Goal: Task Accomplishment & Management: Complete application form

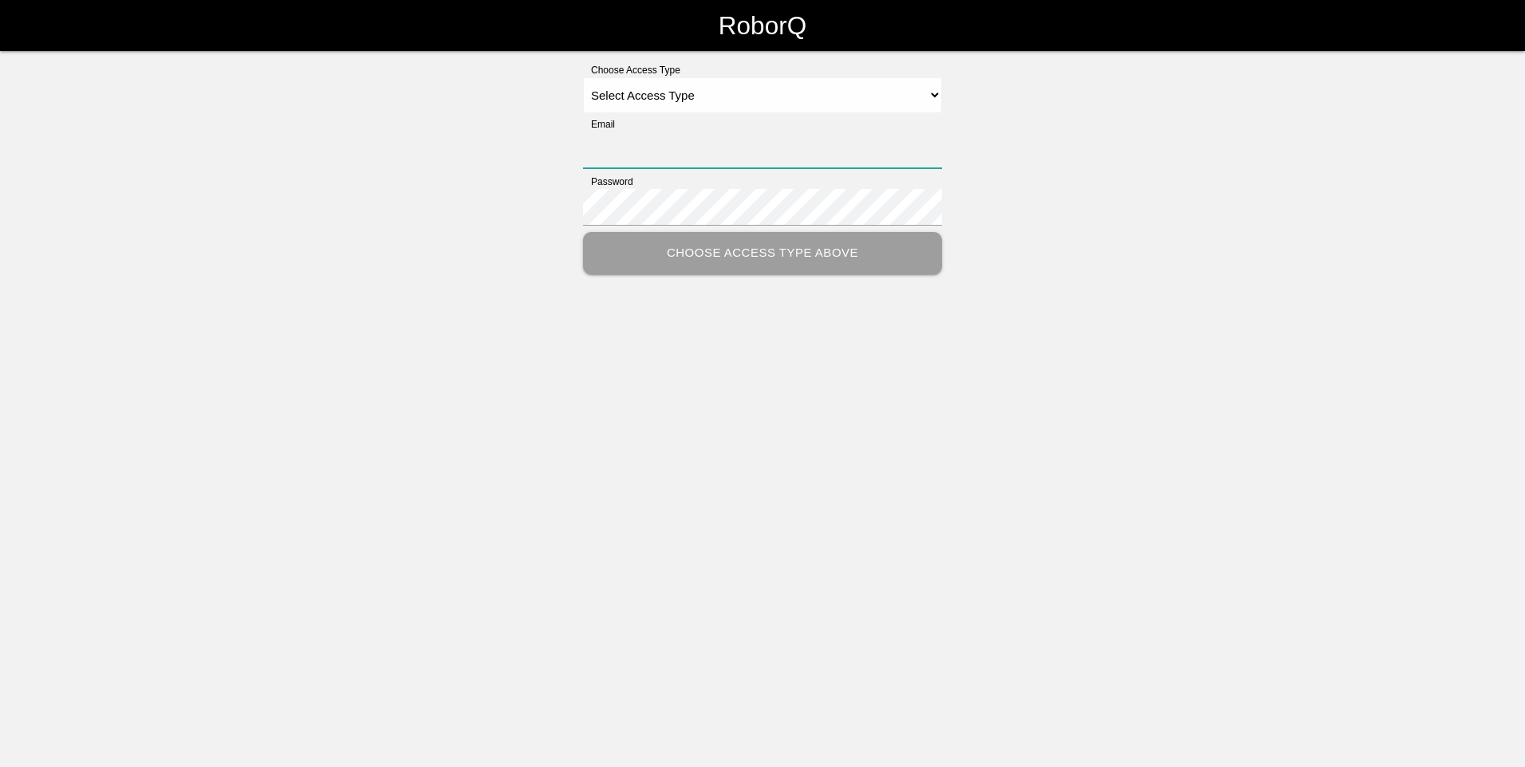
type input "[EMAIL_ADDRESS][DOMAIN_NAME]"
click at [736, 94] on select "Select Access Type Admin Customer Supervisor Worker" at bounding box center [762, 95] width 359 height 36
select select "Admin"
click at [583, 77] on select "Select Access Type Admin Customer Supervisor Worker" at bounding box center [762, 95] width 359 height 36
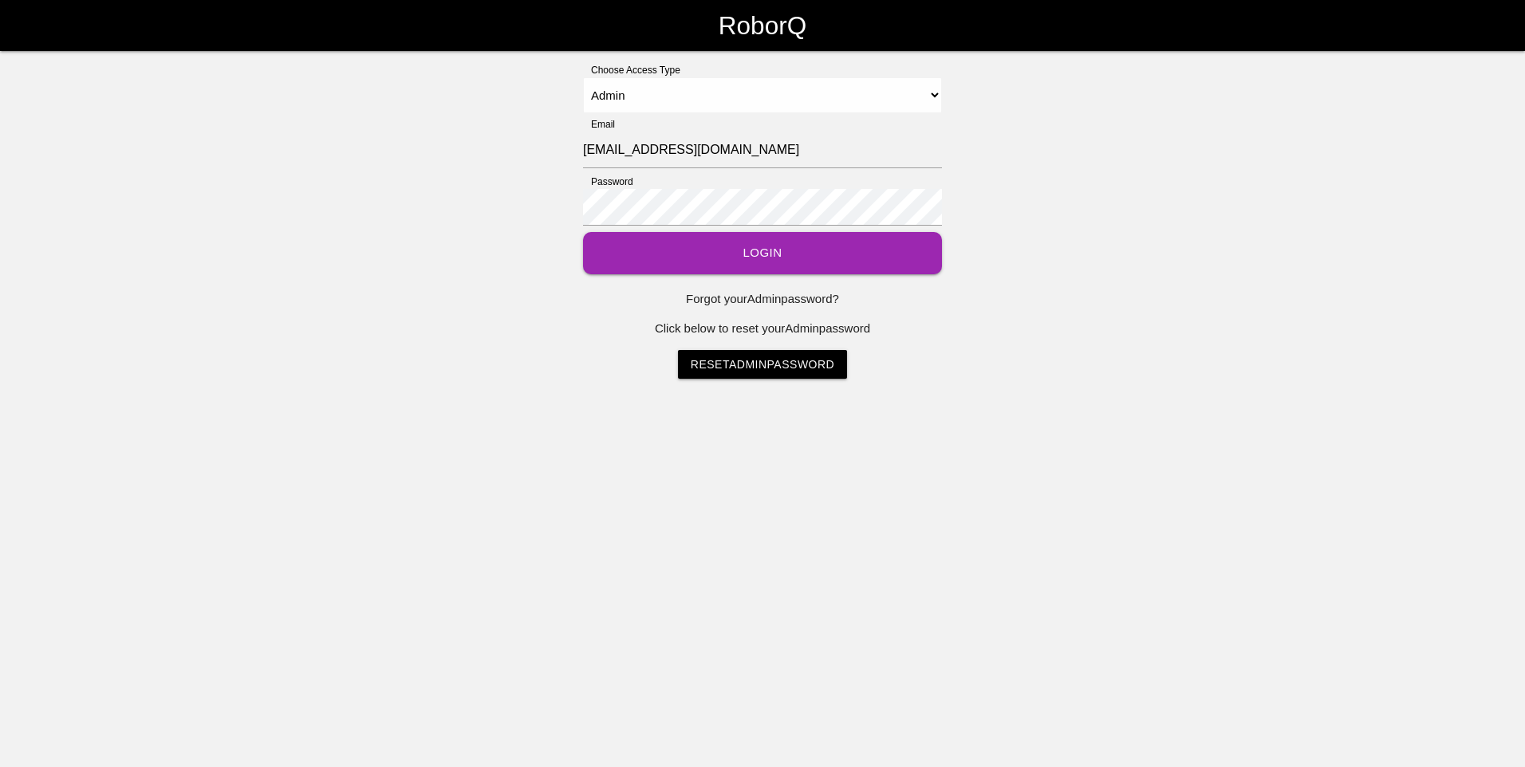
click at [681, 246] on button "Login" at bounding box center [762, 253] width 359 height 42
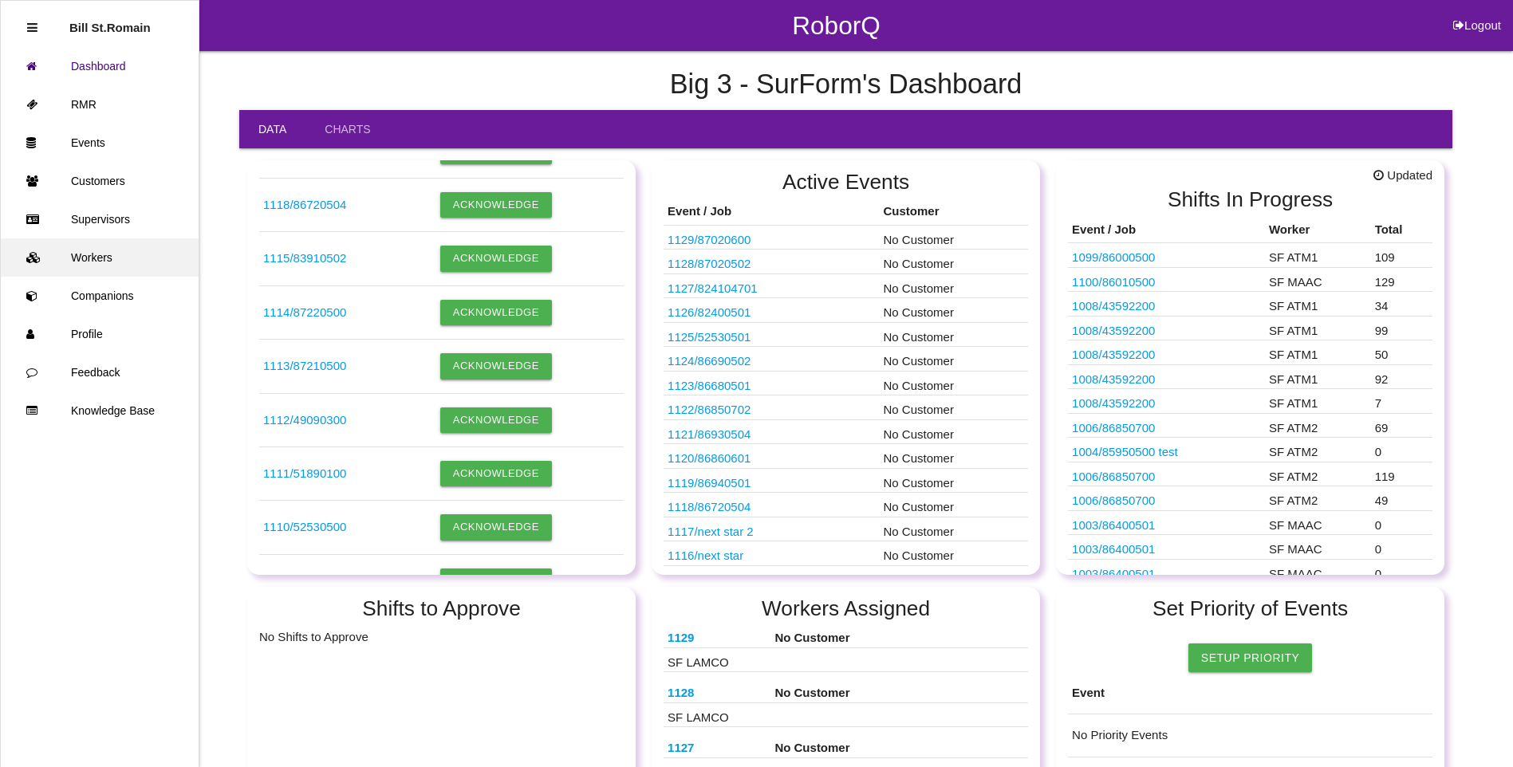
click at [85, 258] on link "Workers" at bounding box center [100, 257] width 198 height 38
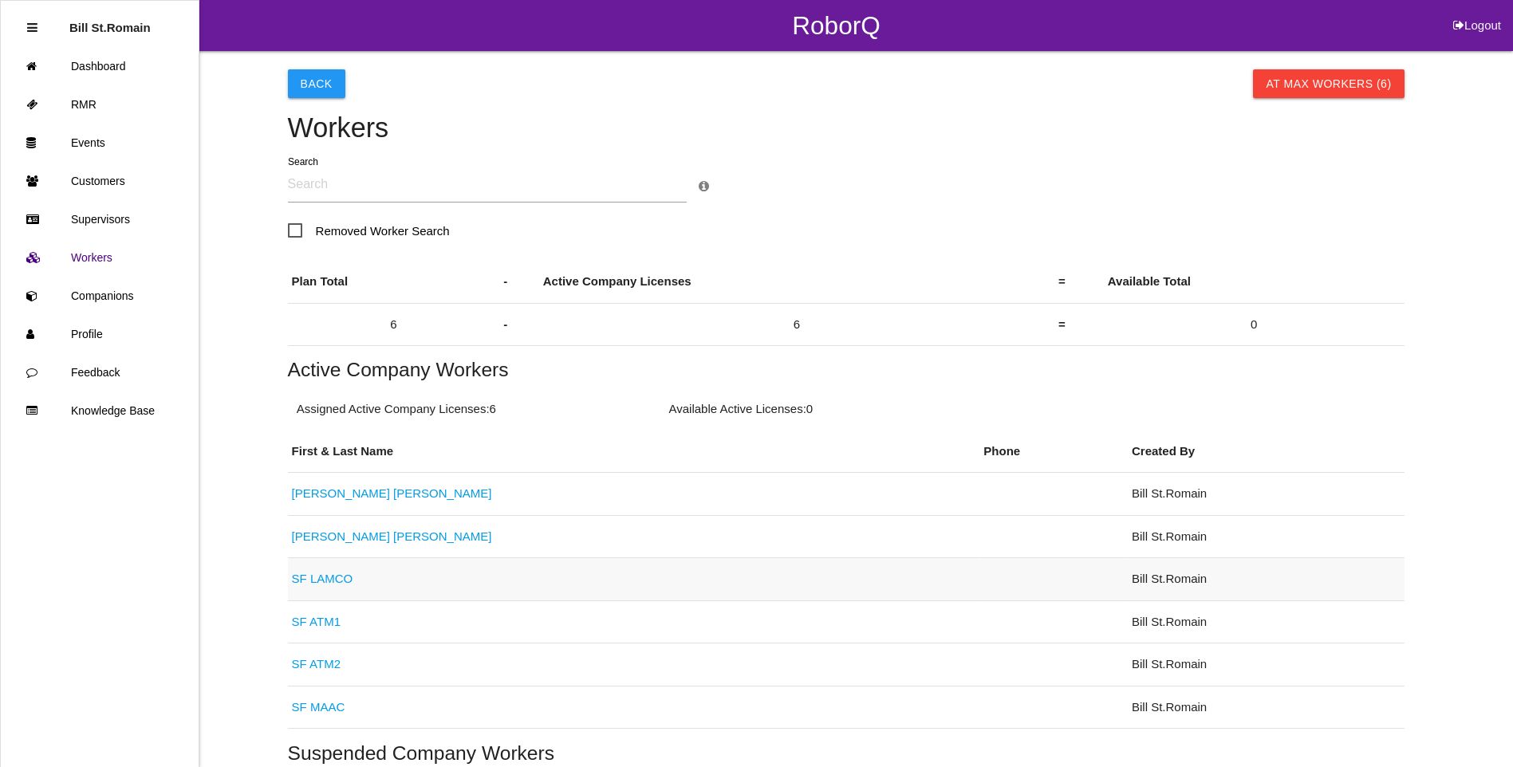
click at [309, 576] on link "SF LAMCO" at bounding box center [322, 579] width 61 height 14
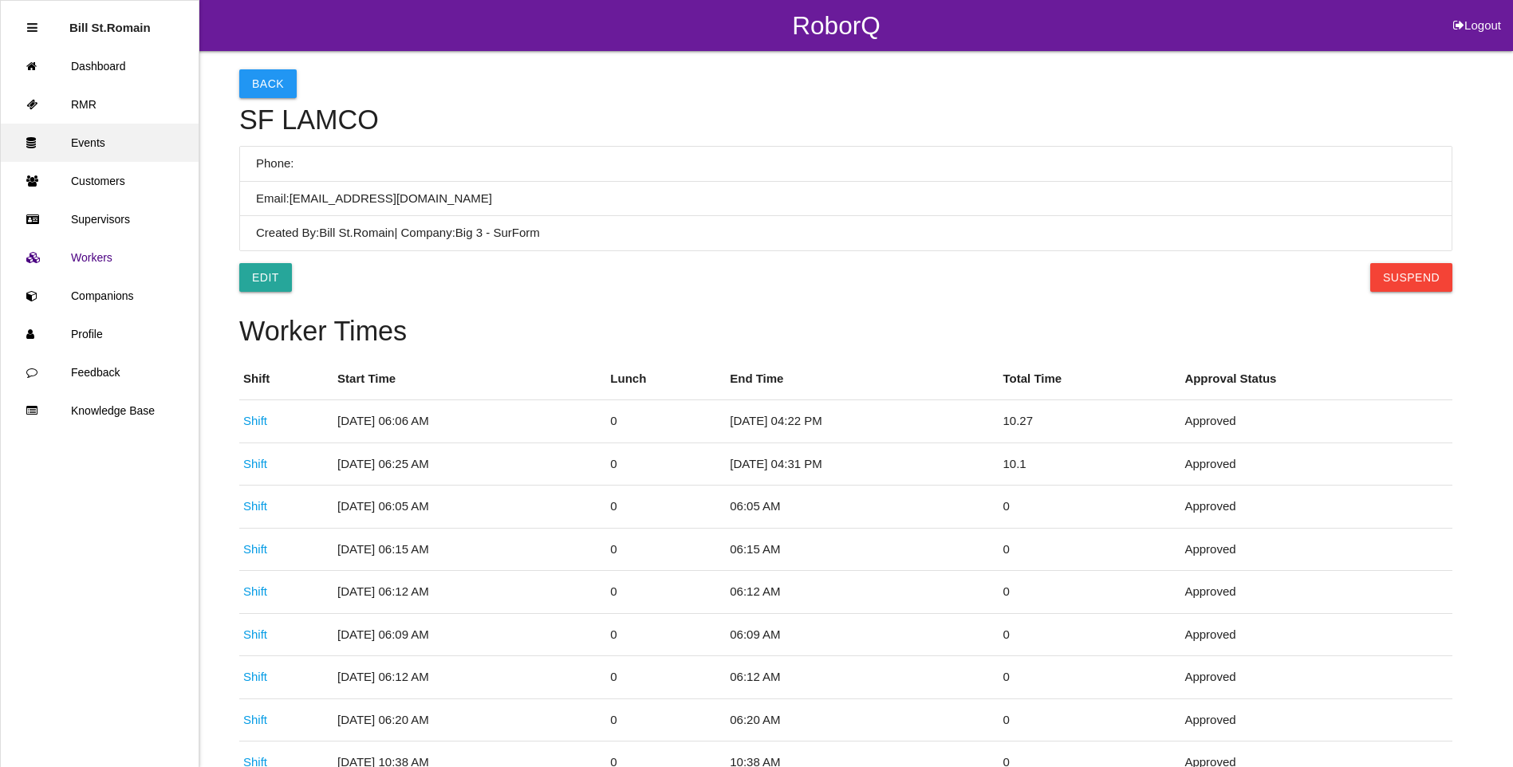
click at [94, 144] on link "Events" at bounding box center [100, 143] width 198 height 38
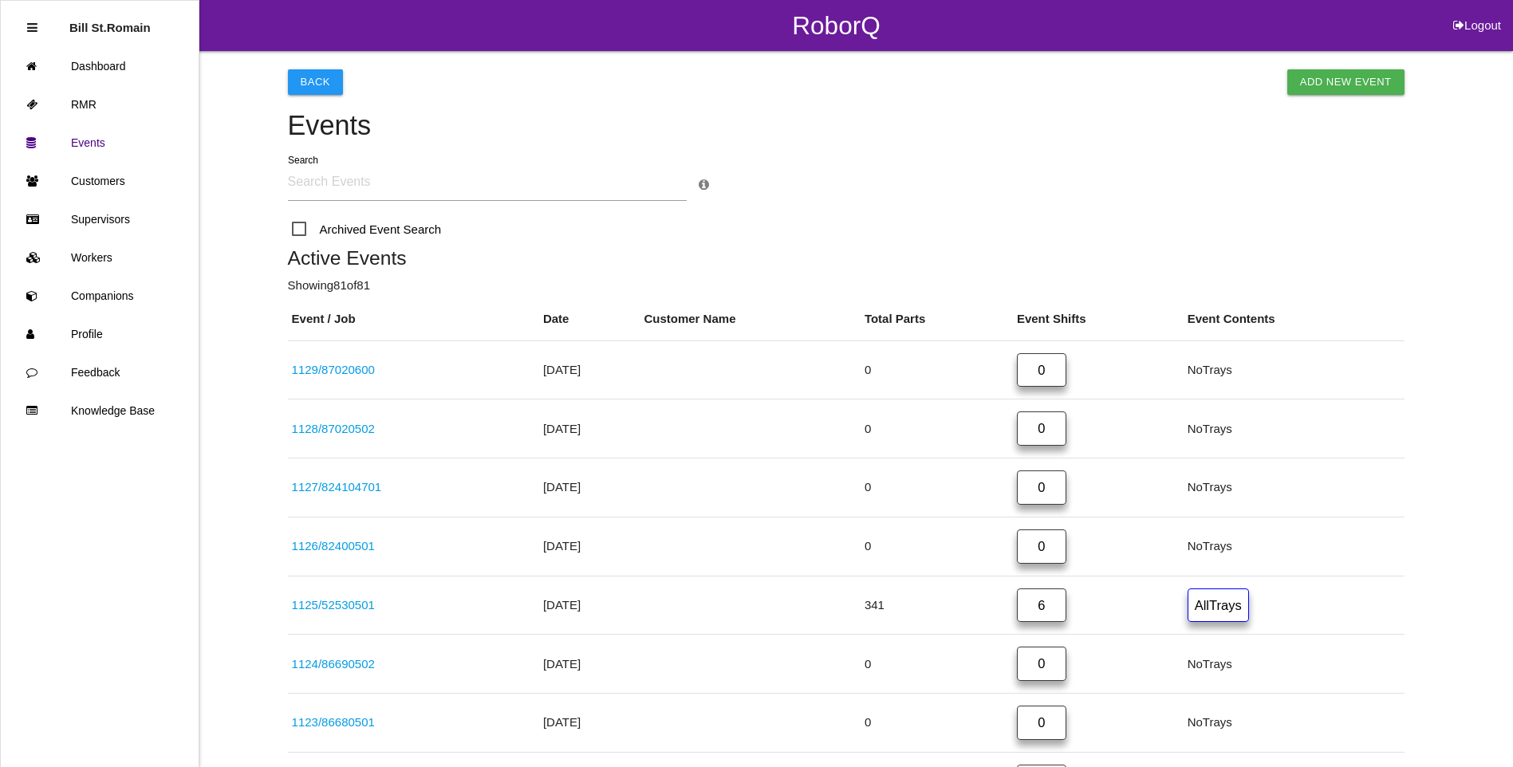
click at [298, 228] on span "Archived Event Search" at bounding box center [367, 229] width 150 height 20
click at [298, 228] on input "Archived Event Search" at bounding box center [297, 224] width 10 height 10
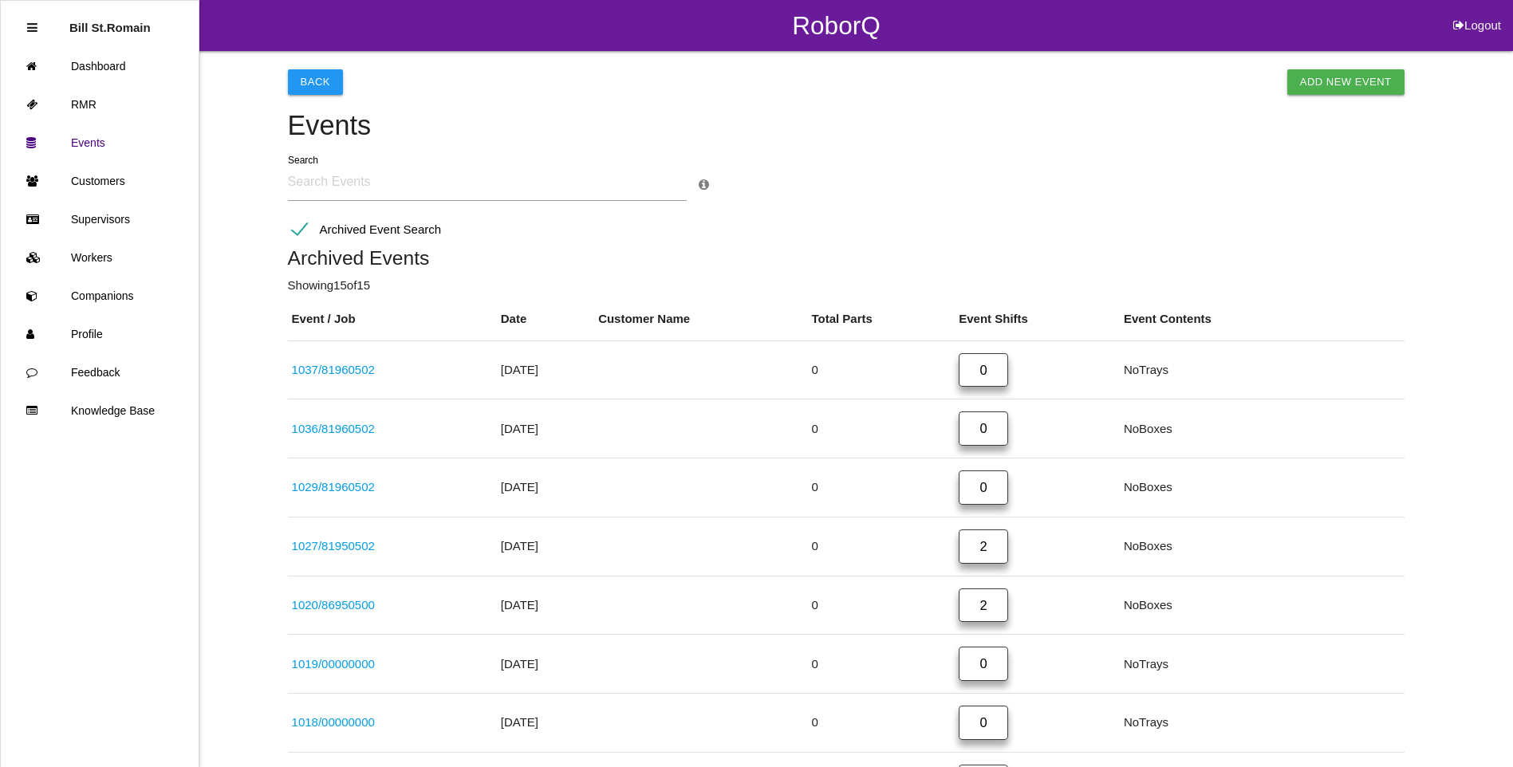
click at [301, 225] on span "Archived Event Search" at bounding box center [367, 229] width 150 height 20
click at [301, 225] on input "Archived Event Search" at bounding box center [297, 224] width 10 height 10
checkbox input "false"
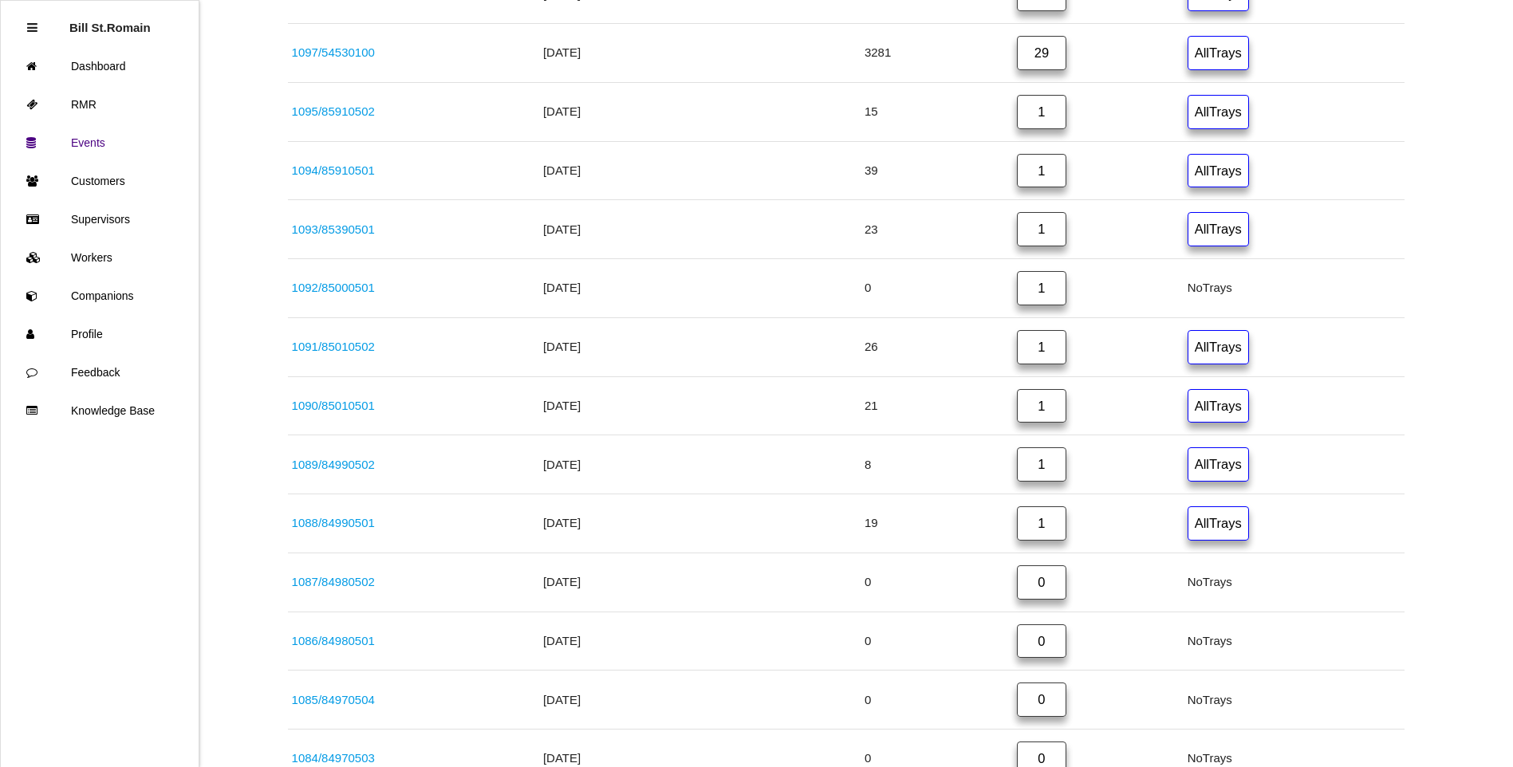
scroll to position [2153, 0]
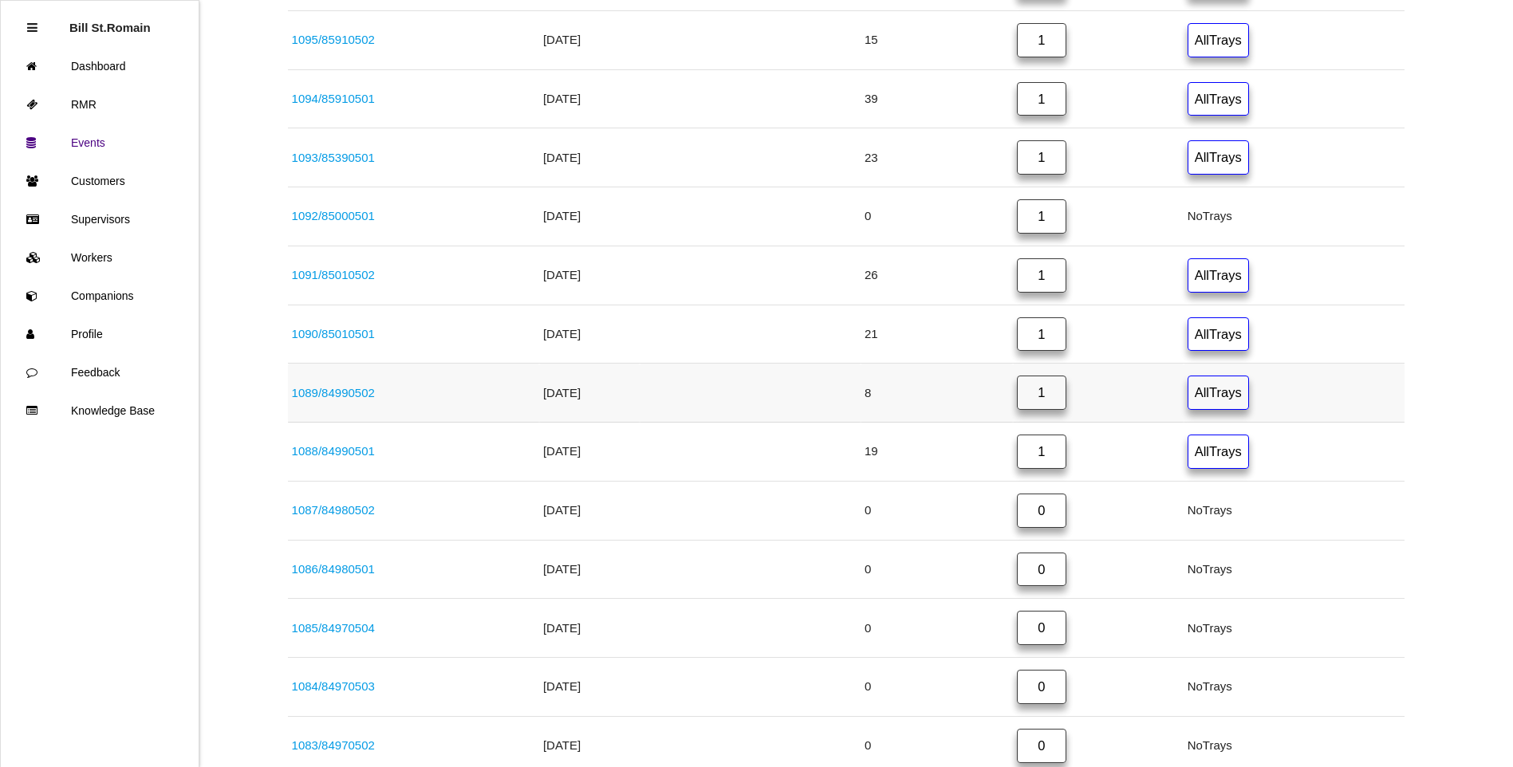
click at [351, 388] on link "1089 / 84990502" at bounding box center [333, 393] width 83 height 14
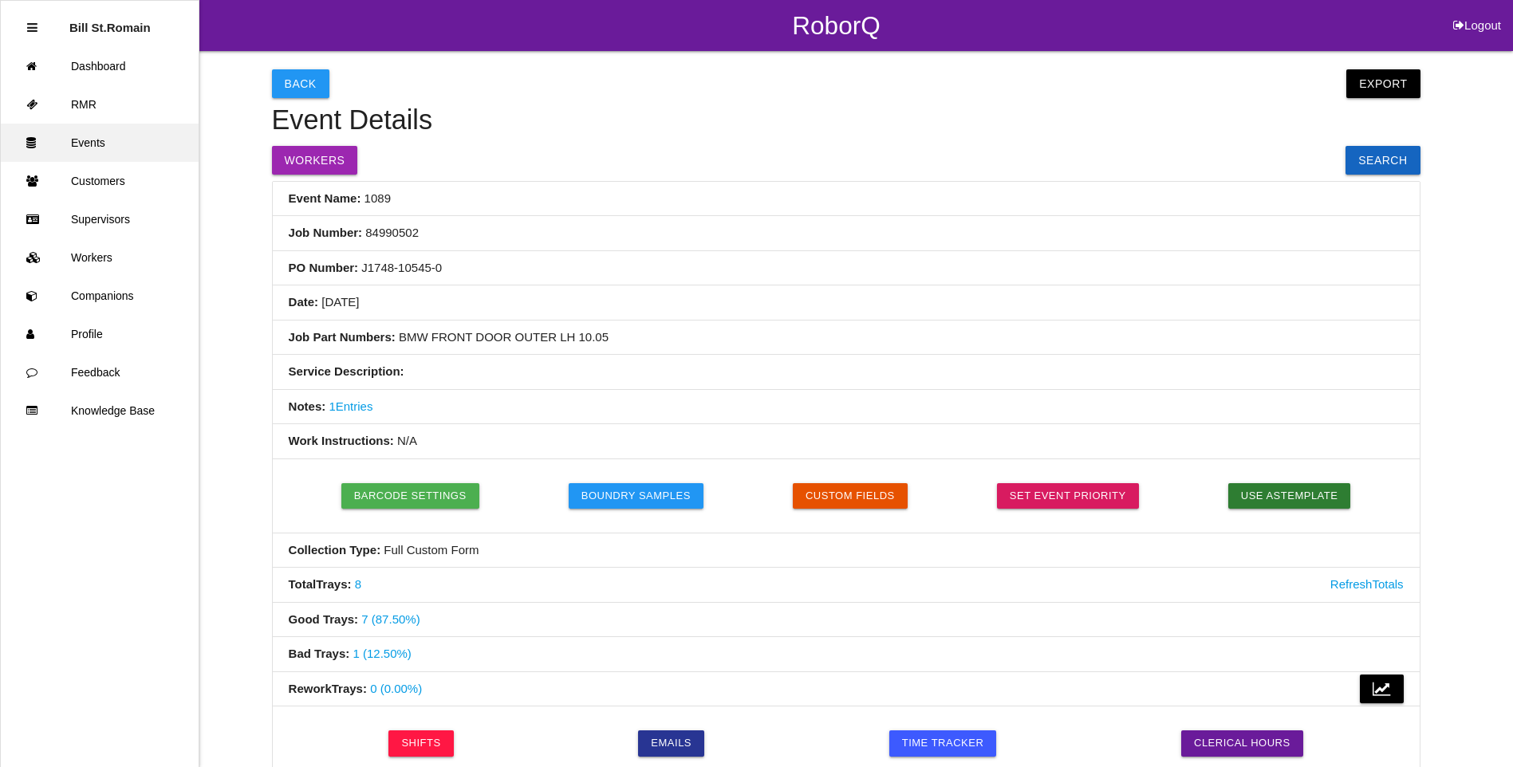
click at [79, 147] on link "Events" at bounding box center [100, 143] width 198 height 38
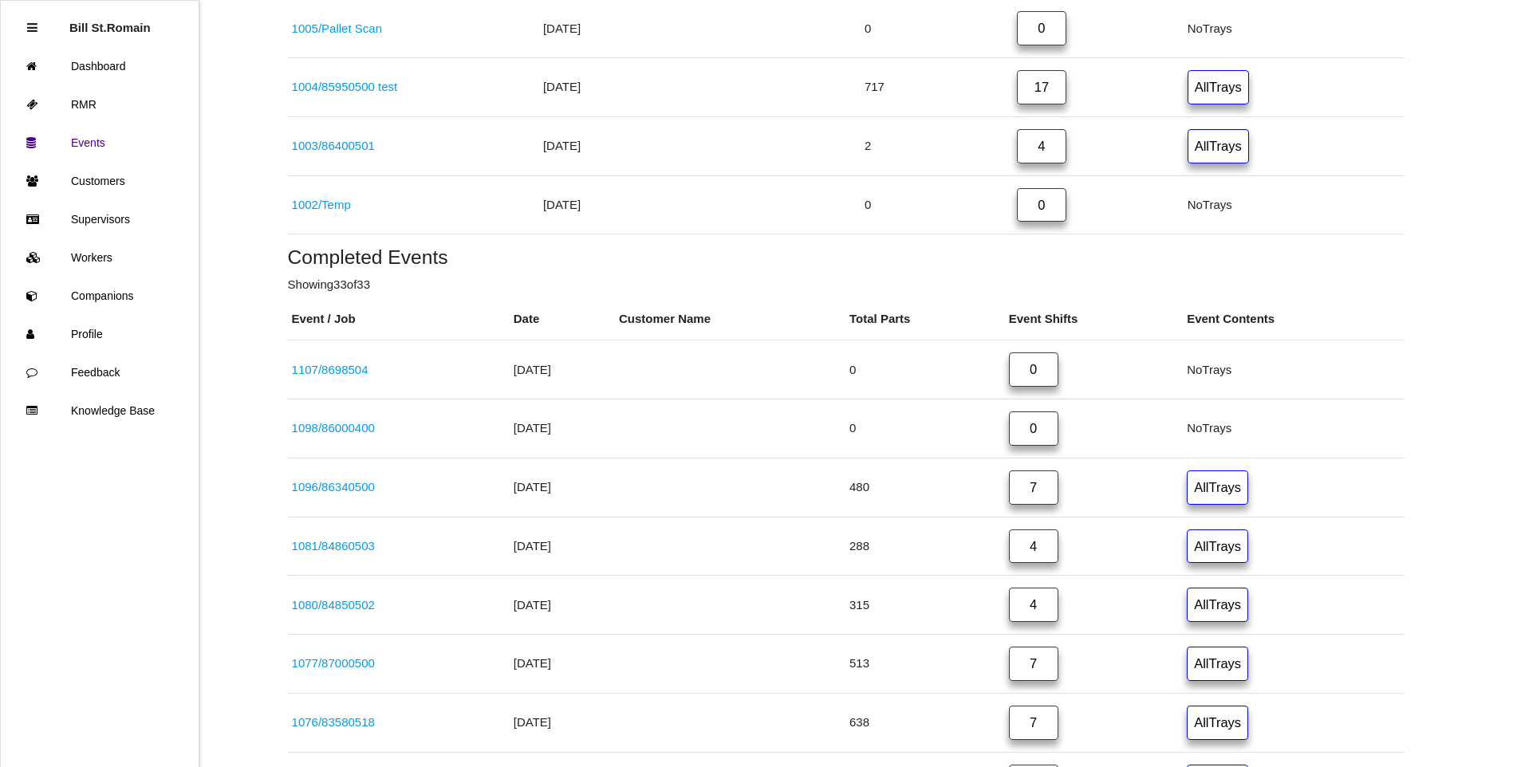
scroll to position [4879, 0]
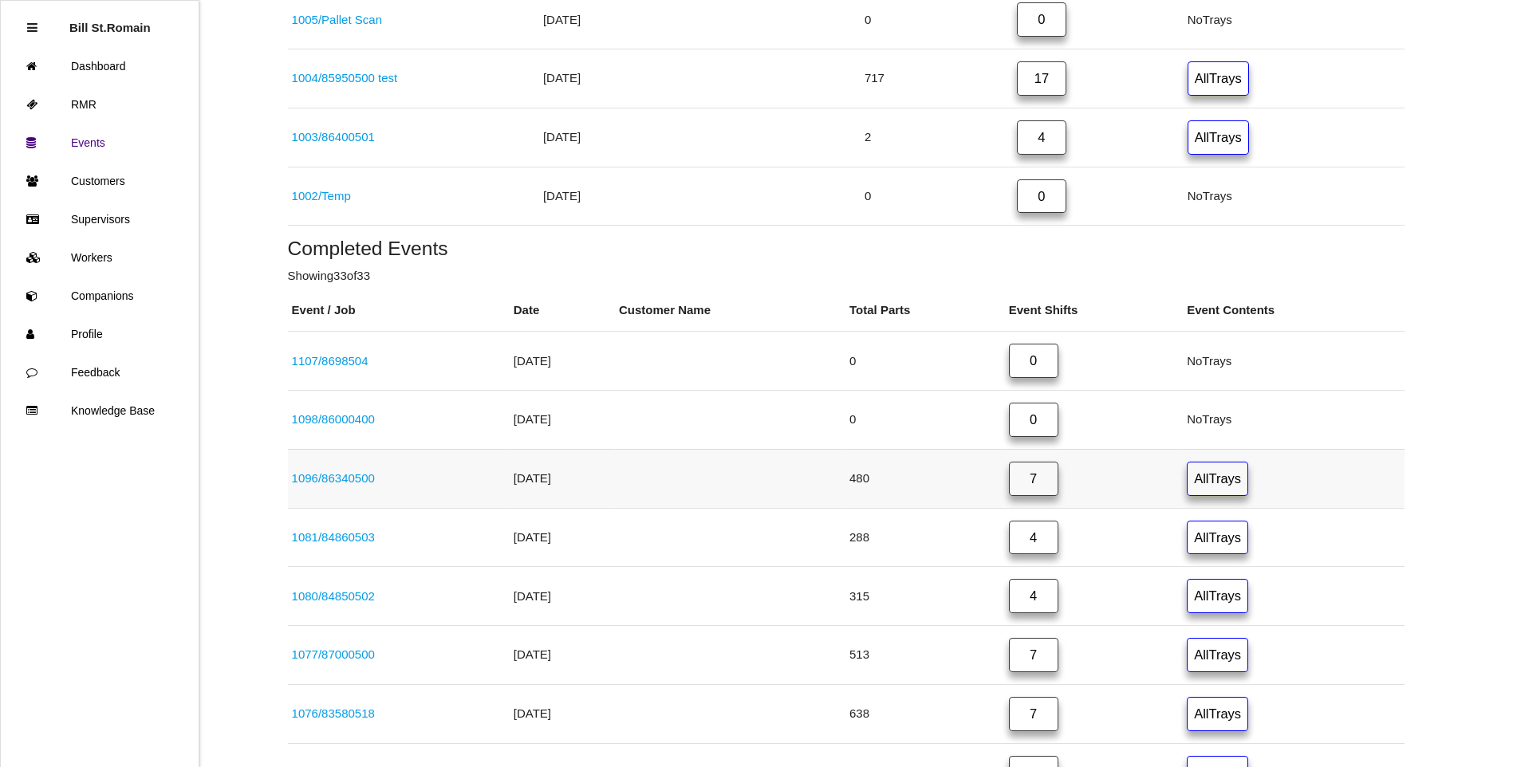
click at [343, 480] on link "1096 / 86340500" at bounding box center [333, 478] width 83 height 14
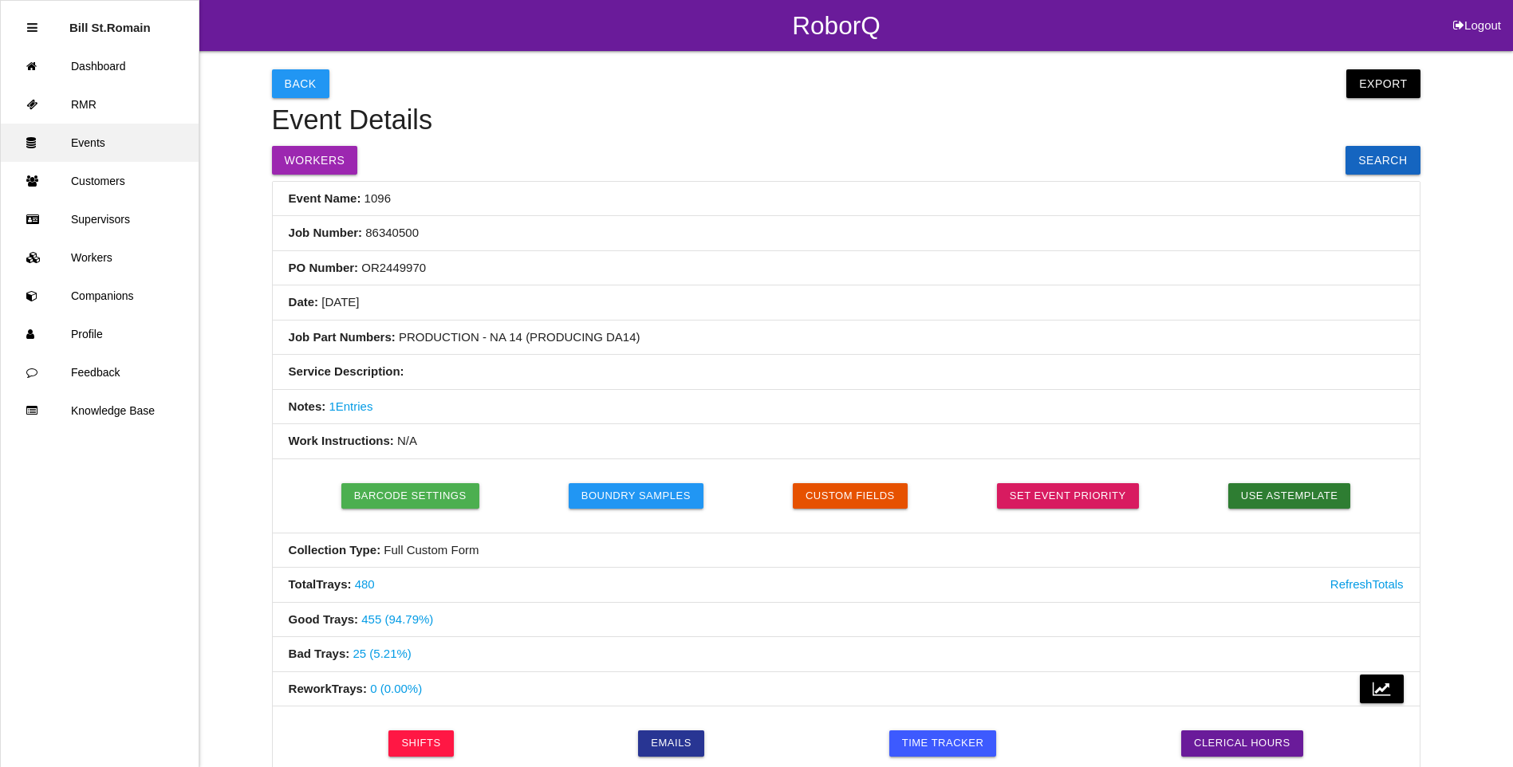
click at [76, 141] on link "Events" at bounding box center [100, 143] width 198 height 38
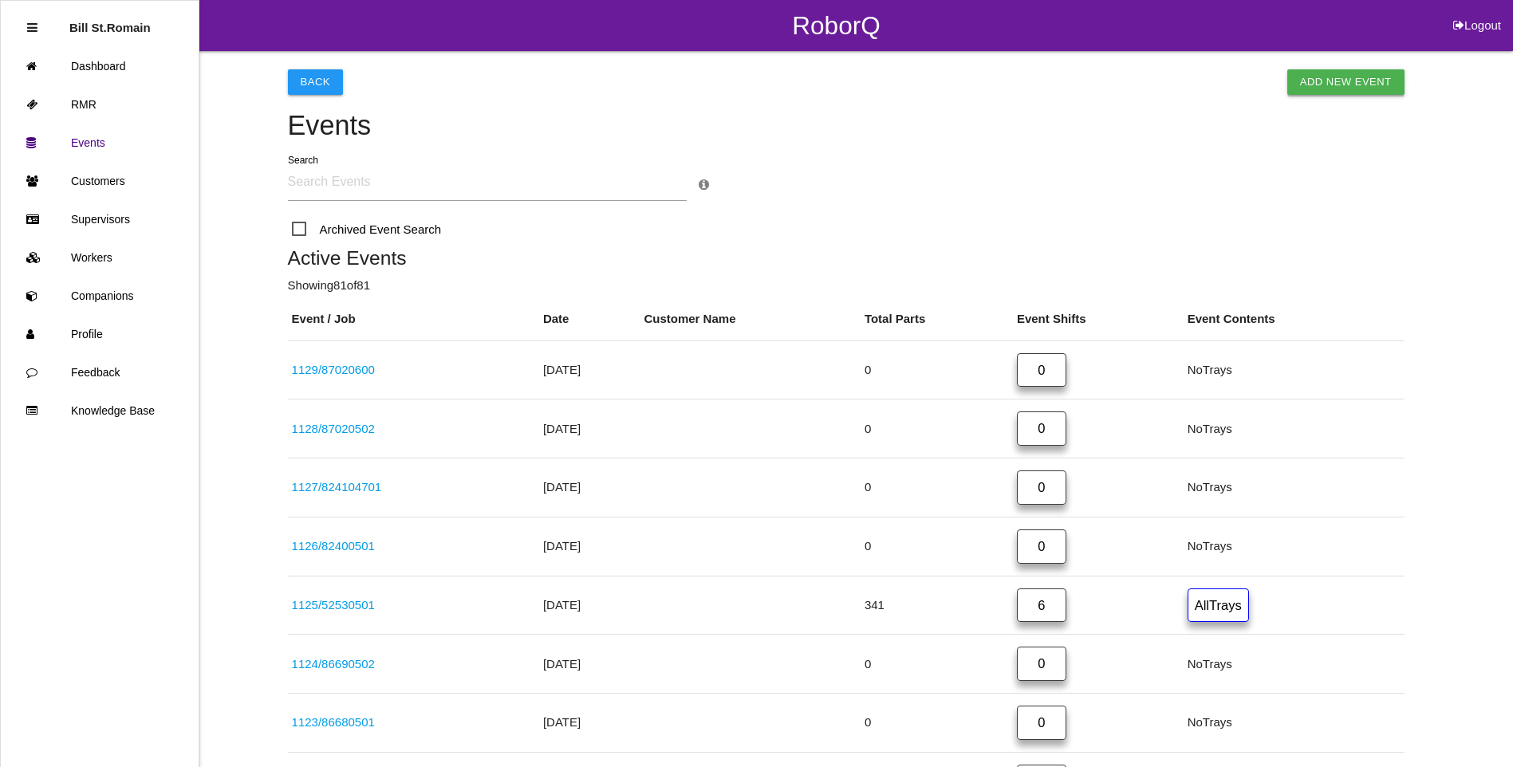
click at [1342, 84] on link "Add New Event" at bounding box center [1345, 82] width 117 height 26
select select "notRequired"
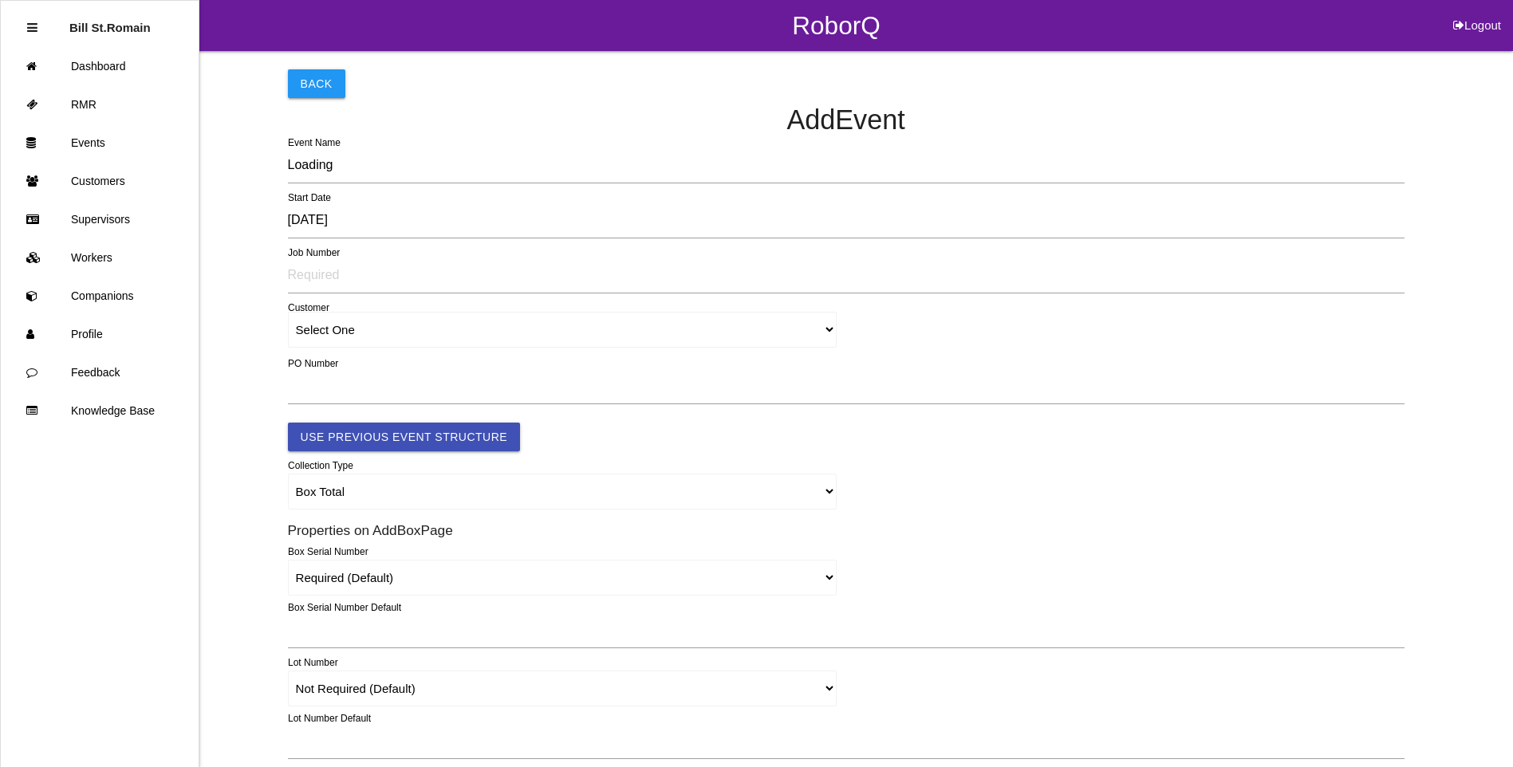
type input "1130"
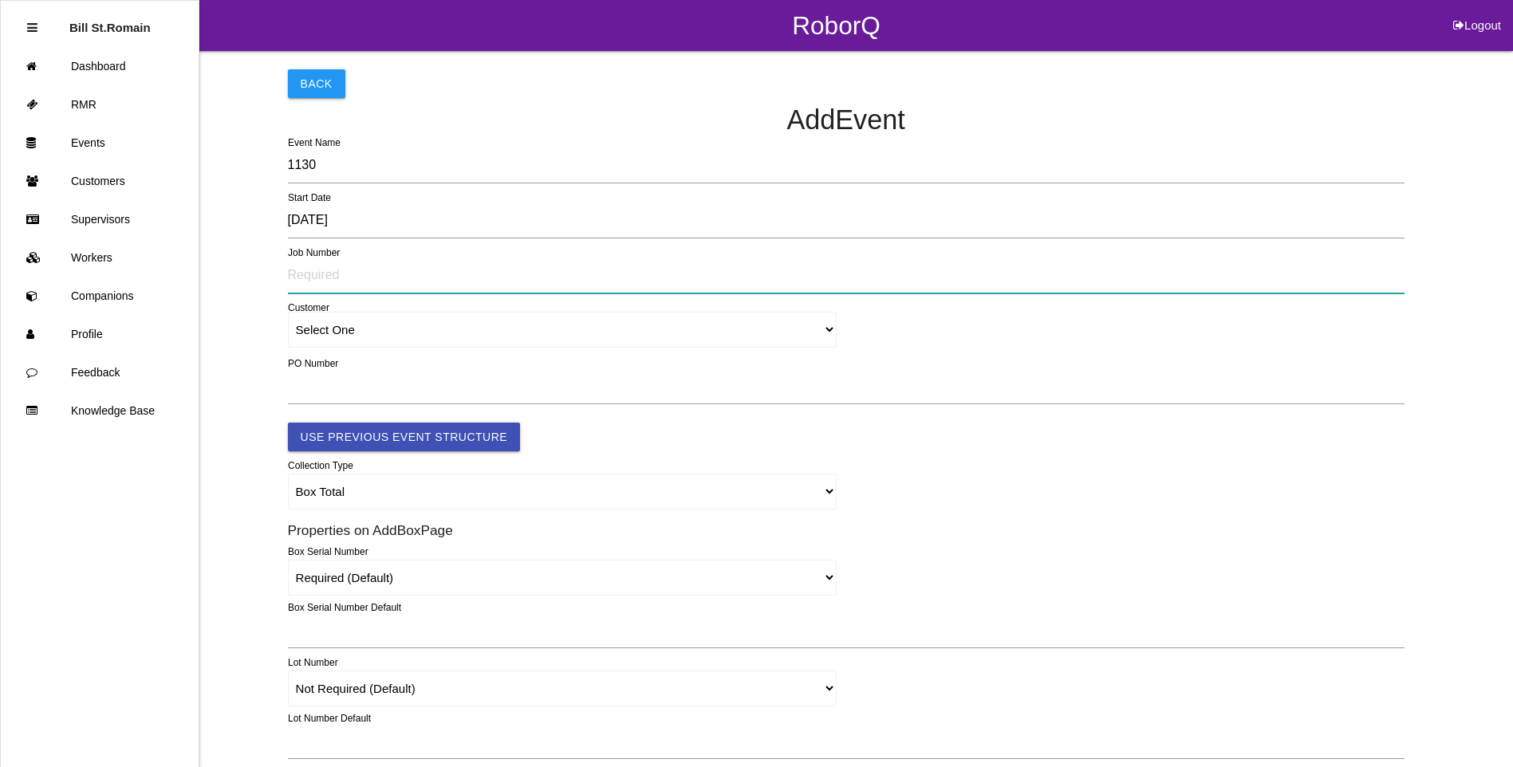
click at [292, 274] on input "text" at bounding box center [846, 275] width 1117 height 37
type input "86340504"
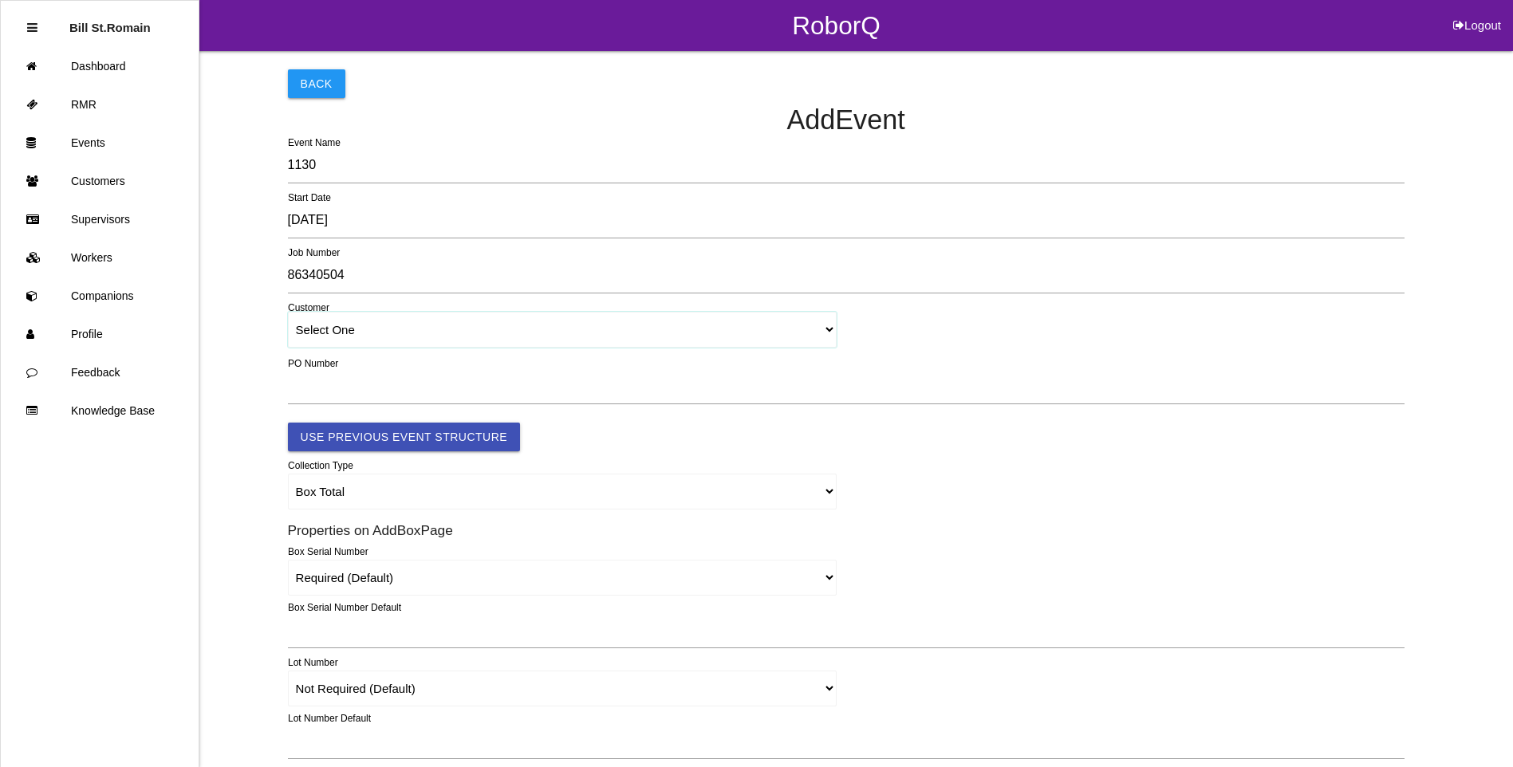
click at [818, 325] on select "Select One" at bounding box center [563, 330] width 550 height 36
click at [830, 329] on select "Select One" at bounding box center [563, 330] width 550 height 36
click at [309, 364] on label "PO Number" at bounding box center [313, 364] width 50 height 14
click at [302, 395] on input "text" at bounding box center [846, 386] width 1117 height 37
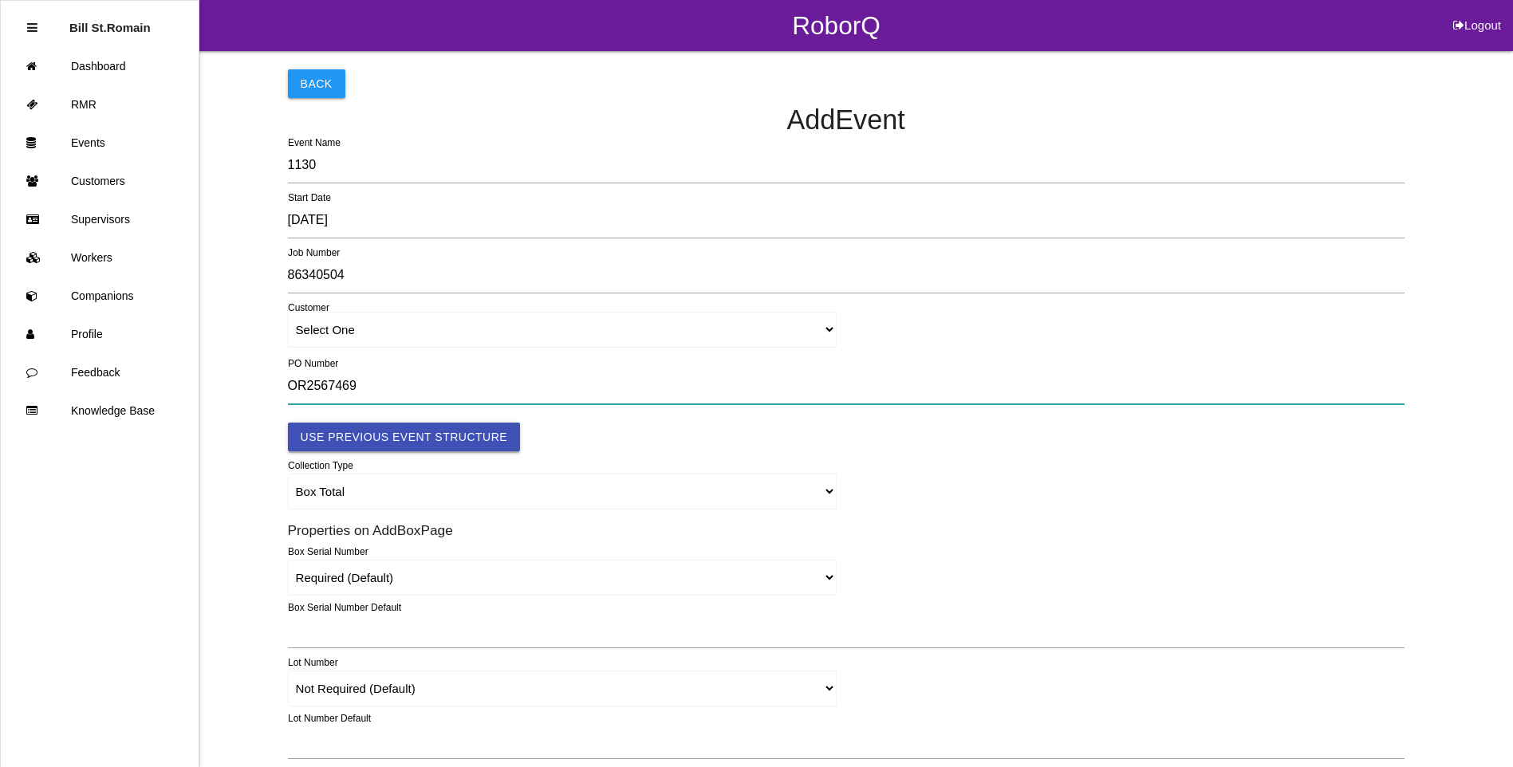
type input "OR2567469"
click at [397, 441] on button "Use Previous Event Structure" at bounding box center [404, 437] width 233 height 29
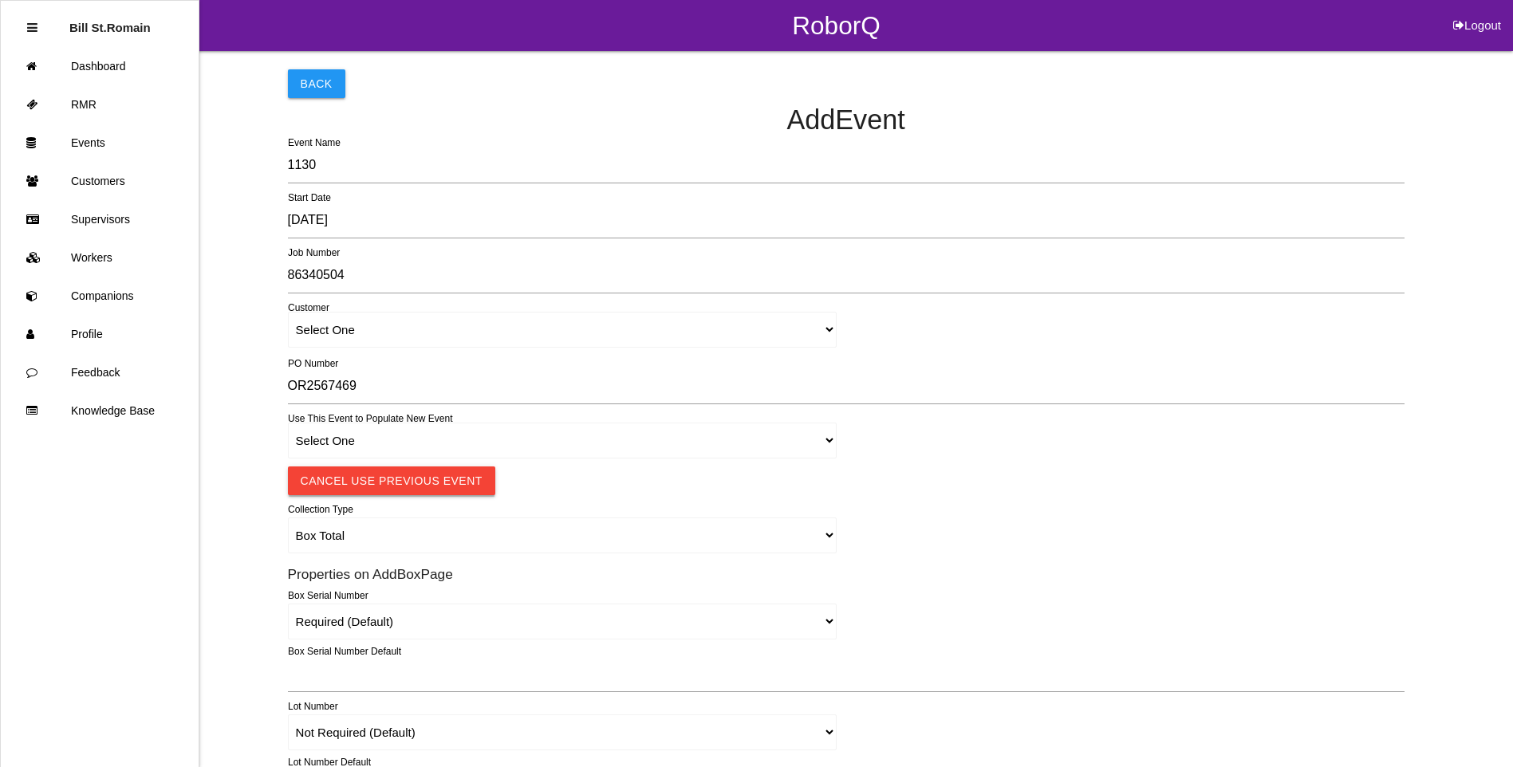
click at [412, 487] on button "Cancel Use Previous Event" at bounding box center [391, 481] width 207 height 29
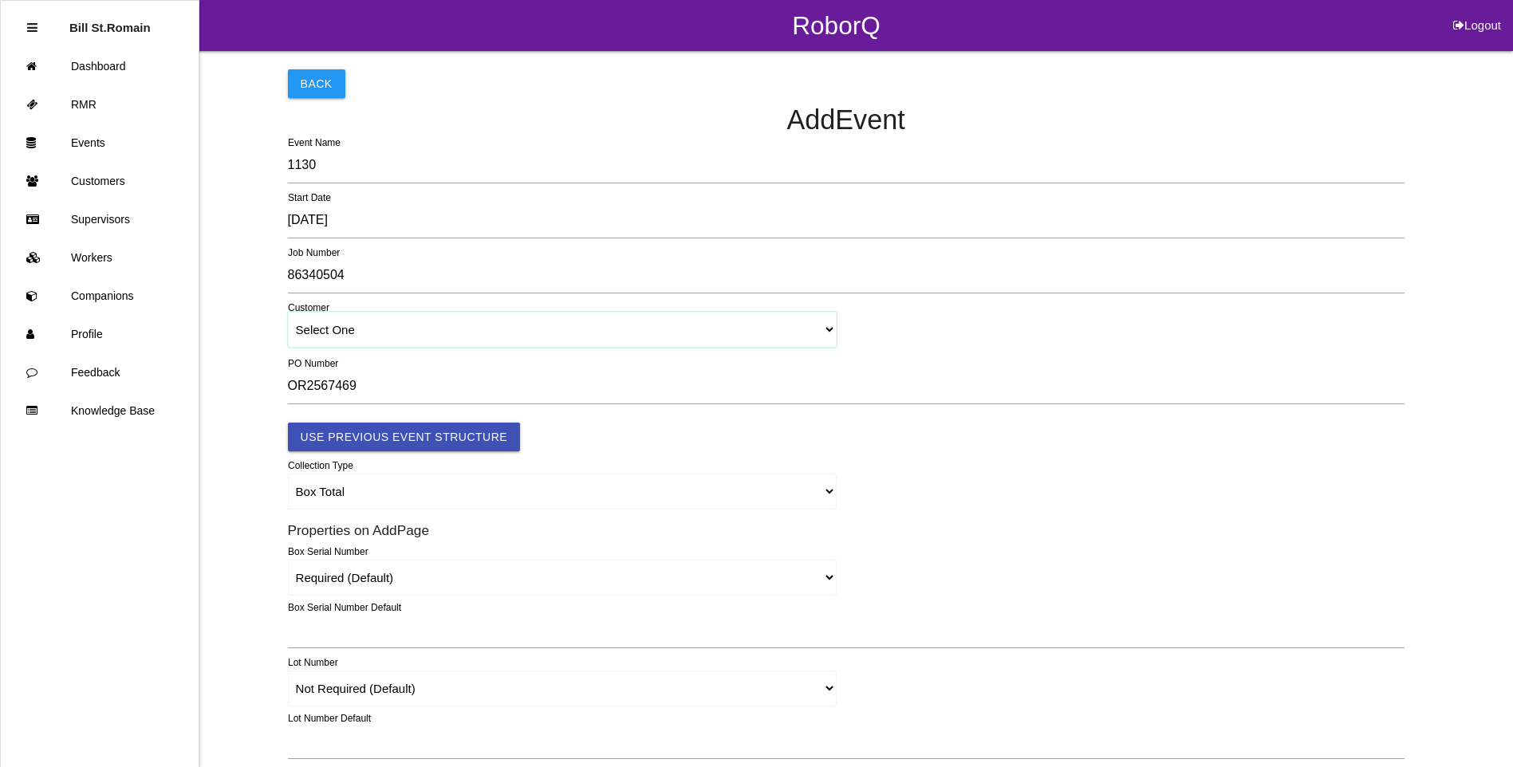
click at [832, 327] on select "Select One" at bounding box center [563, 330] width 550 height 36
click at [394, 332] on select "Select One" at bounding box center [563, 330] width 550 height 36
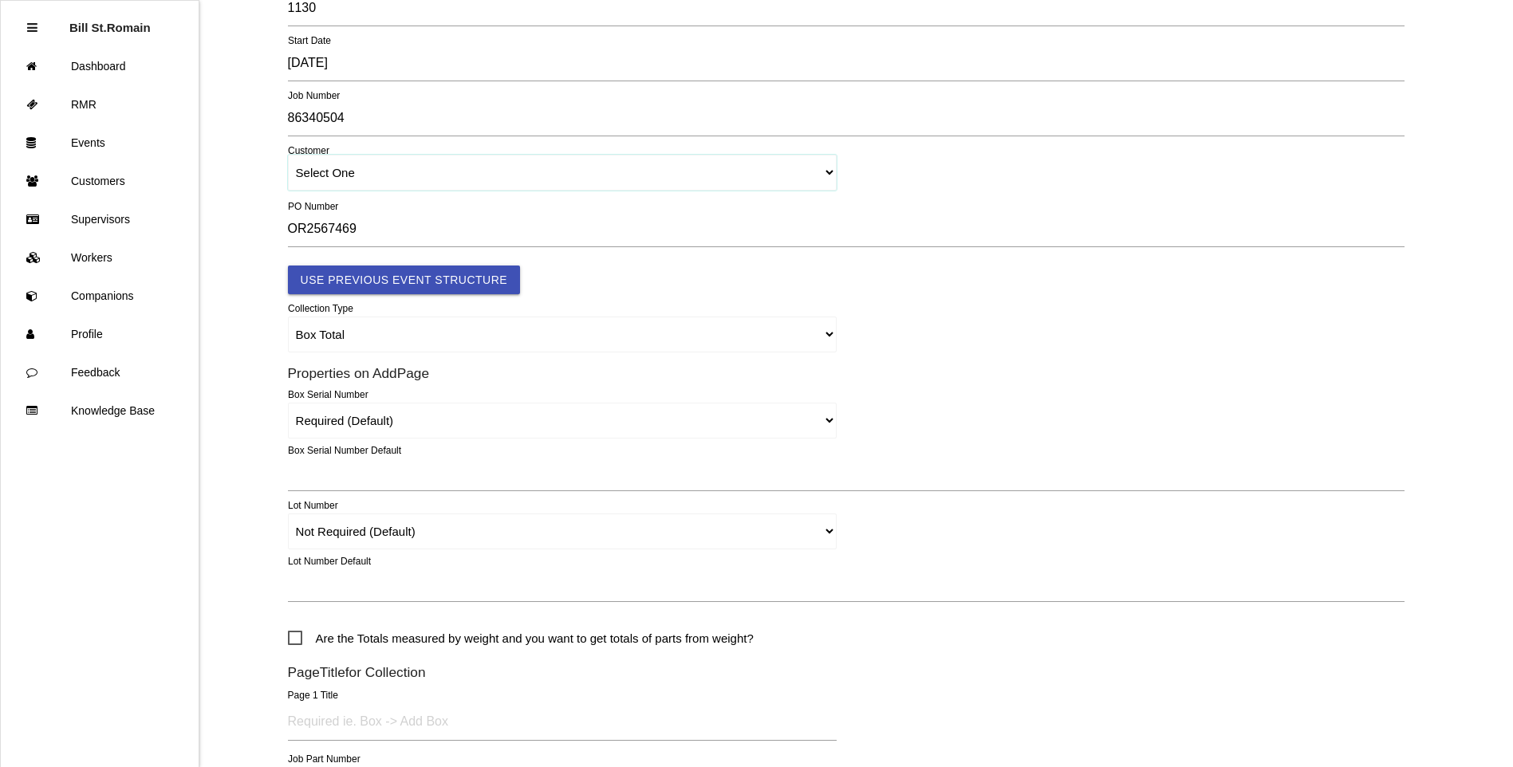
scroll to position [160, 0]
click at [826, 330] on select "Box Total Individual Parts Yard Purge Full Custom Form Full Custom Form w/ Seri…" at bounding box center [563, 332] width 550 height 36
select select "parts"
click at [288, 314] on select "Box Total Individual Parts Yard Purge Full Custom Form Full Custom Form w/ Seri…" at bounding box center [563, 332] width 550 height 36
type input "Box"
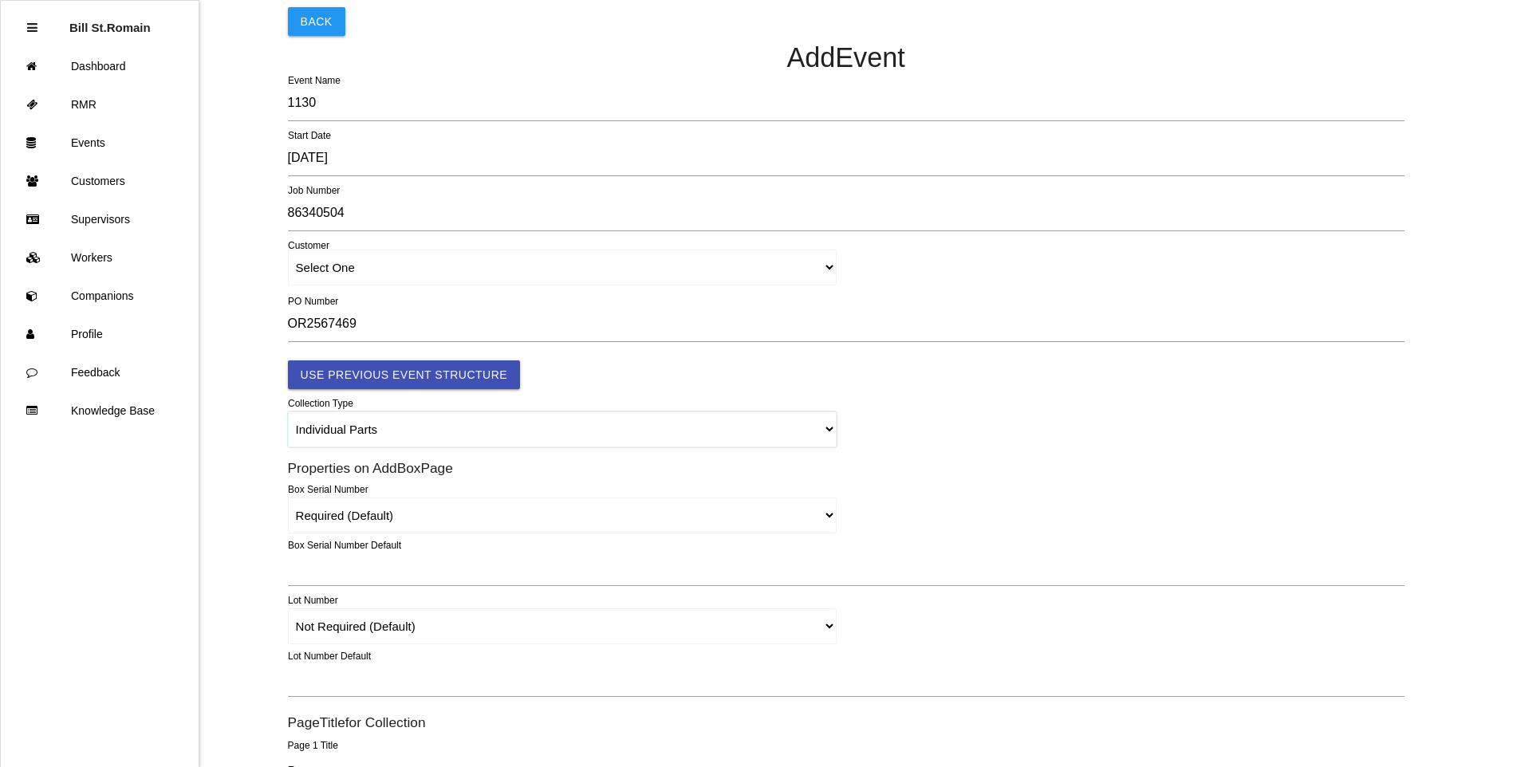
scroll to position [0, 0]
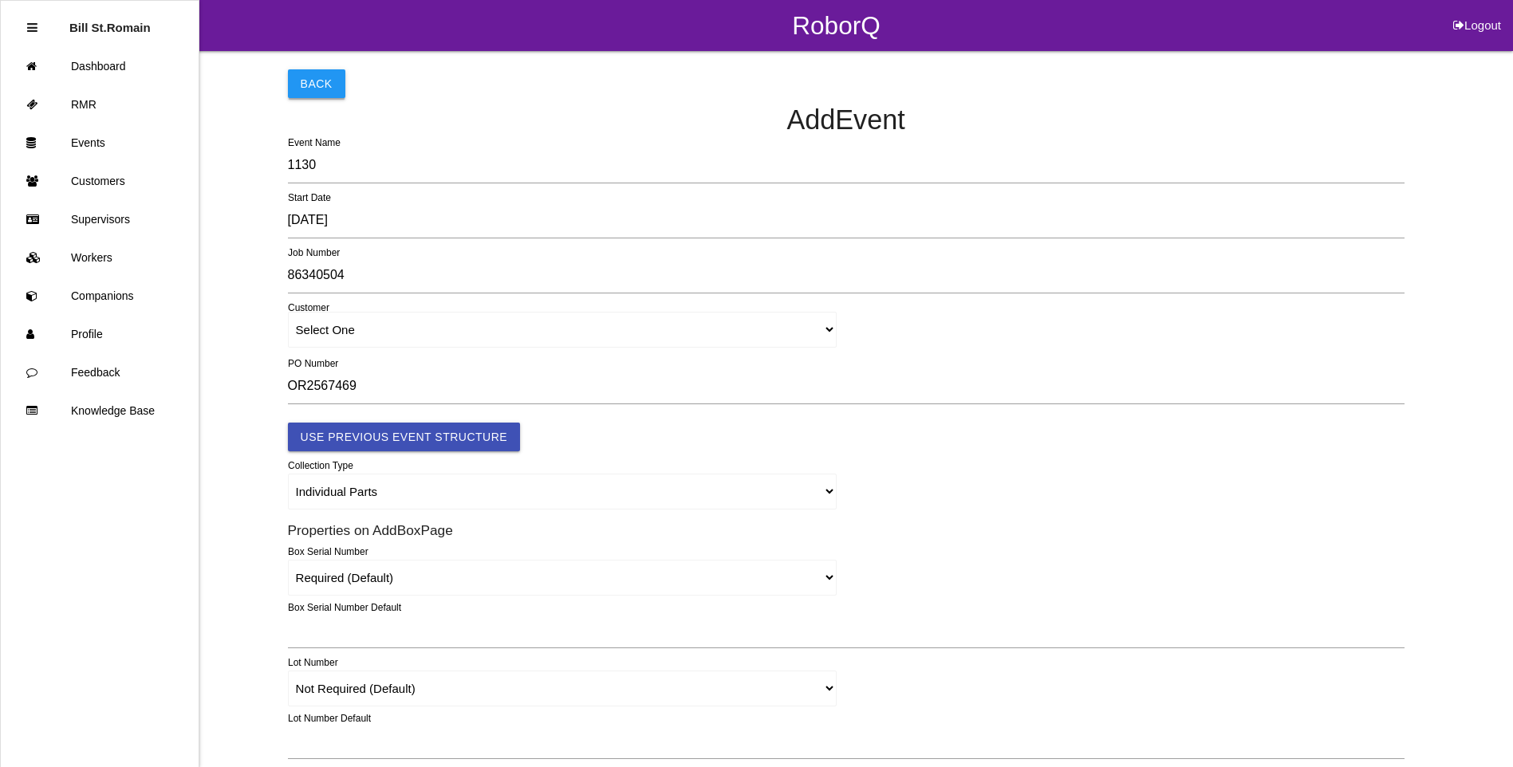
click at [322, 76] on button "Back" at bounding box center [316, 83] width 57 height 29
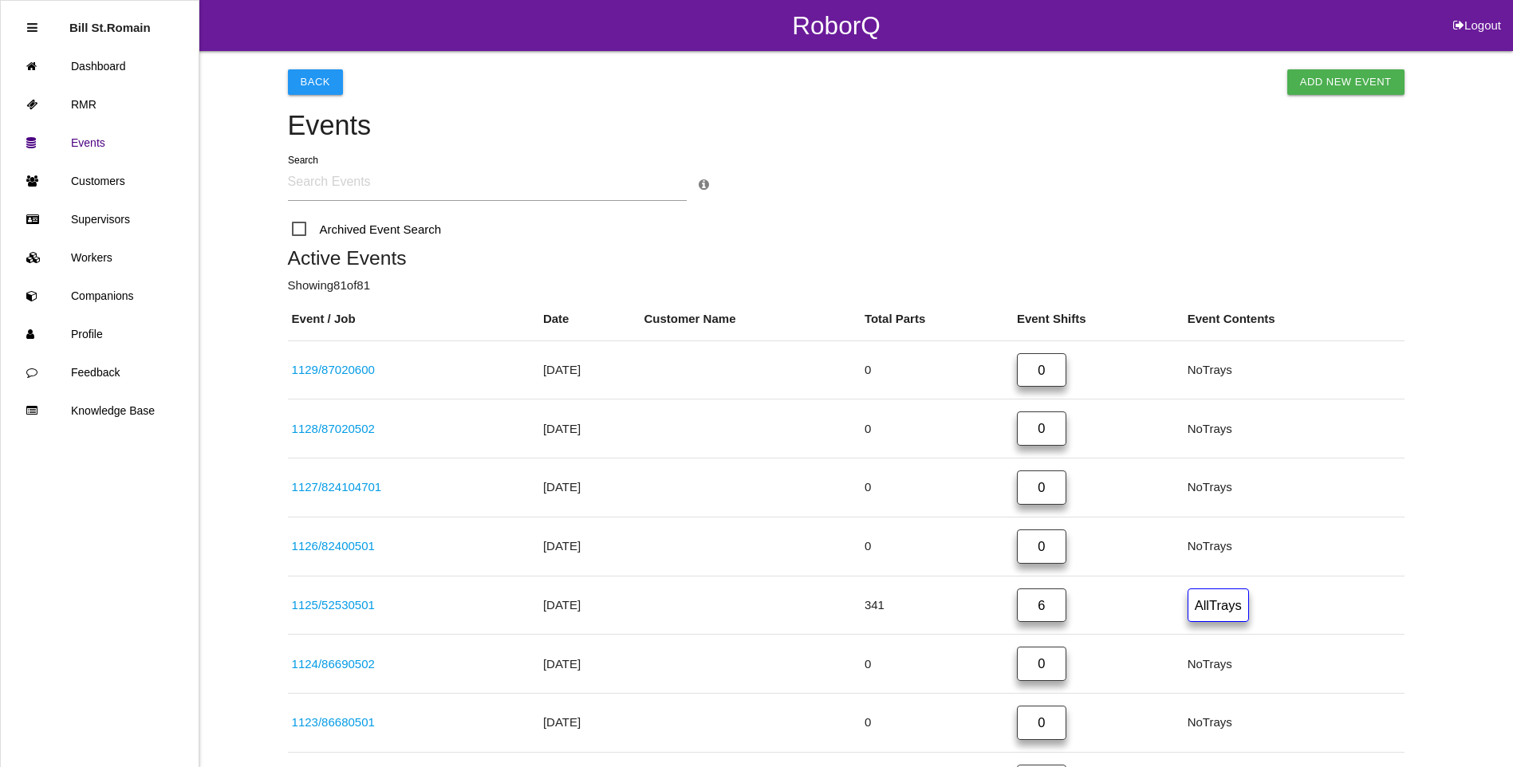
click at [300, 185] on input "text" at bounding box center [487, 182] width 399 height 37
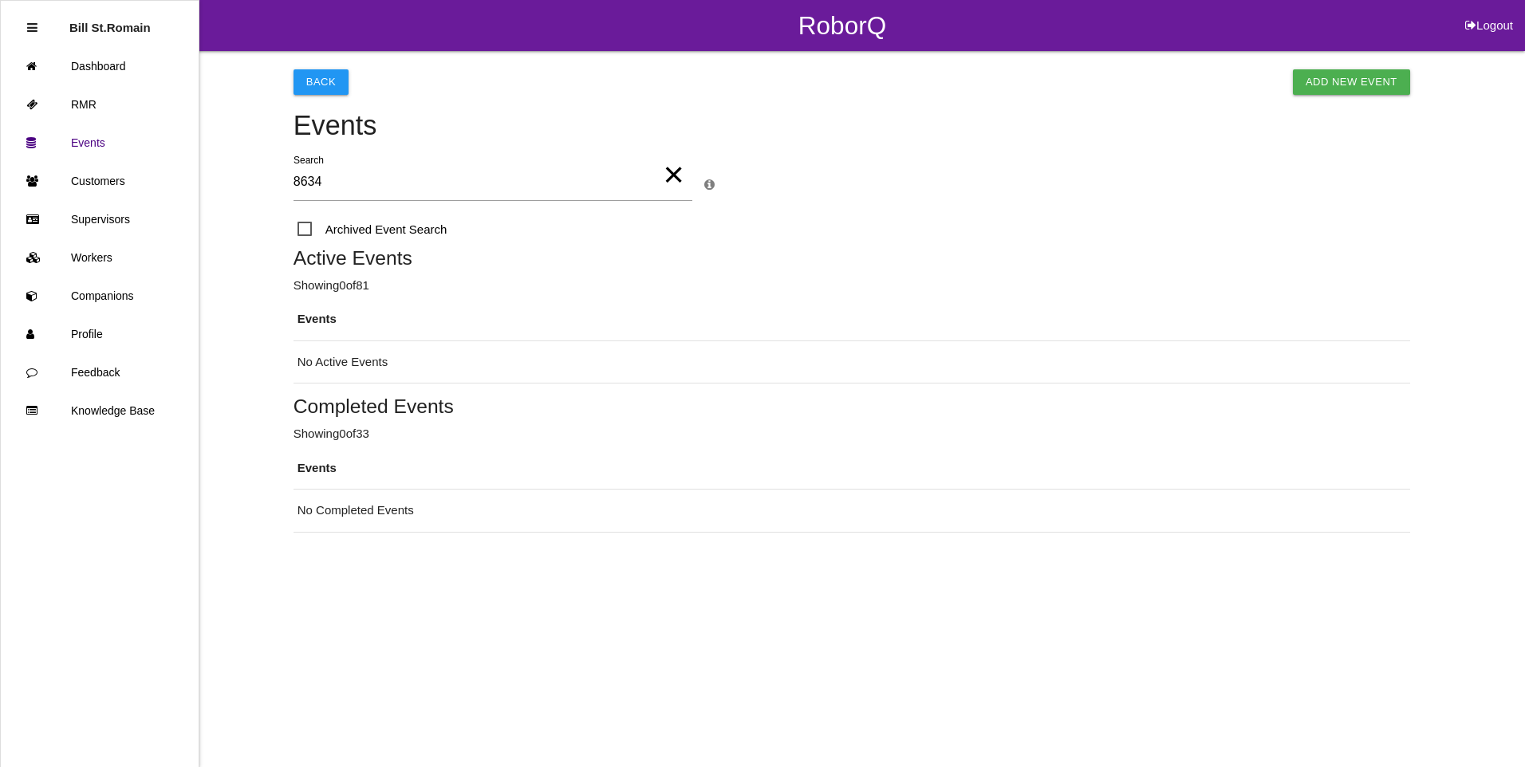
type input "8634"
click at [305, 230] on span "Archived Event Search" at bounding box center [372, 229] width 150 height 20
click at [305, 230] on input "Archived Event Search" at bounding box center [302, 224] width 10 height 10
checkbox input "true"
click at [323, 84] on button "Back" at bounding box center [321, 82] width 55 height 26
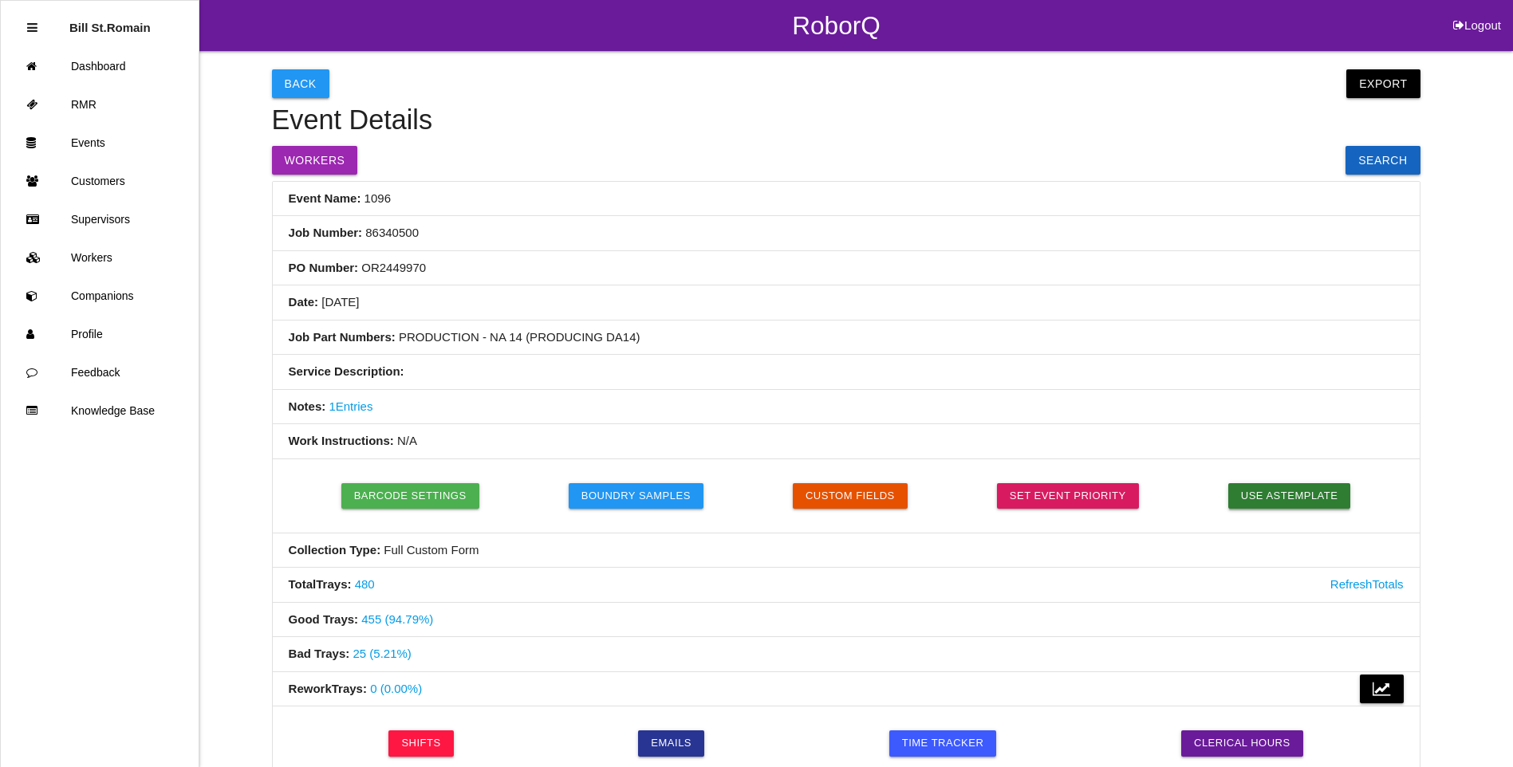
click at [1293, 497] on button "Use as Template" at bounding box center [1289, 496] width 123 height 26
click at [1306, 491] on button "Remove as Template" at bounding box center [1280, 496] width 148 height 26
click at [1379, 81] on button "Export" at bounding box center [1382, 83] width 73 height 29
click at [1366, 122] on link "Export CSV" at bounding box center [1368, 124] width 92 height 37
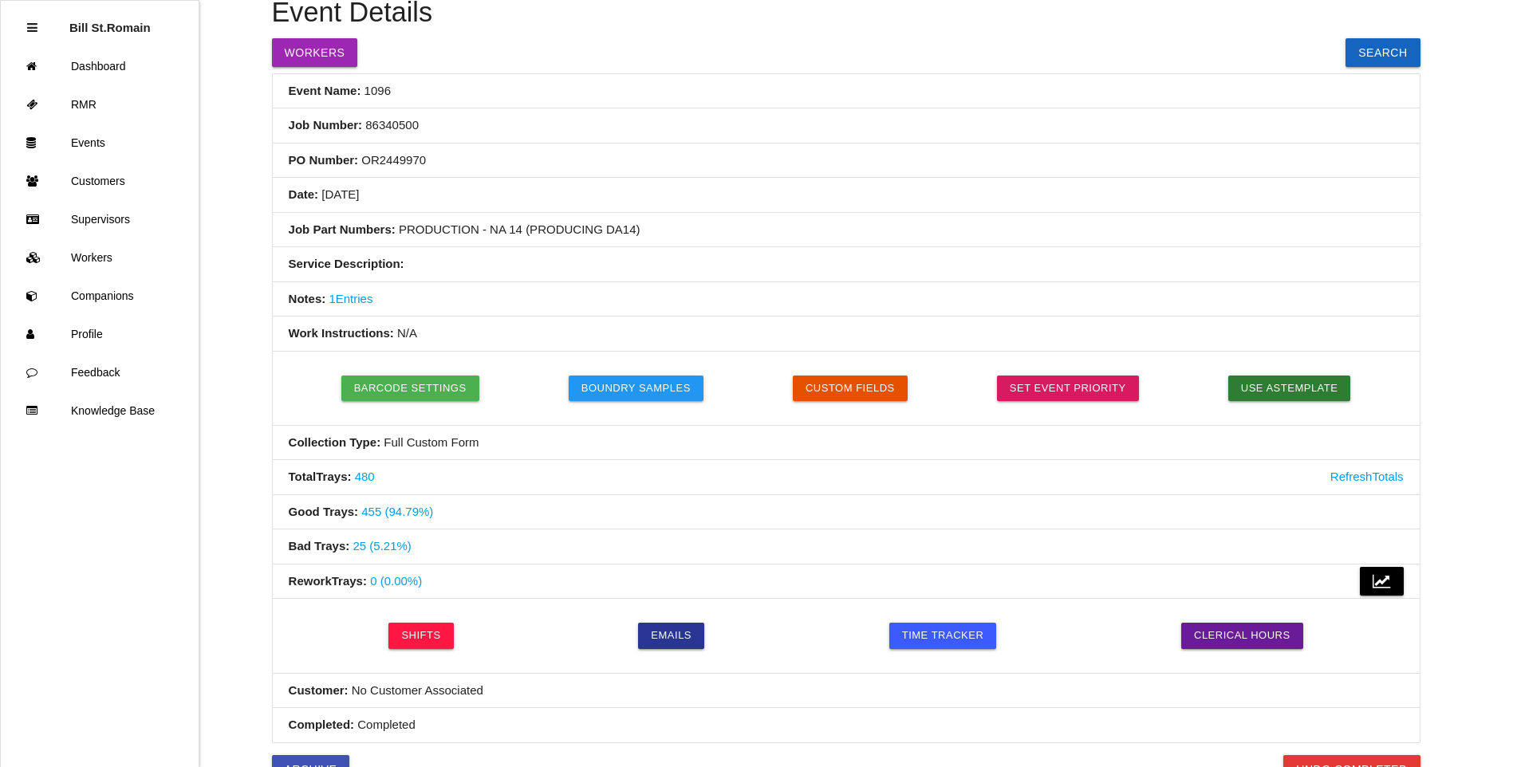
scroll to position [80, 0]
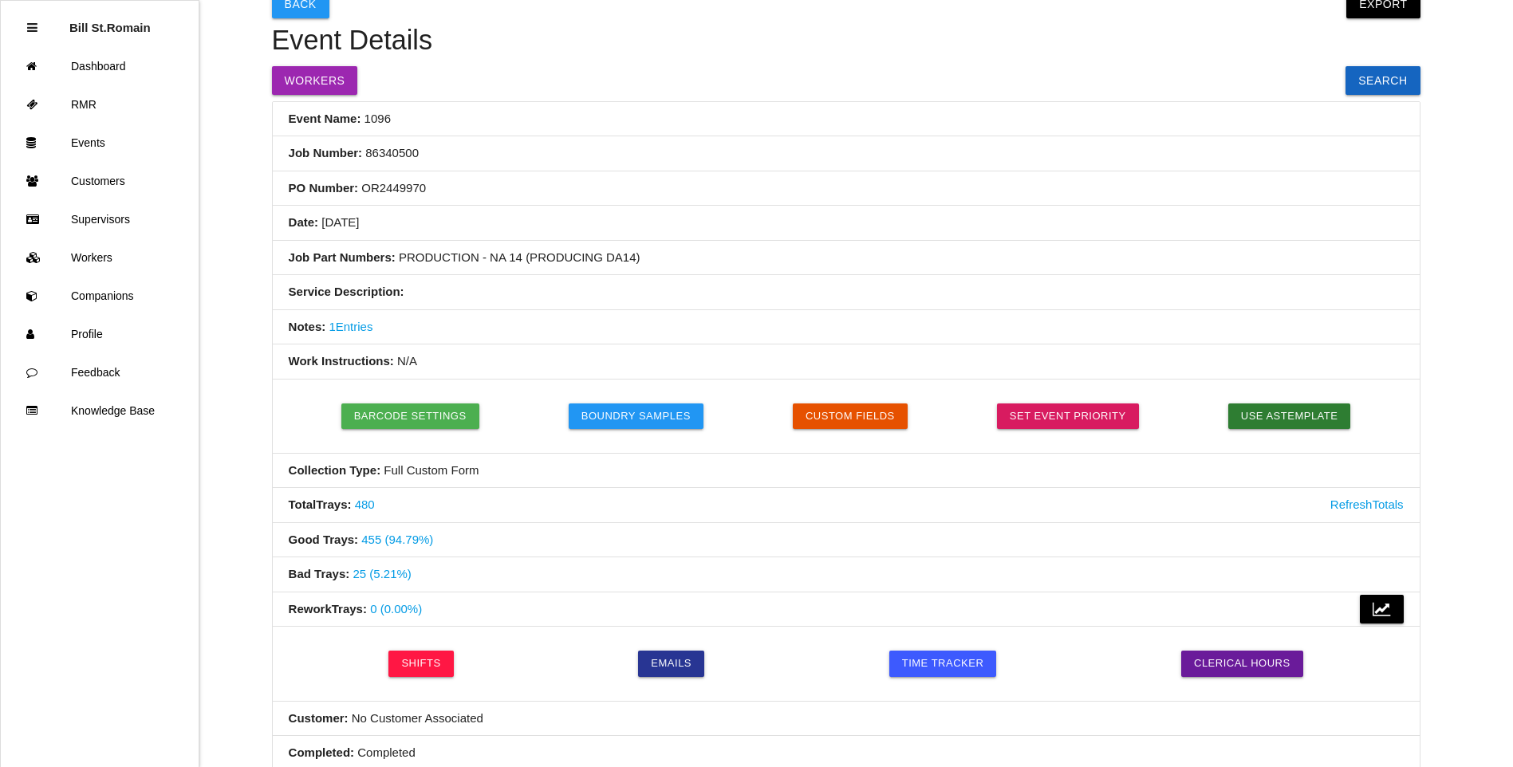
click at [1151, 15] on div "Back Export Export Excel Export CSV Event Details Workers Search Event Name: 10…" at bounding box center [846, 592] width 1148 height 1243
click at [296, 5] on button "Back" at bounding box center [300, 4] width 57 height 29
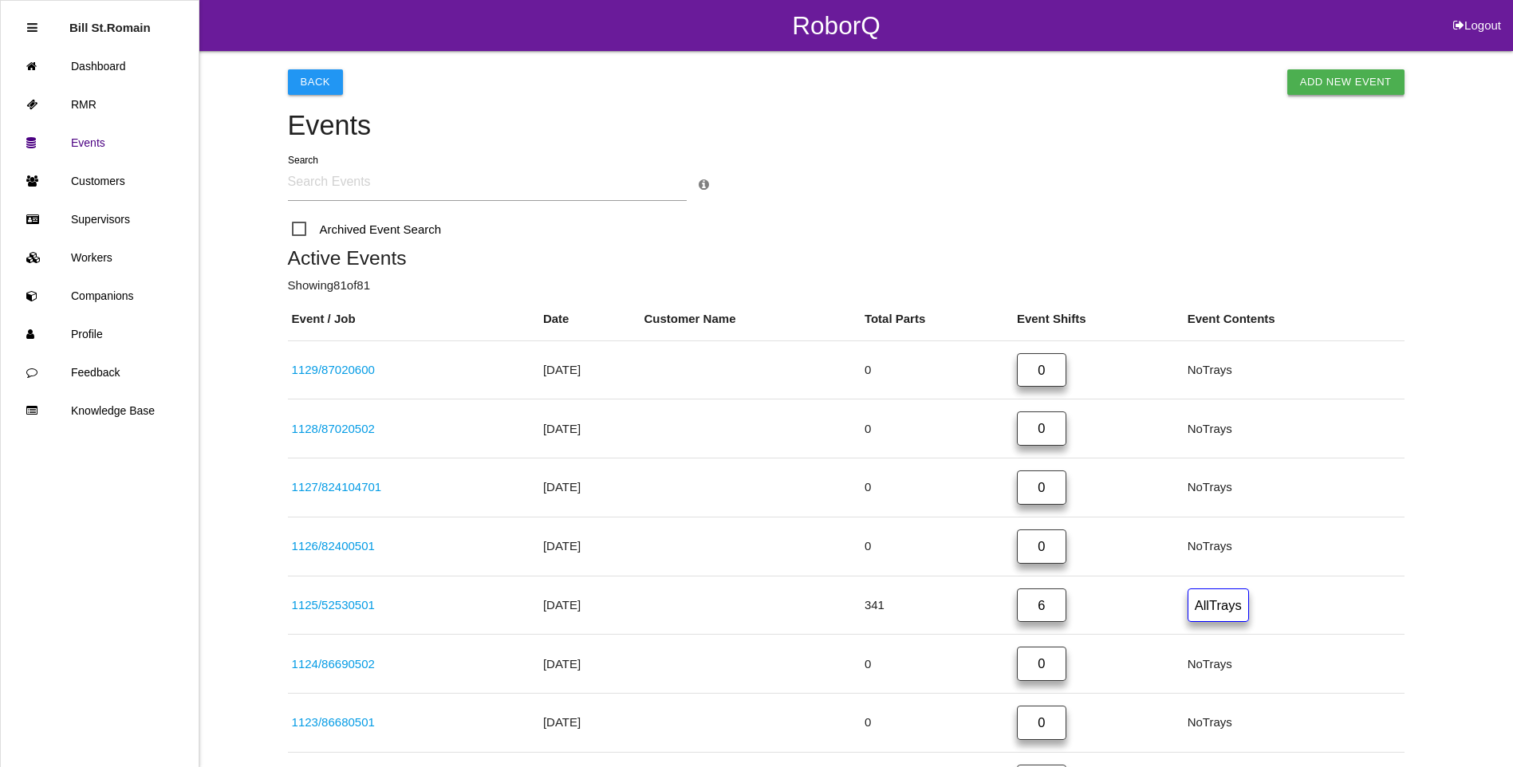
click at [1326, 83] on link "Add New Event" at bounding box center [1345, 82] width 117 height 26
select select "notRequired"
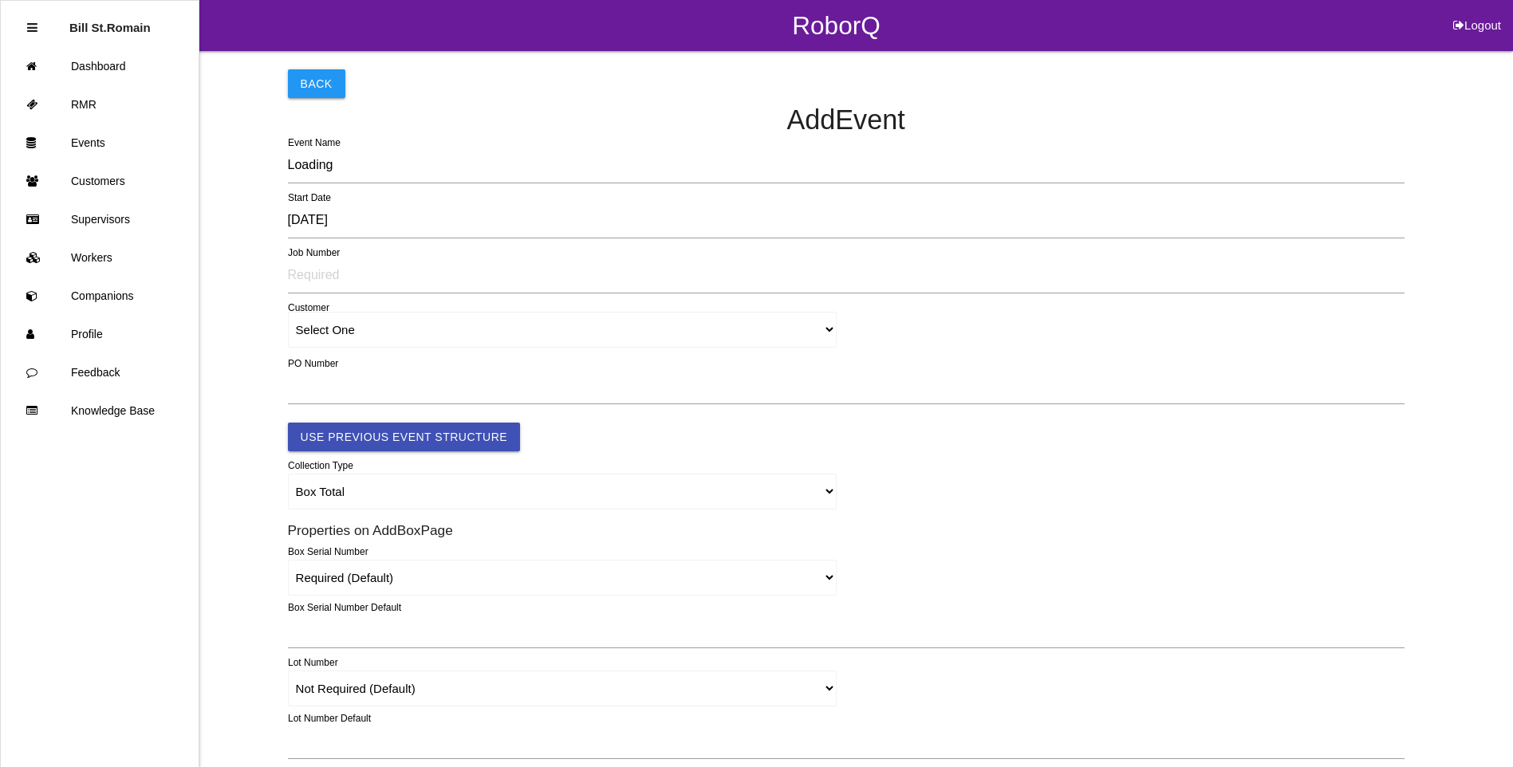
type input "1130"
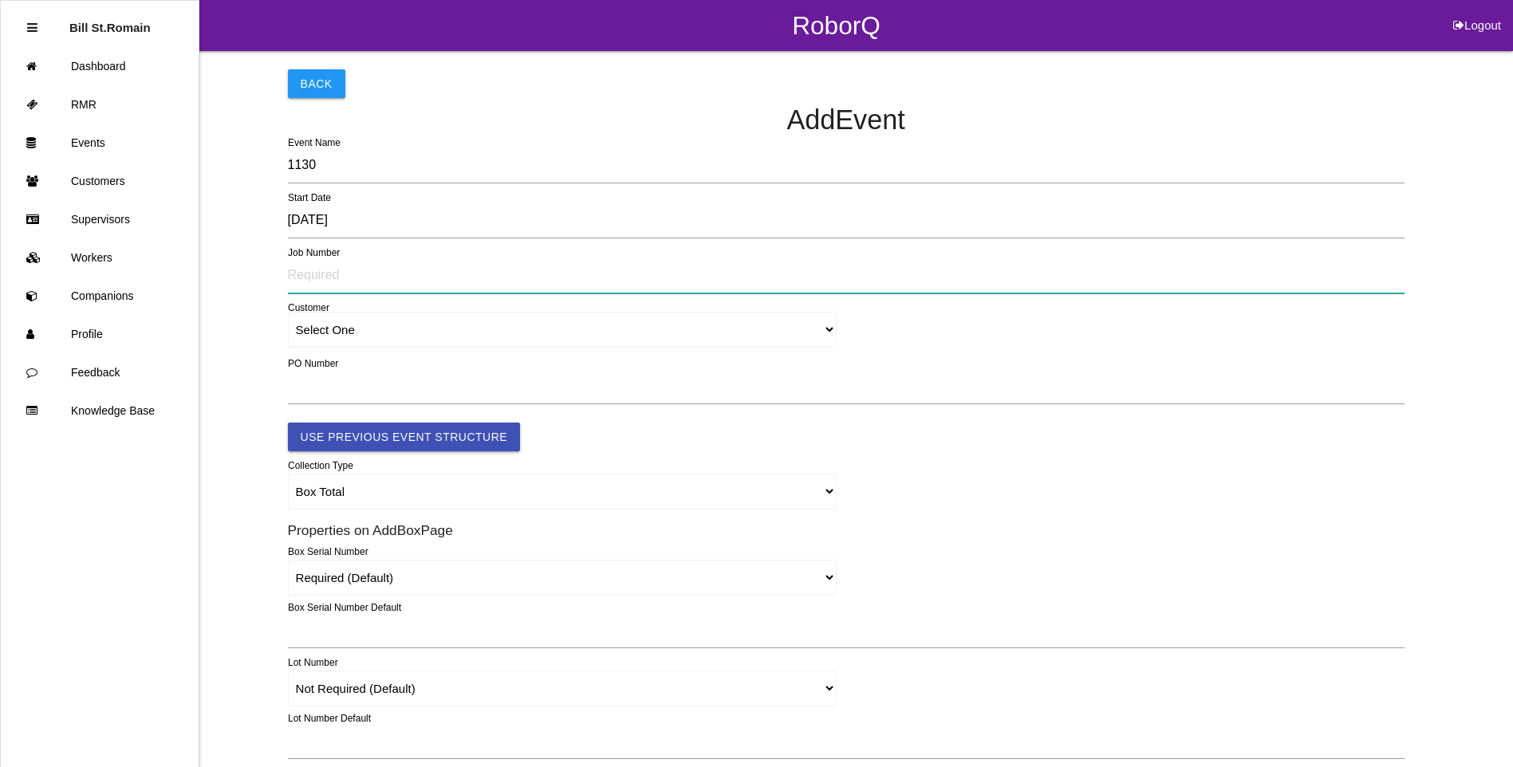
click at [297, 274] on input "text" at bounding box center [846, 275] width 1117 height 37
type input "86340504"
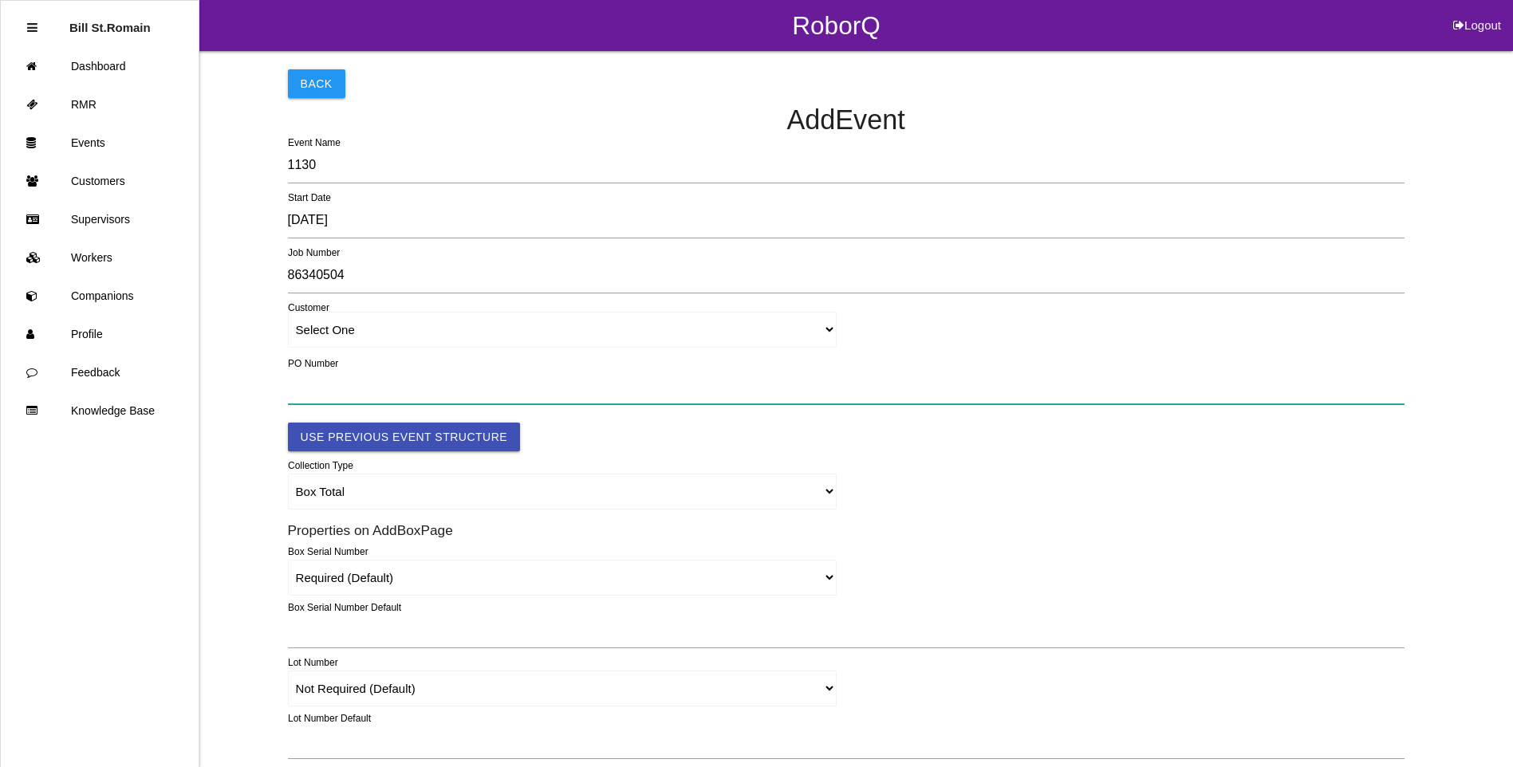
type input "OR2567469"
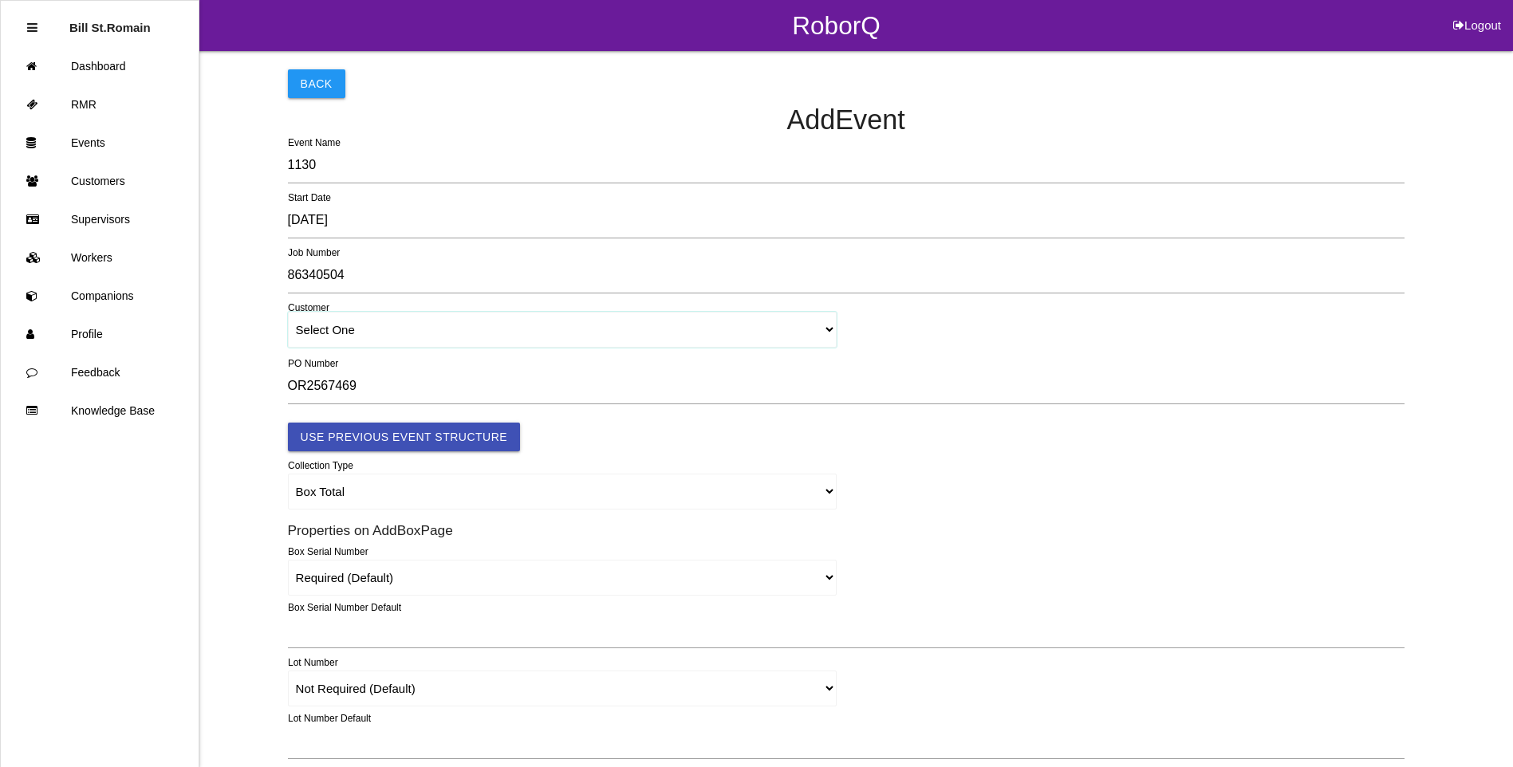
click at [301, 326] on select "Select One" at bounding box center [563, 330] width 550 height 36
click at [393, 332] on select "Select One" at bounding box center [563, 330] width 550 height 36
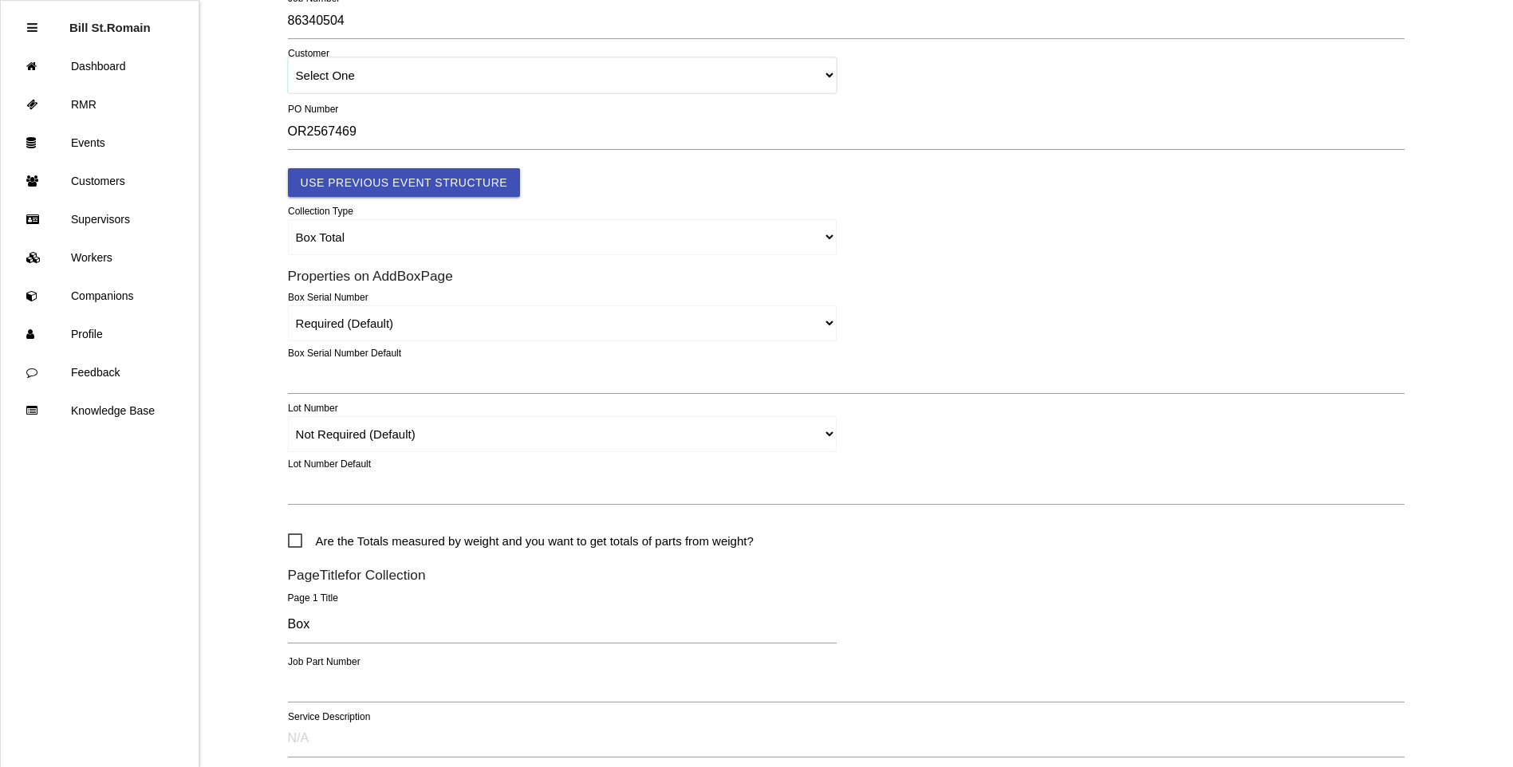
scroll to position [15, 0]
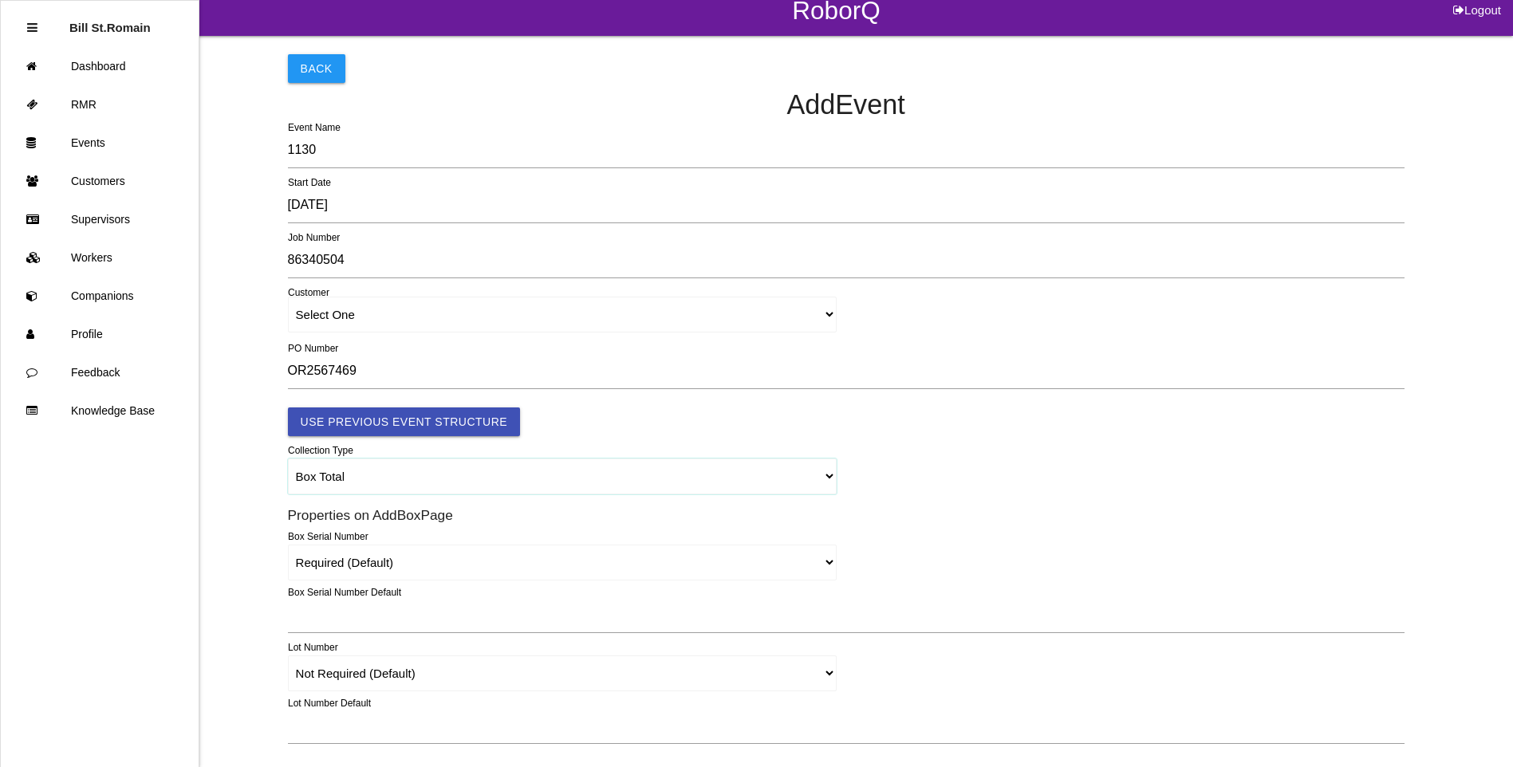
click at [829, 473] on select "Box Total Individual Parts Yard Purge Full Custom Form Full Custom Form w/ Seri…" at bounding box center [563, 477] width 550 height 36
select select "autoSingle"
click at [288, 459] on select "Box Total Individual Parts Yard Purge Full Custom Form Full Custom Form w/ Seri…" at bounding box center [563, 477] width 550 height 36
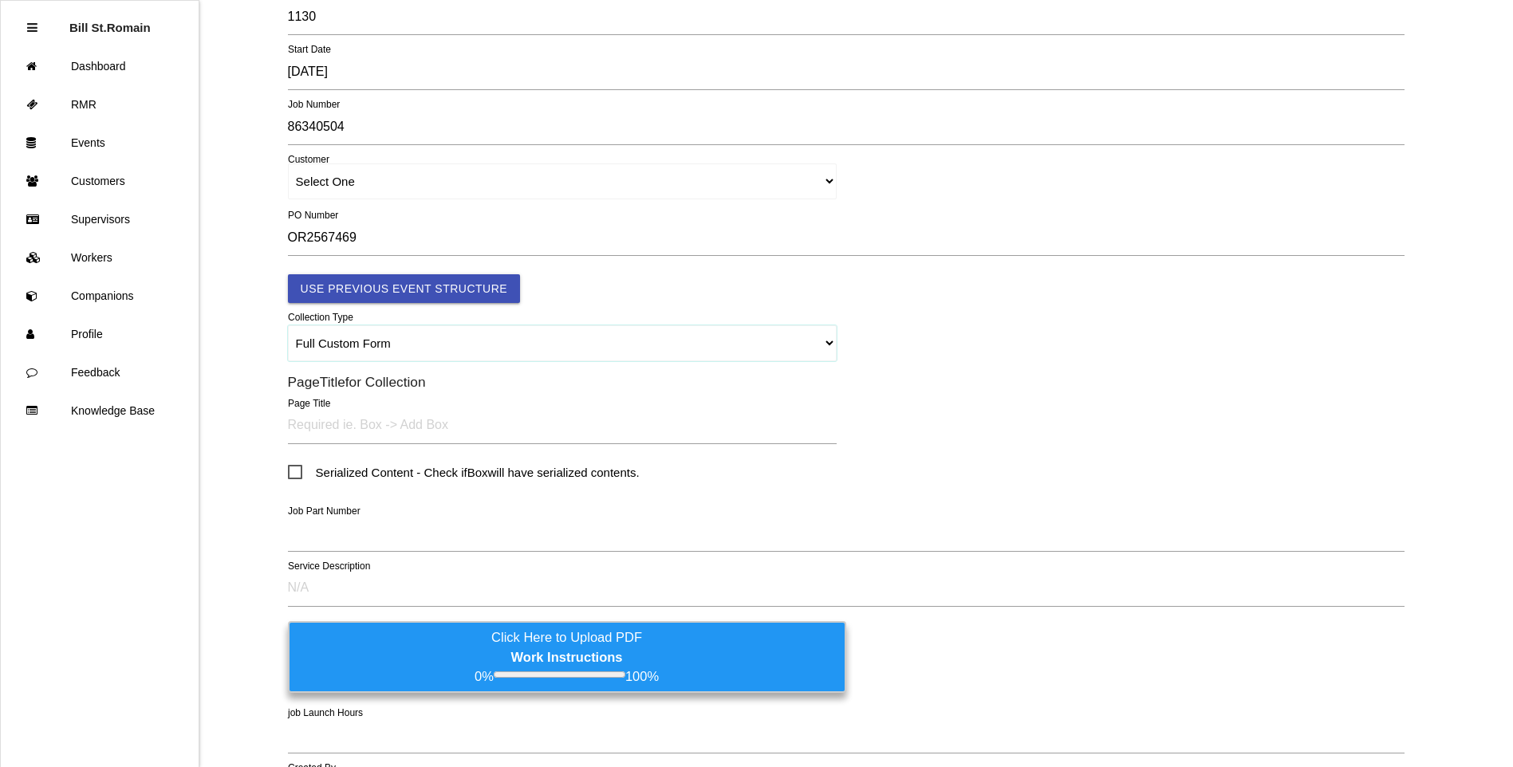
scroll to position [175, 0]
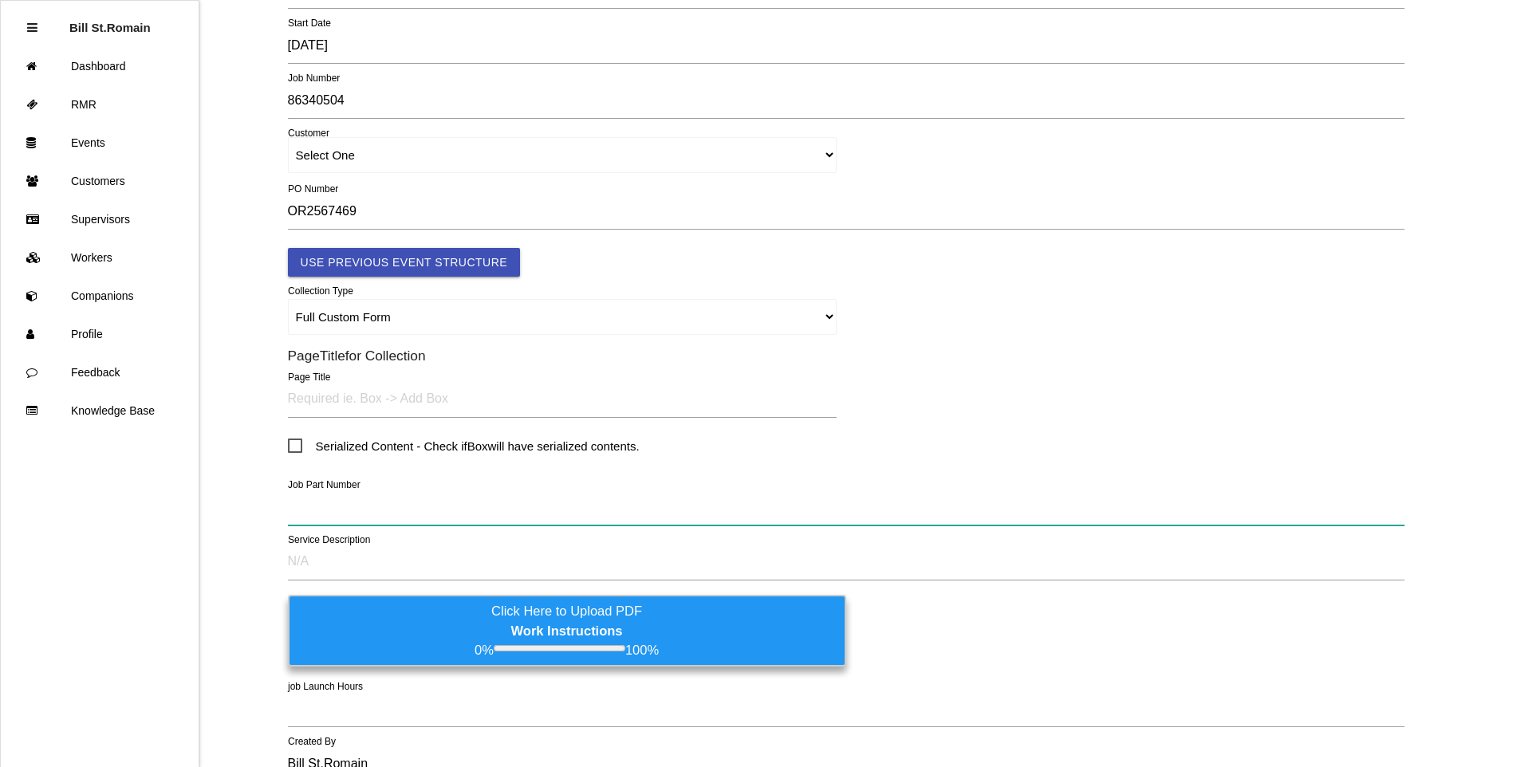
click at [300, 505] on input "text" at bounding box center [846, 507] width 1117 height 37
click at [374, 510] on input "86340504" at bounding box center [846, 507] width 1117 height 37
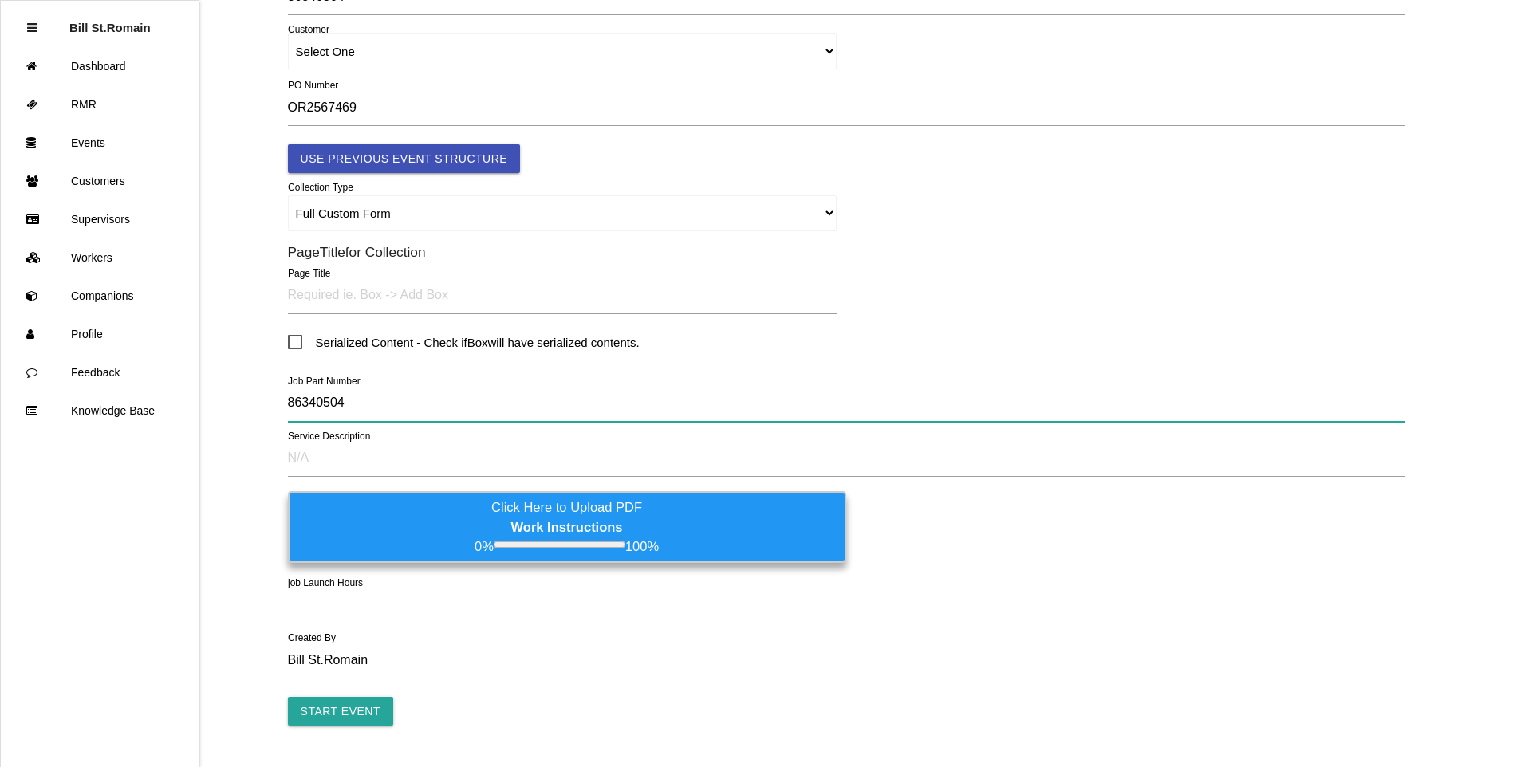
scroll to position [317, 0]
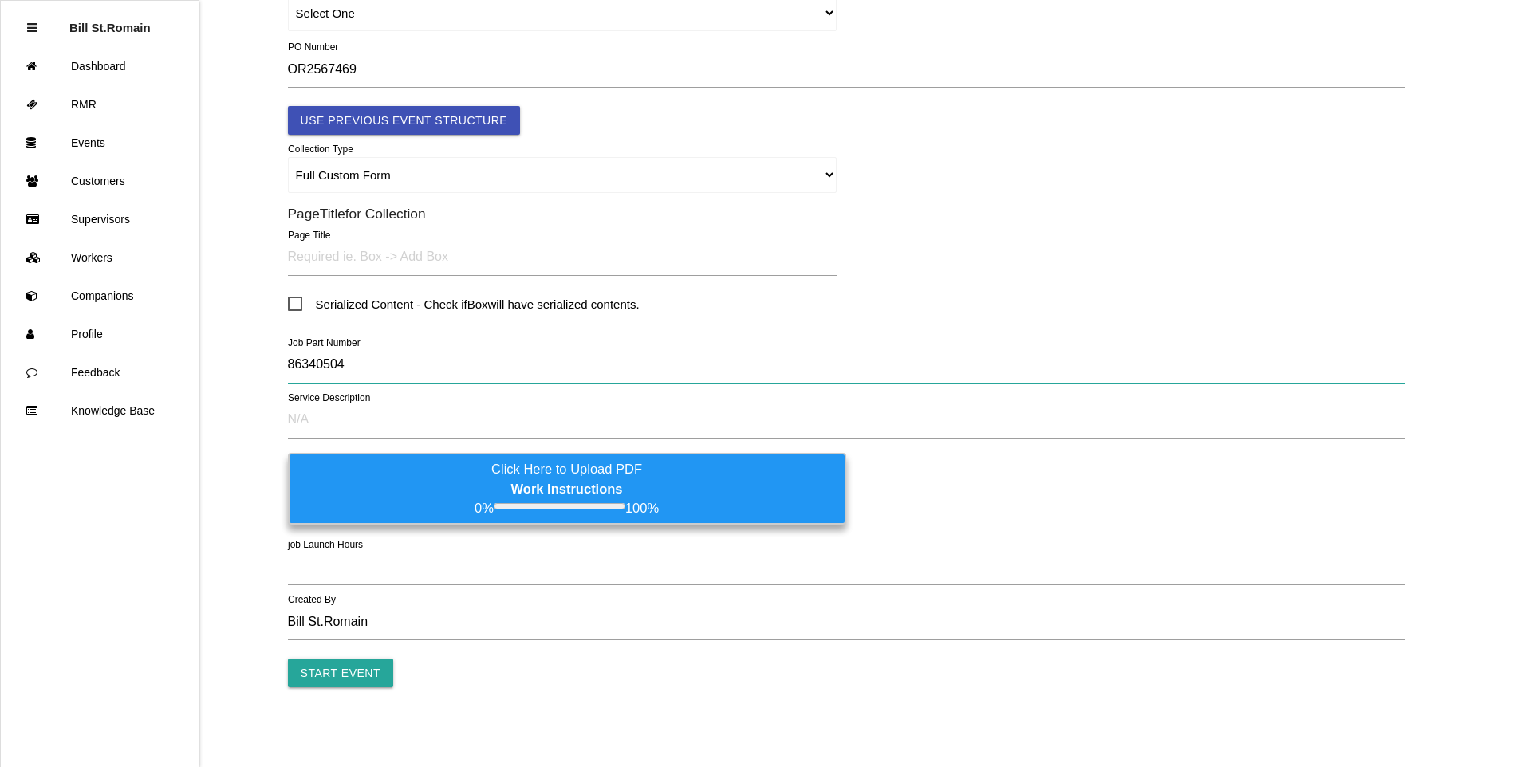
click at [380, 360] on input "86340504" at bounding box center [846, 365] width 1117 height 37
type input "86340504"
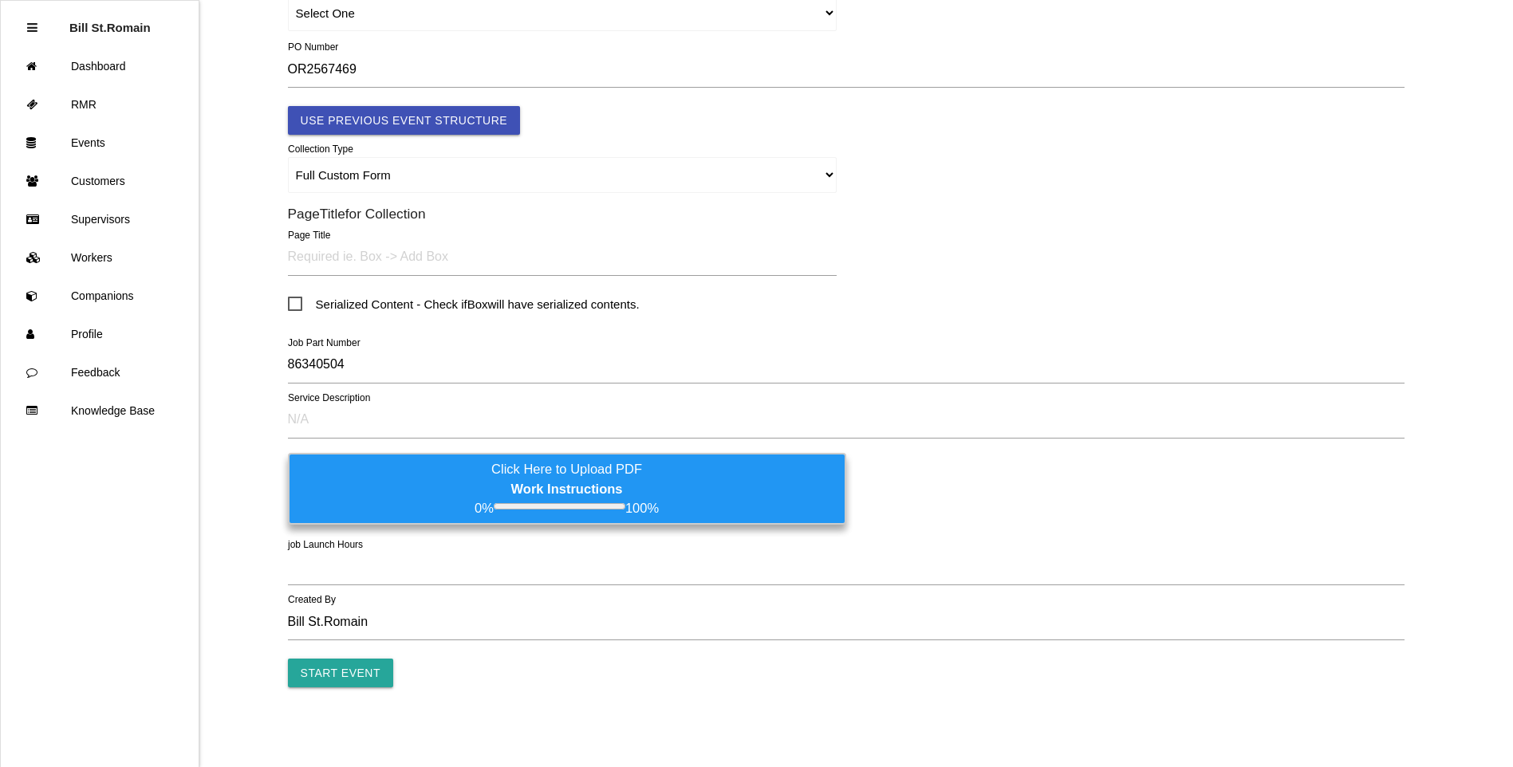
drag, startPoint x: 907, startPoint y: 465, endPoint x: 908, endPoint y: 479, distance: 14.4
click at [907, 465] on div "Click Here to Upload PDF Work Instructions 0% 100%" at bounding box center [846, 495] width 1117 height 76
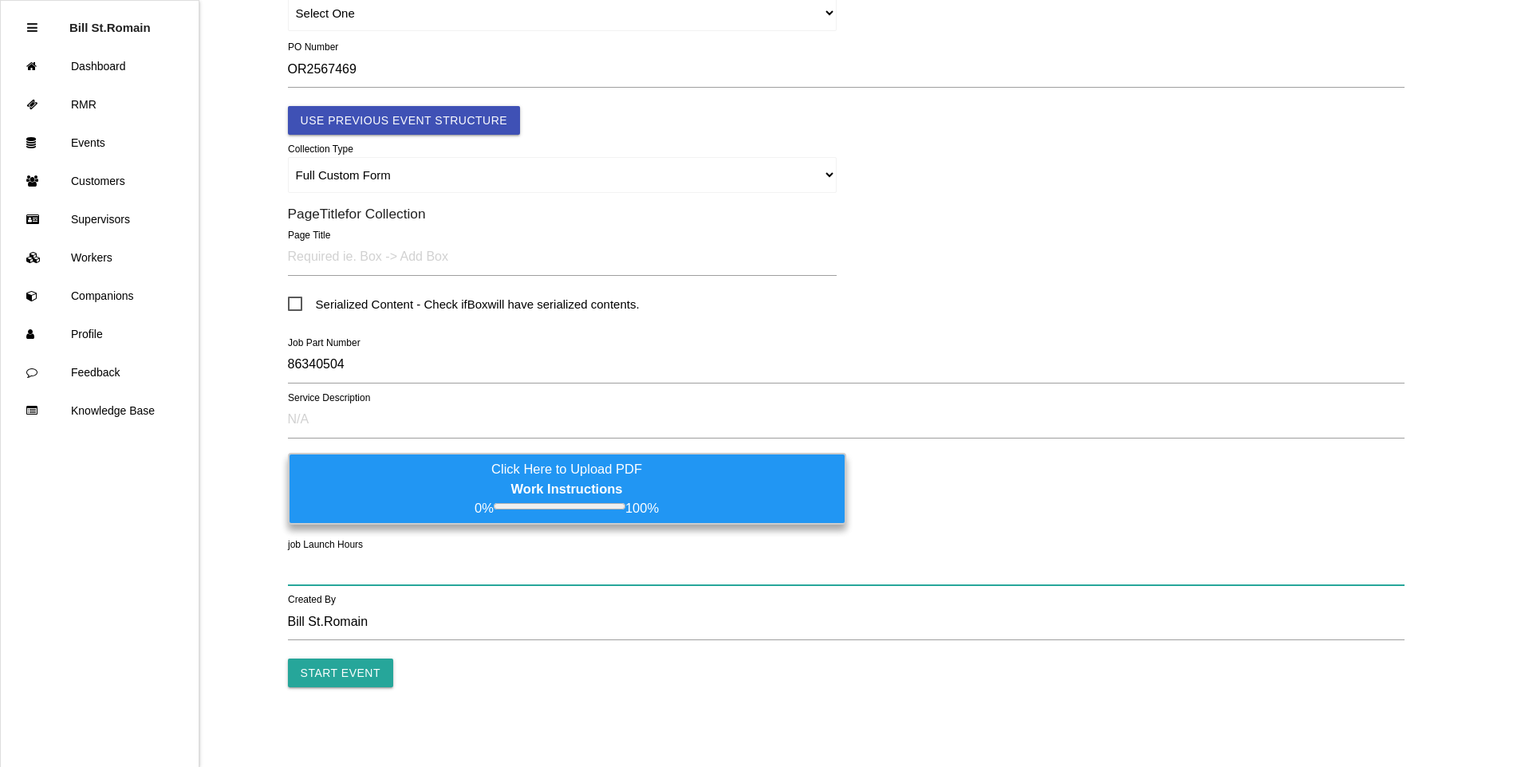
click at [344, 565] on input "text" at bounding box center [846, 567] width 1117 height 37
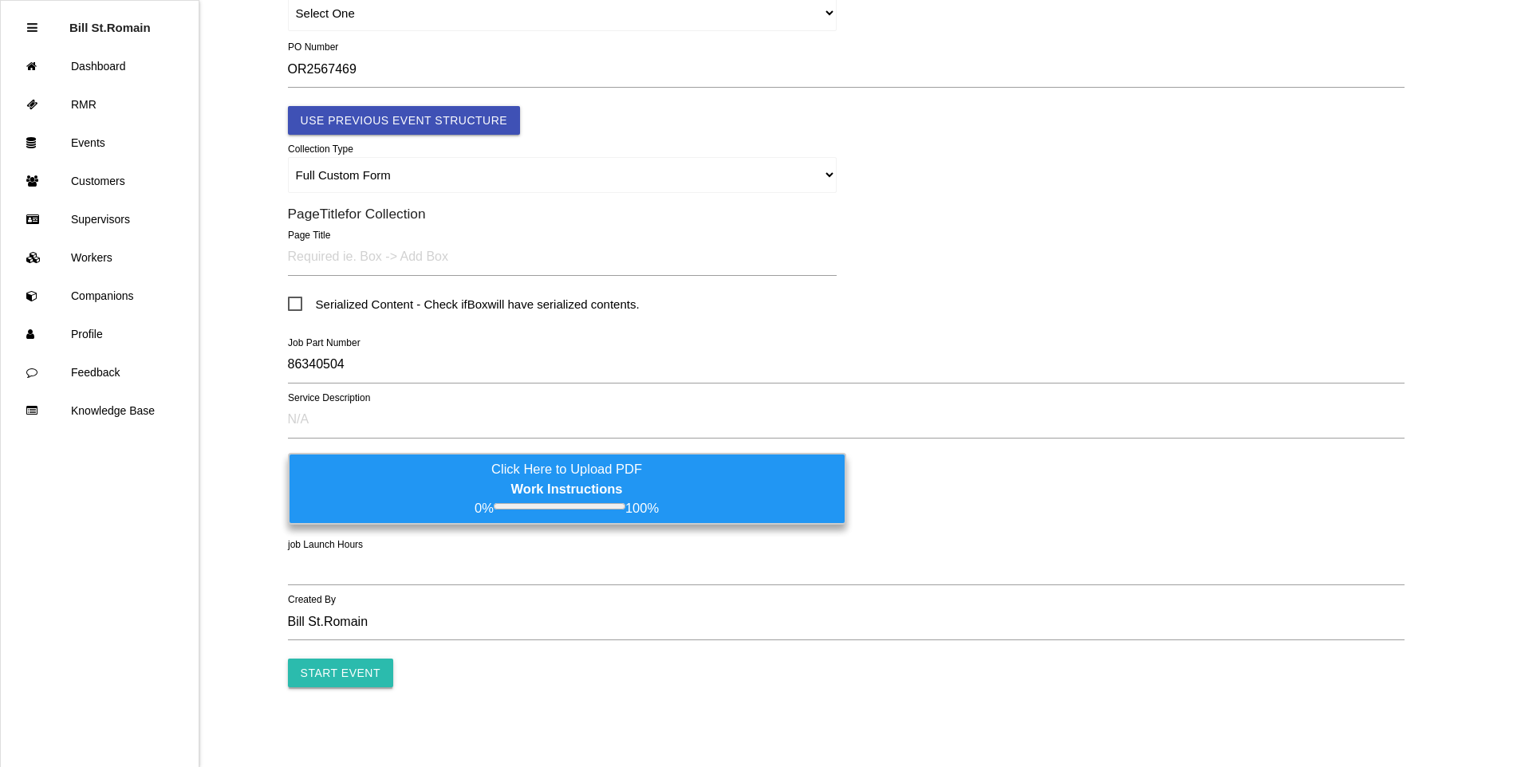
click at [363, 667] on input "Start Event" at bounding box center [340, 673] width 105 height 29
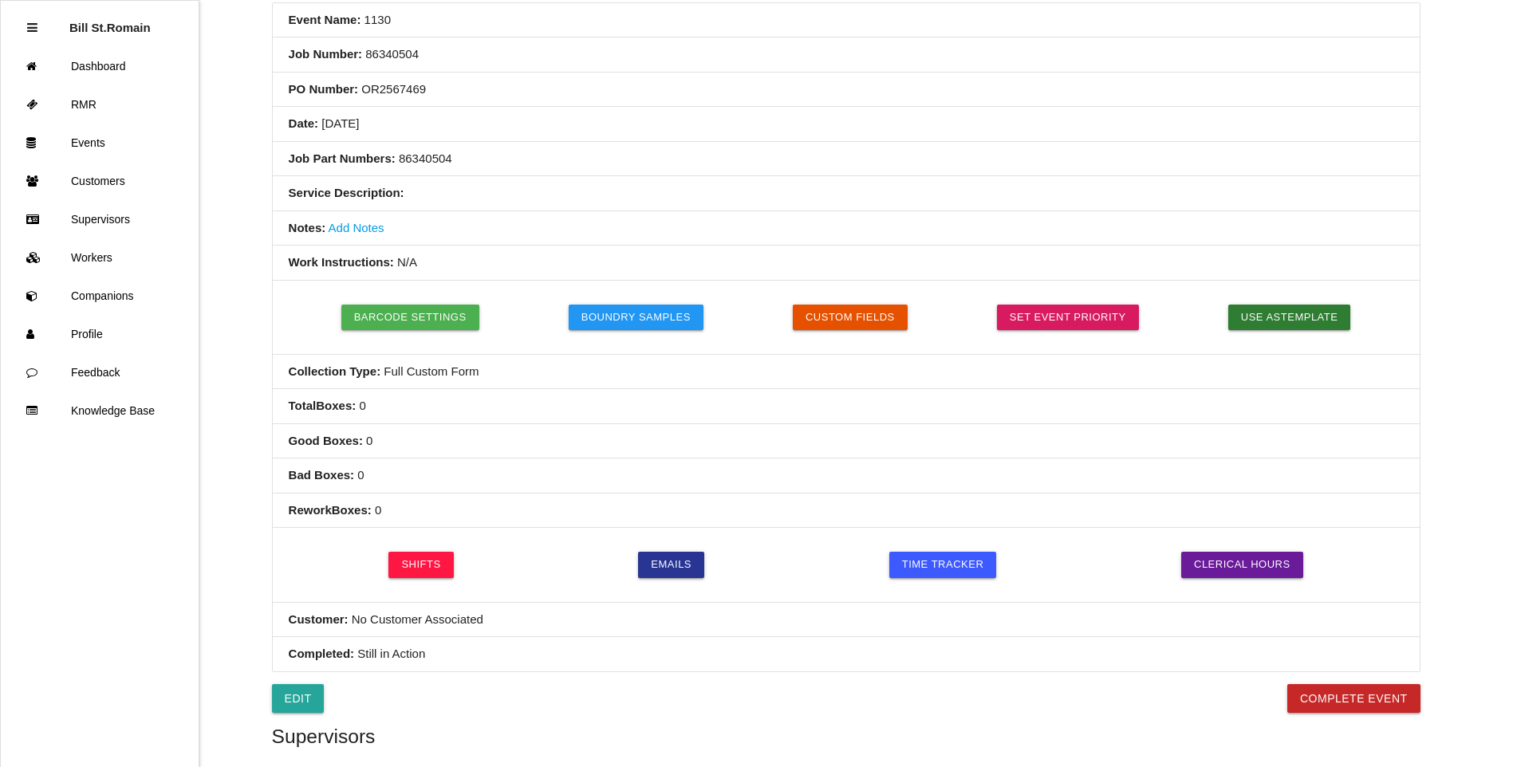
scroll to position [239, 0]
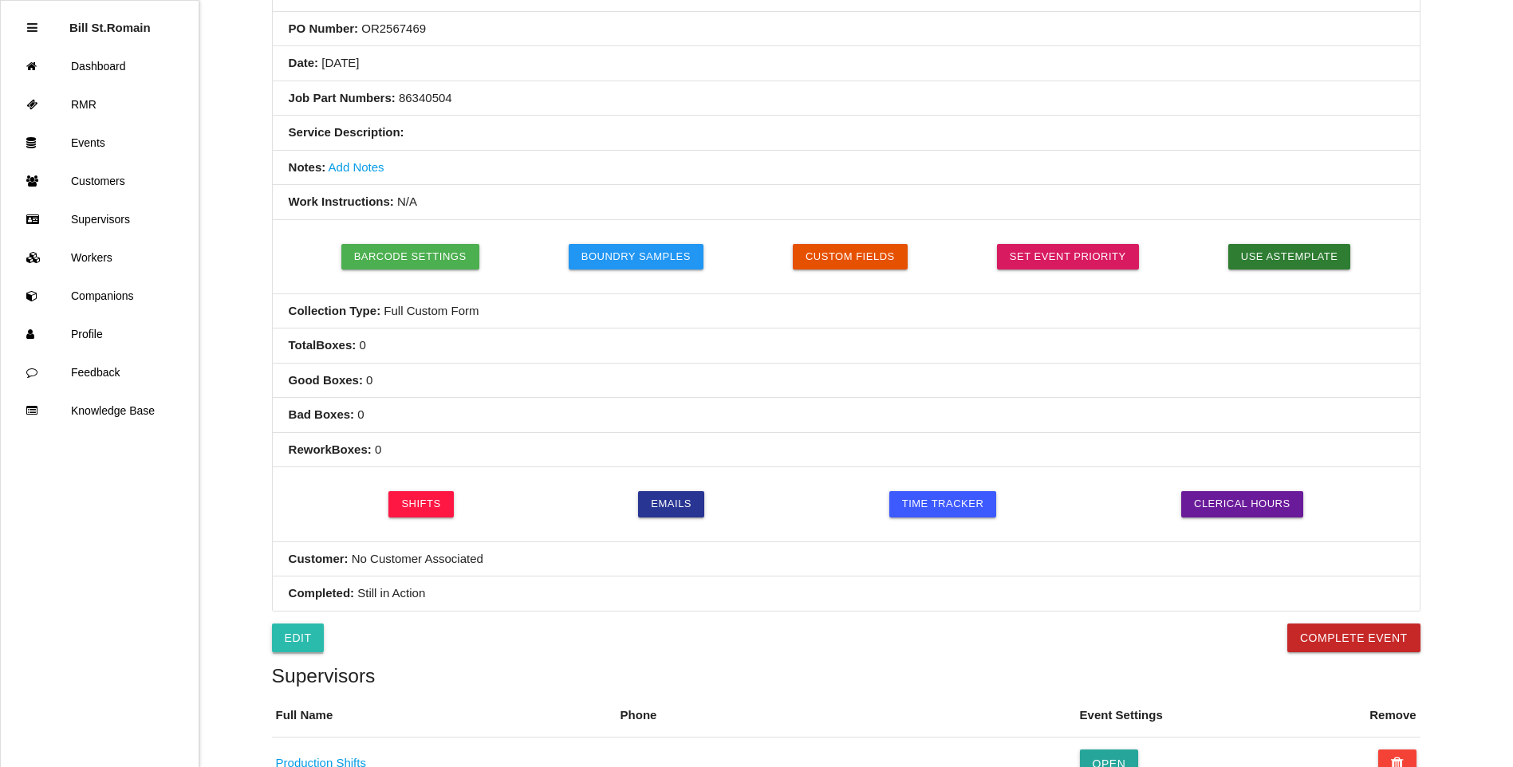
click at [305, 643] on link "Edit" at bounding box center [298, 638] width 53 height 29
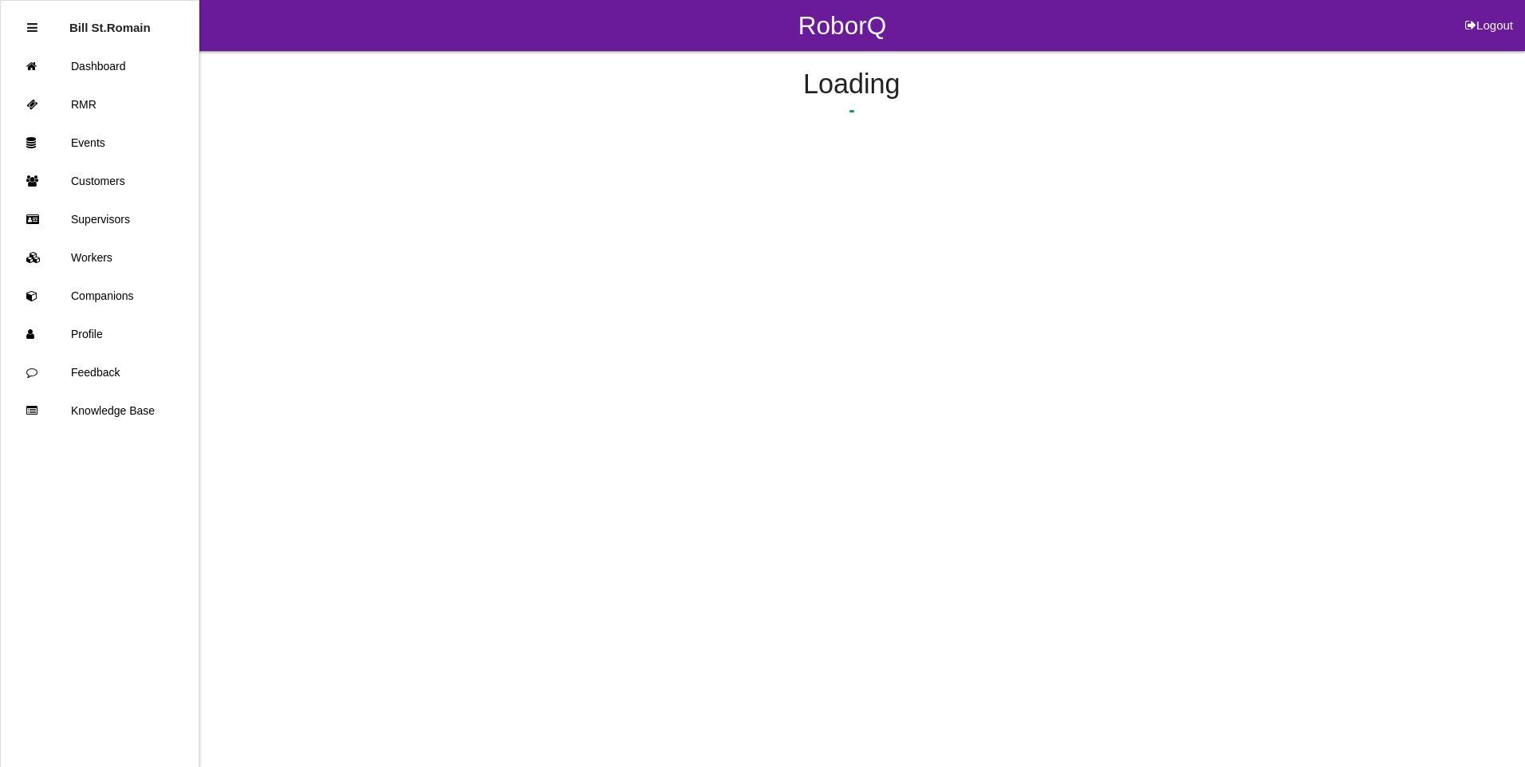
select select "false"
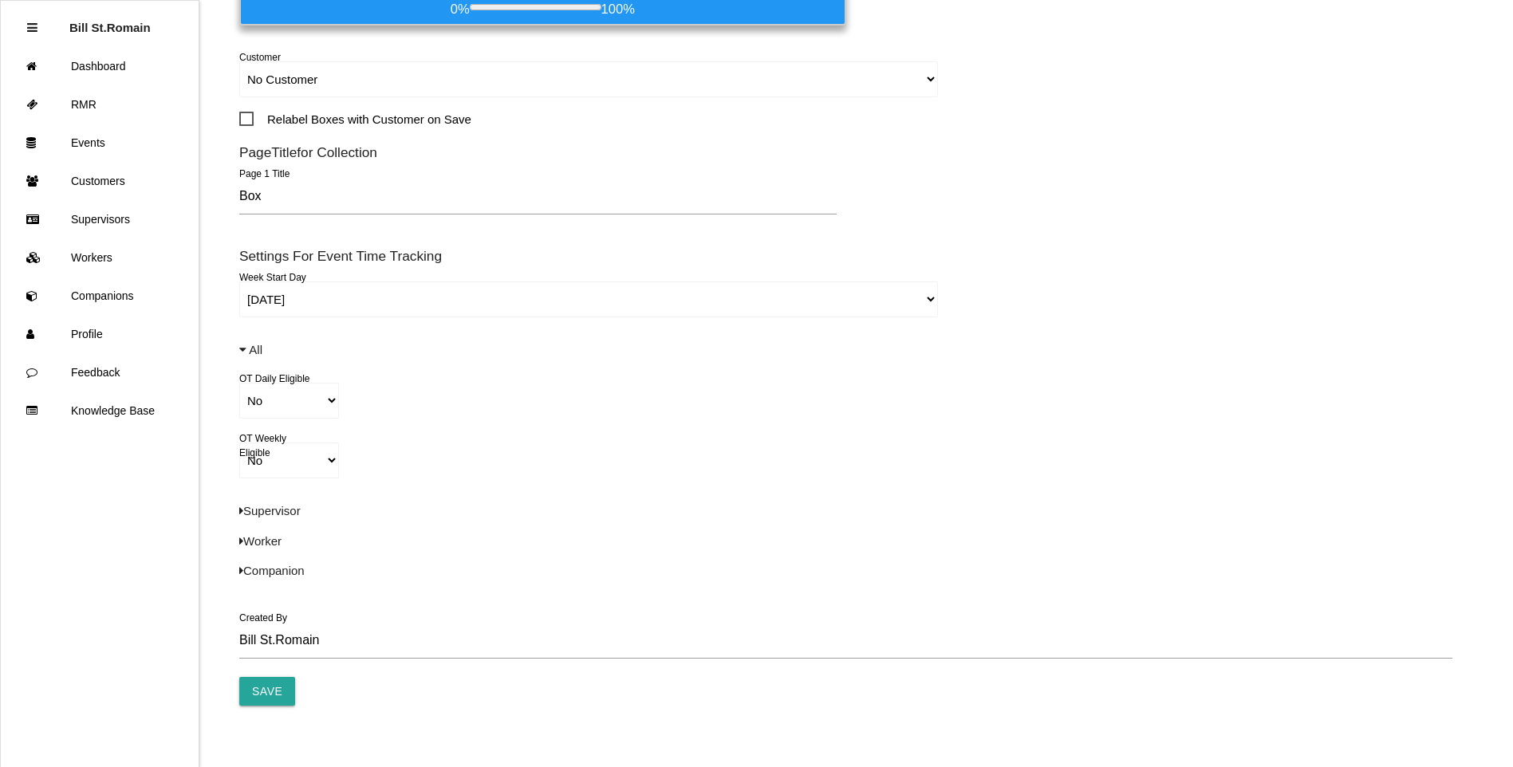
scroll to position [579, 0]
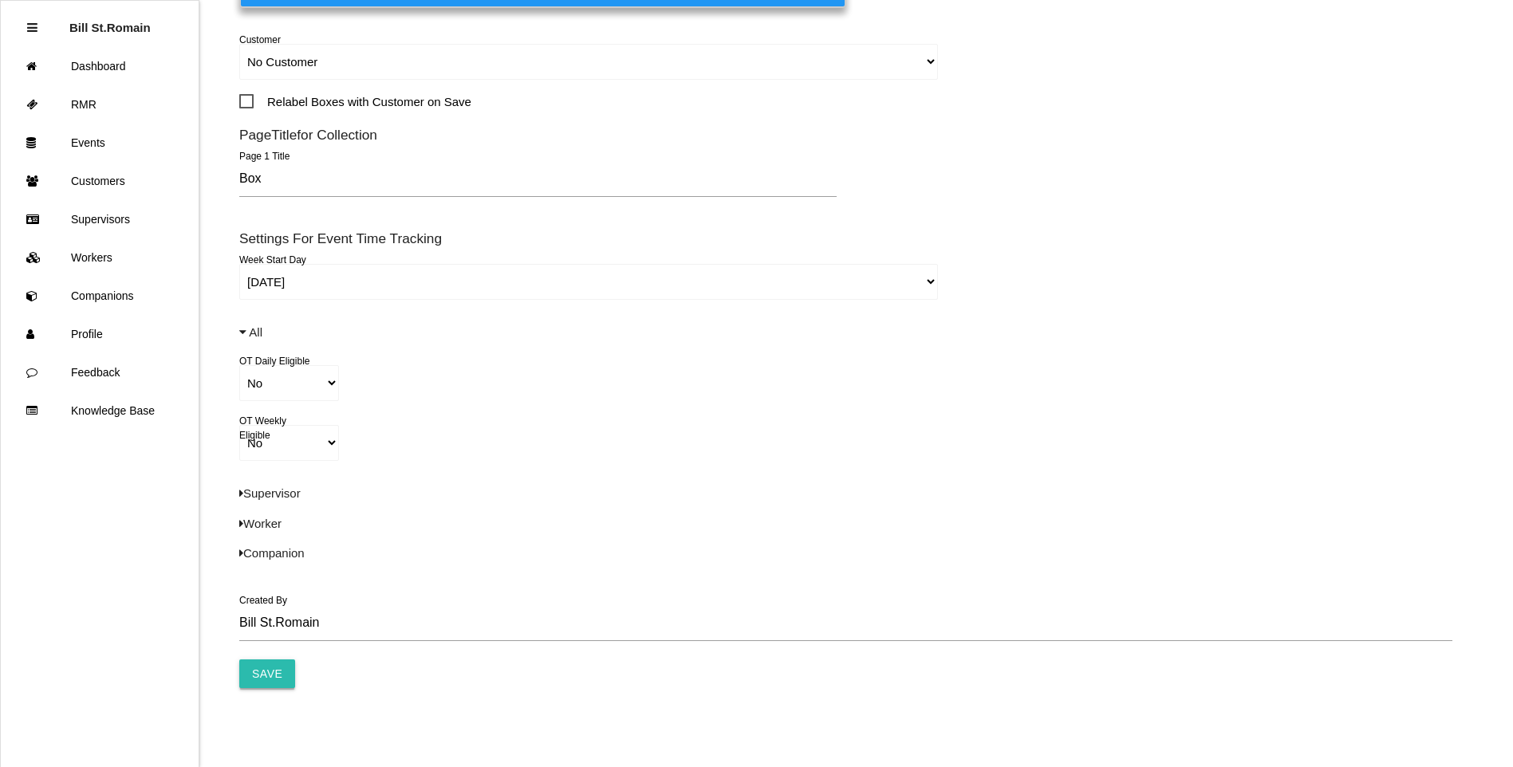
click at [270, 664] on input "Save" at bounding box center [267, 674] width 56 height 29
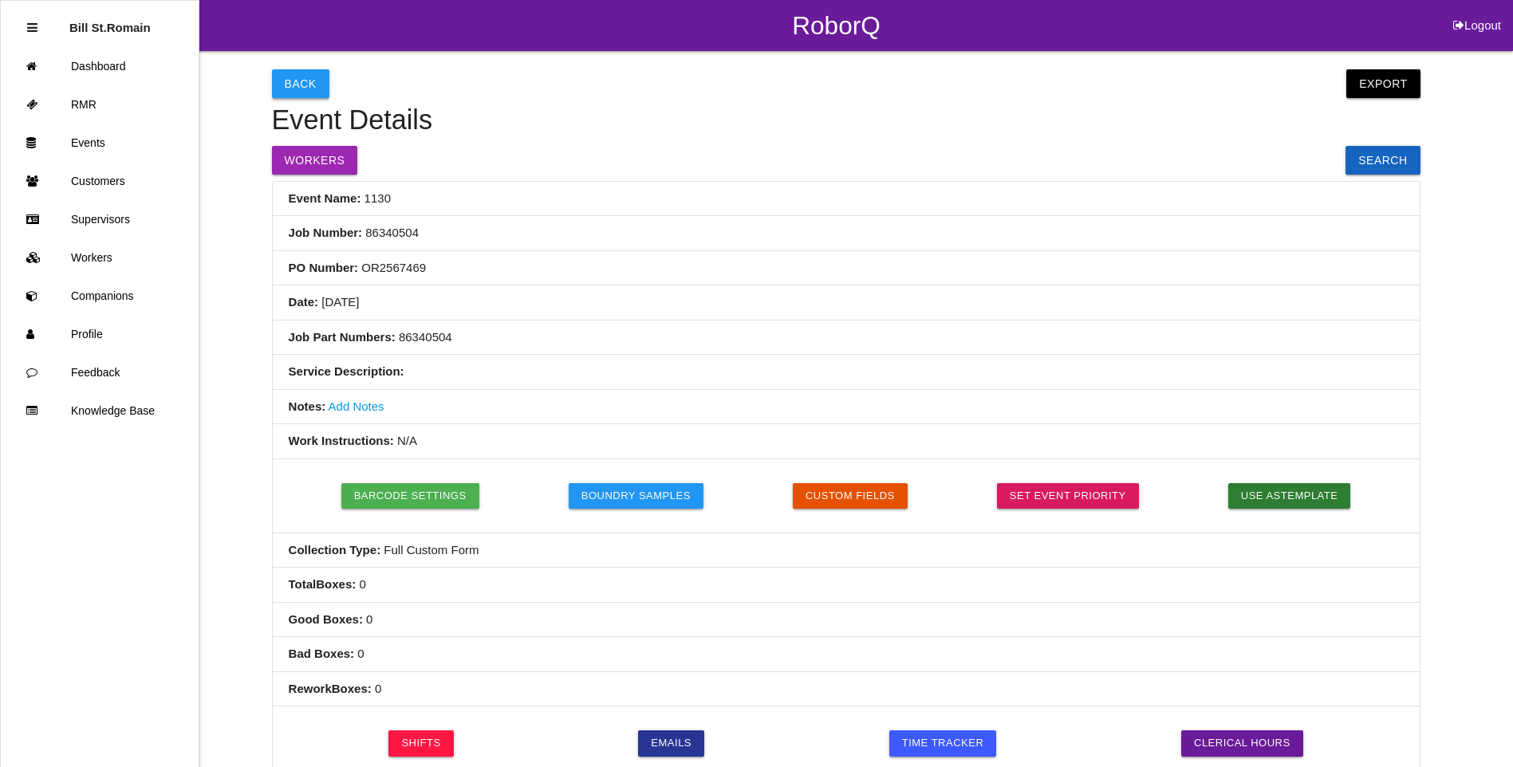
click at [297, 78] on button "Back" at bounding box center [300, 83] width 57 height 29
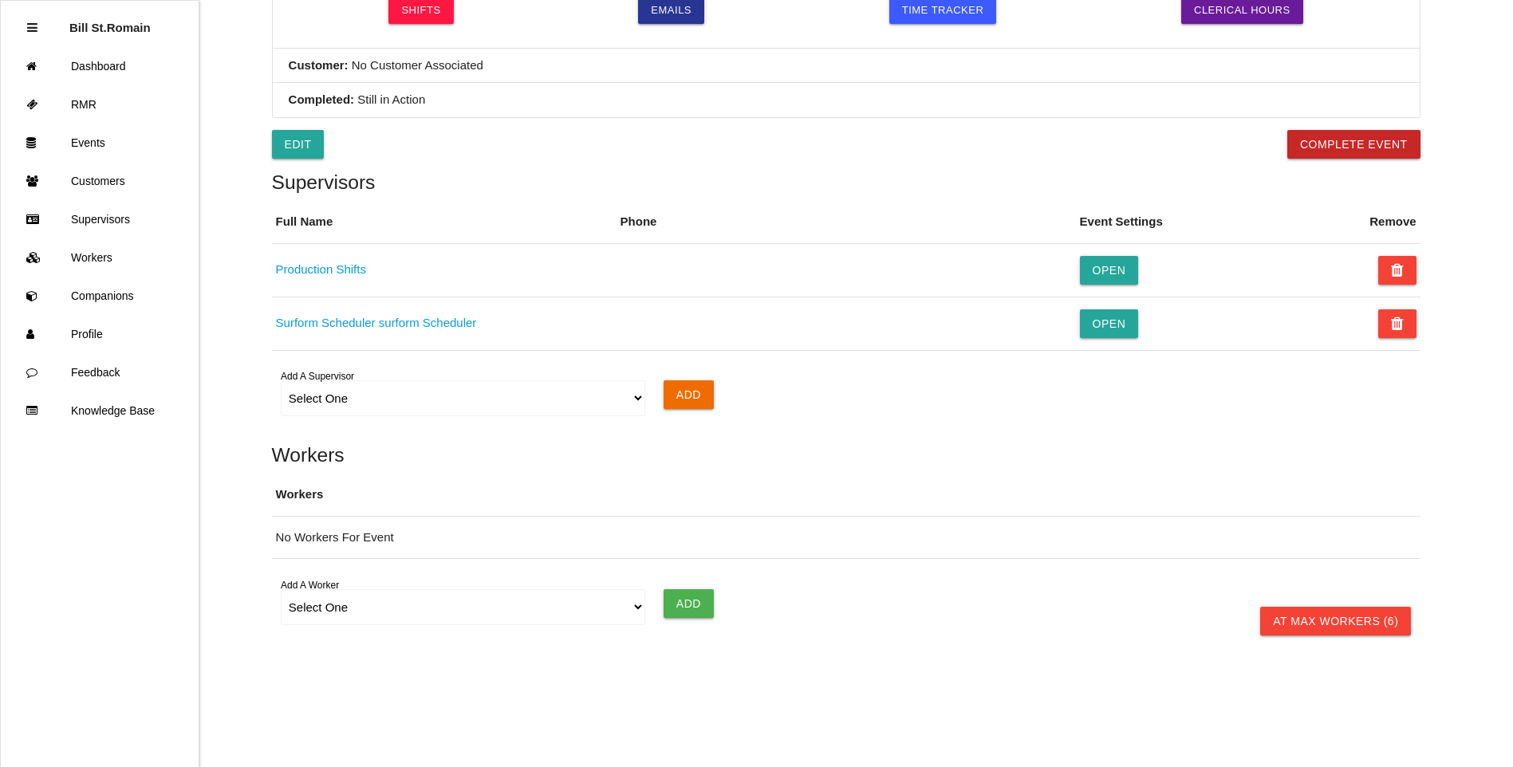
scroll to position [735, 0]
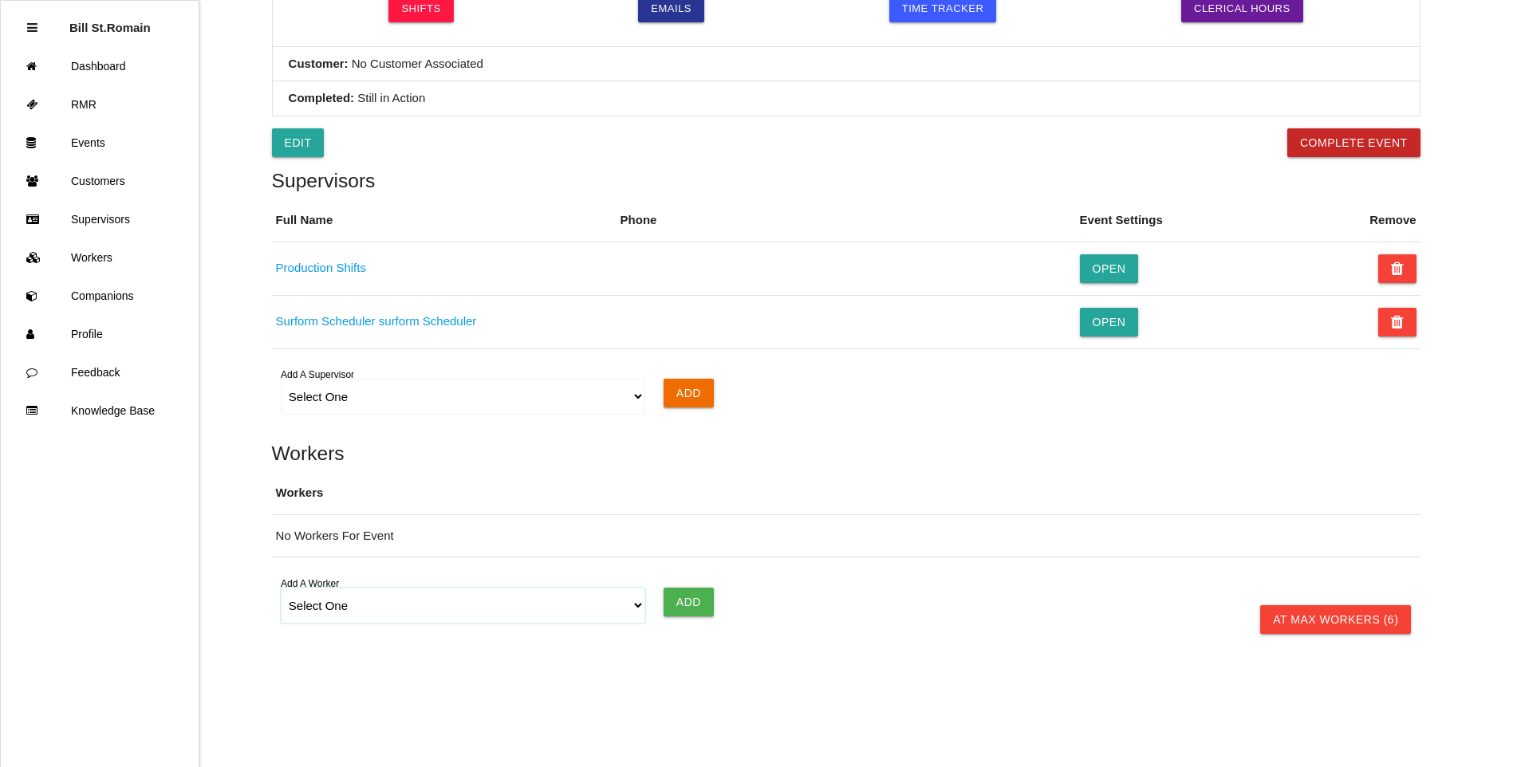
click at [638, 601] on select "Select One [PERSON_NAME] [PERSON_NAME] SF LAMCO SF ATM1 SF ATM2 SF MAAC" at bounding box center [463, 606] width 365 height 36
select select "678133d4ea4d1b000ec5d6e8"
click at [281, 588] on select "Select One [PERSON_NAME] [PERSON_NAME] SF LAMCO SF ATM1 SF ATM2 SF MAAC" at bounding box center [463, 606] width 365 height 36
click at [691, 601] on input "Add" at bounding box center [689, 602] width 50 height 29
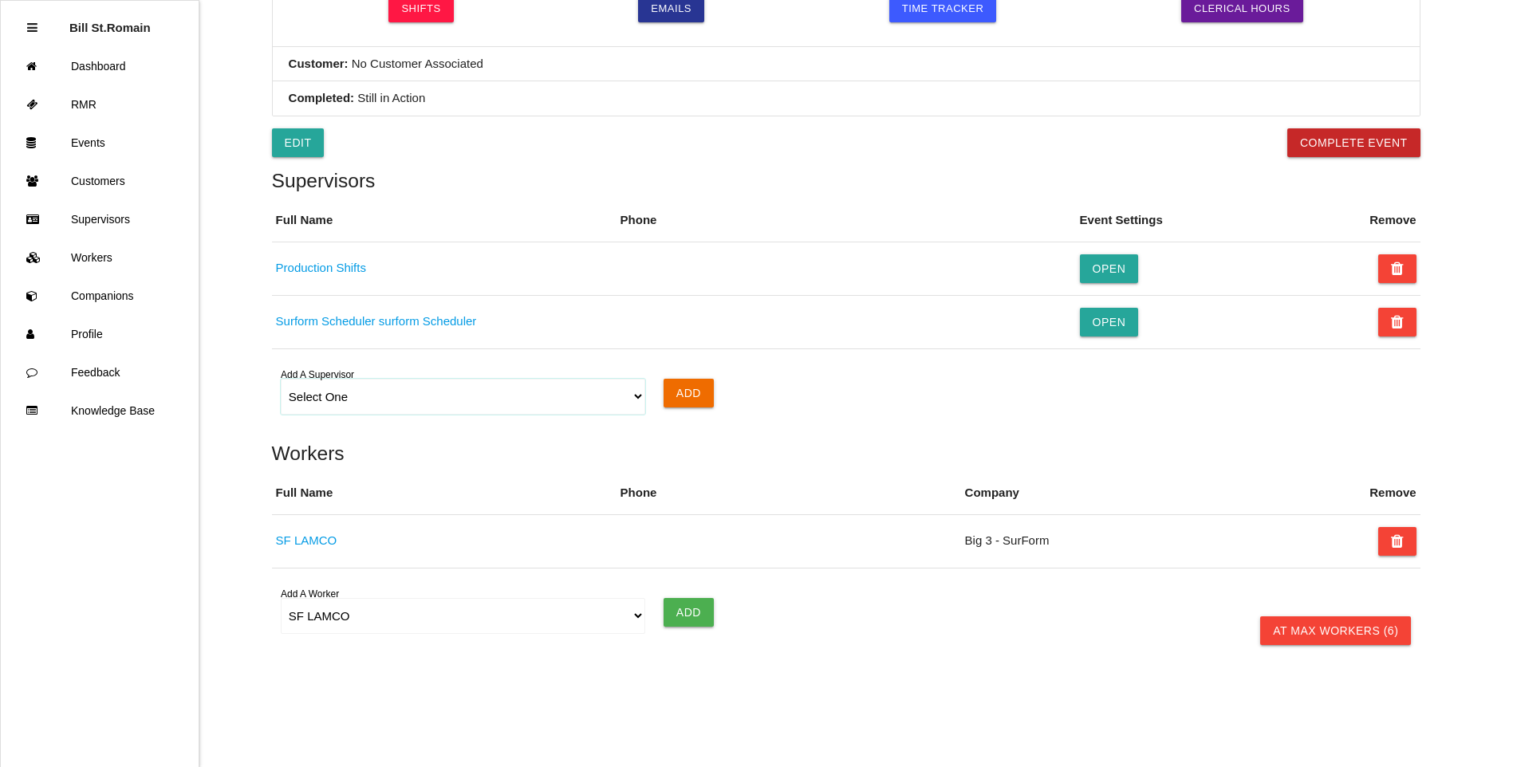
click at [636, 397] on select "Select One Production Shifts Surform Scheduler surform Scheduler" at bounding box center [463, 397] width 365 height 36
click at [327, 326] on link "Surform Scheduler surform Scheduler" at bounding box center [376, 321] width 201 height 14
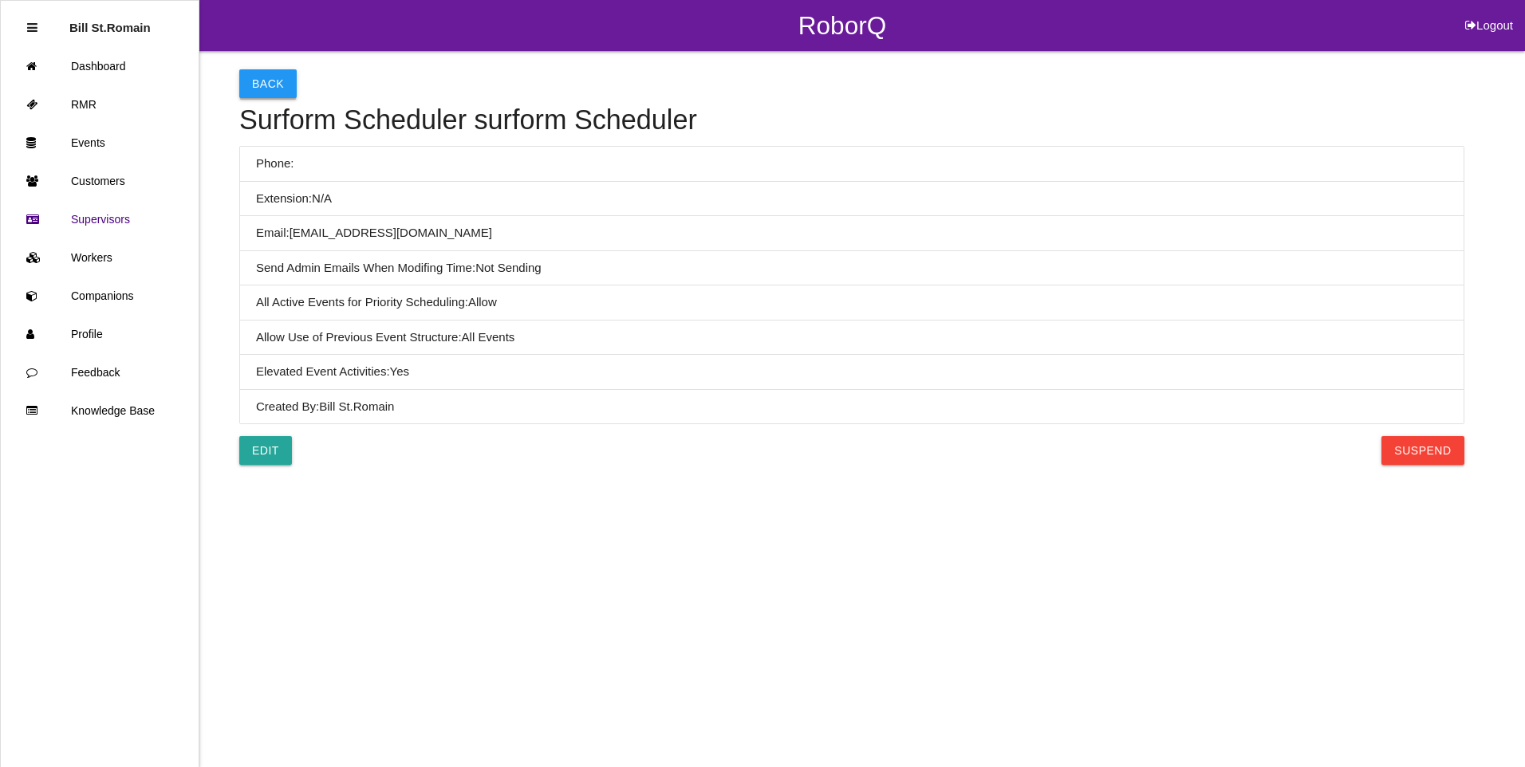
click at [263, 81] on button "Back" at bounding box center [267, 83] width 57 height 29
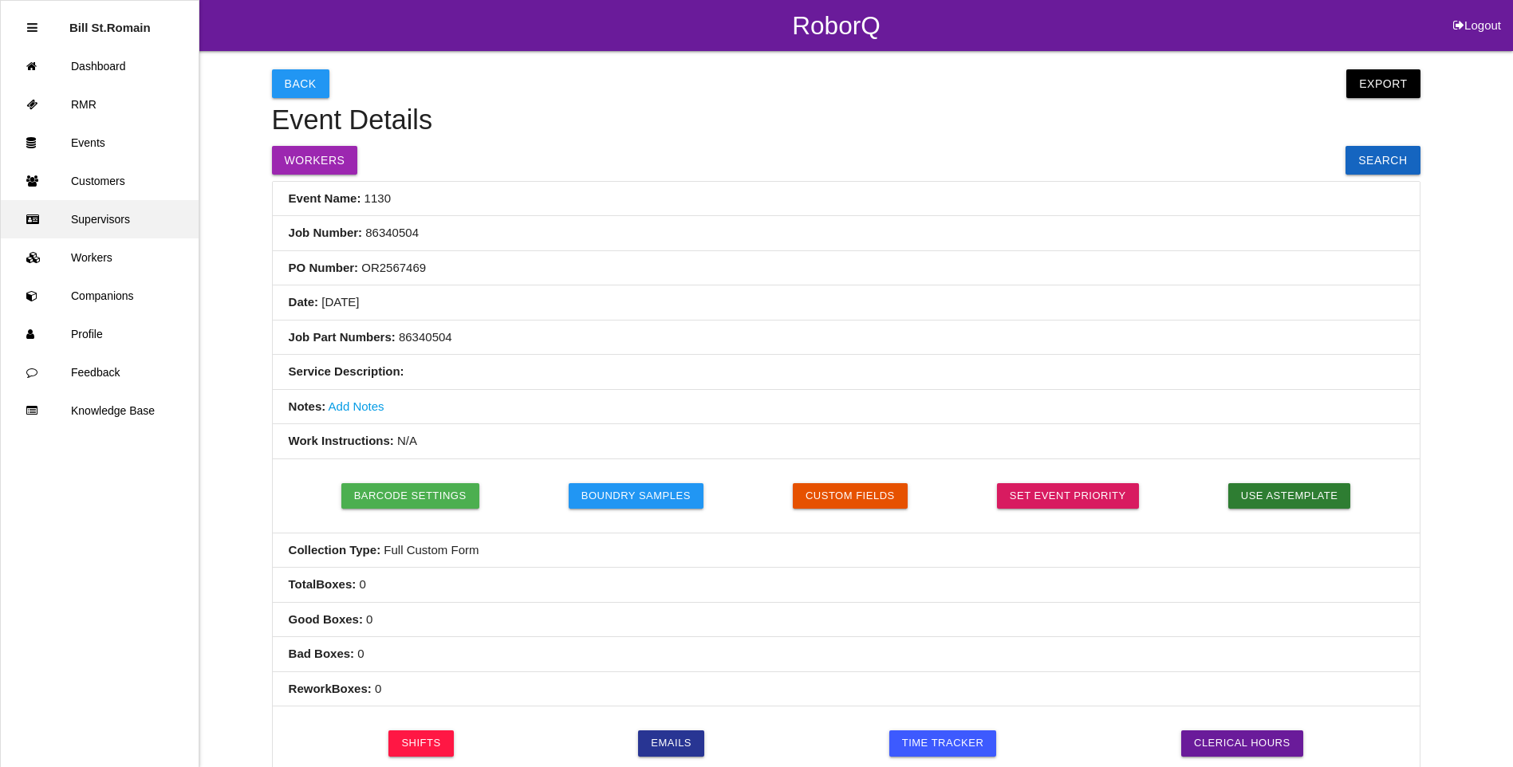
click at [125, 222] on link "Supervisors" at bounding box center [100, 219] width 198 height 38
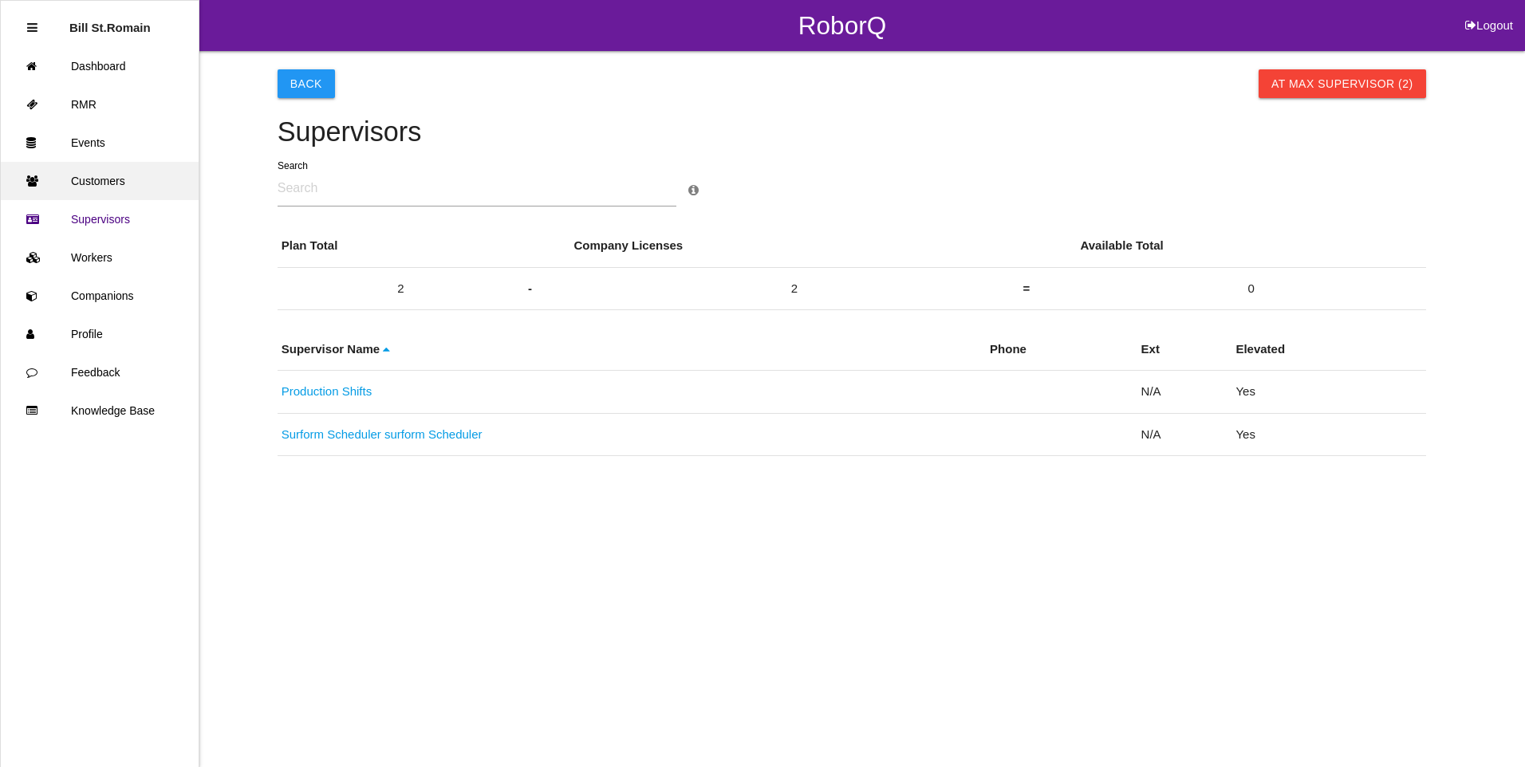
click at [119, 189] on link "Customers" at bounding box center [100, 181] width 198 height 38
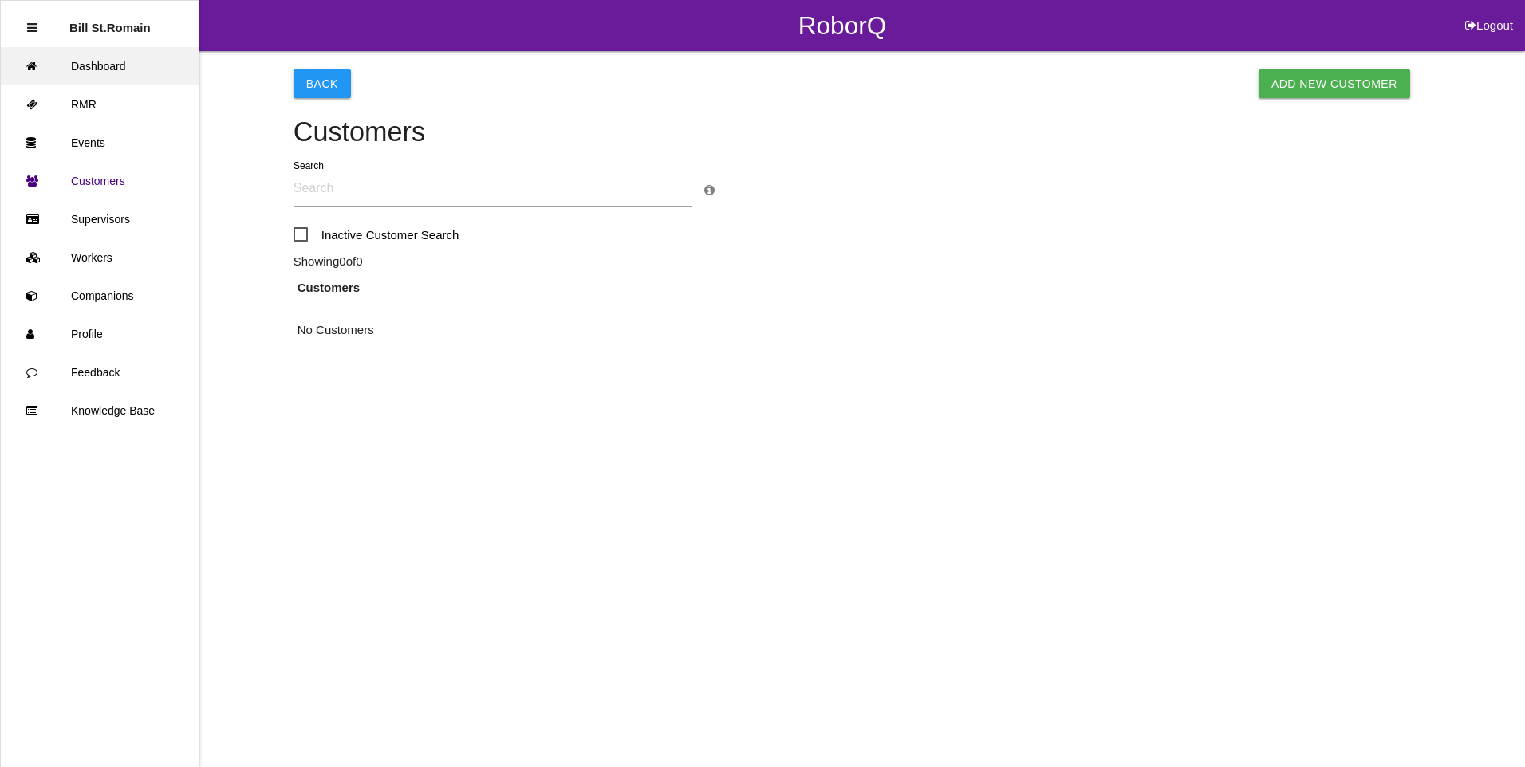
click at [90, 64] on link "Dashboard" at bounding box center [100, 66] width 198 height 38
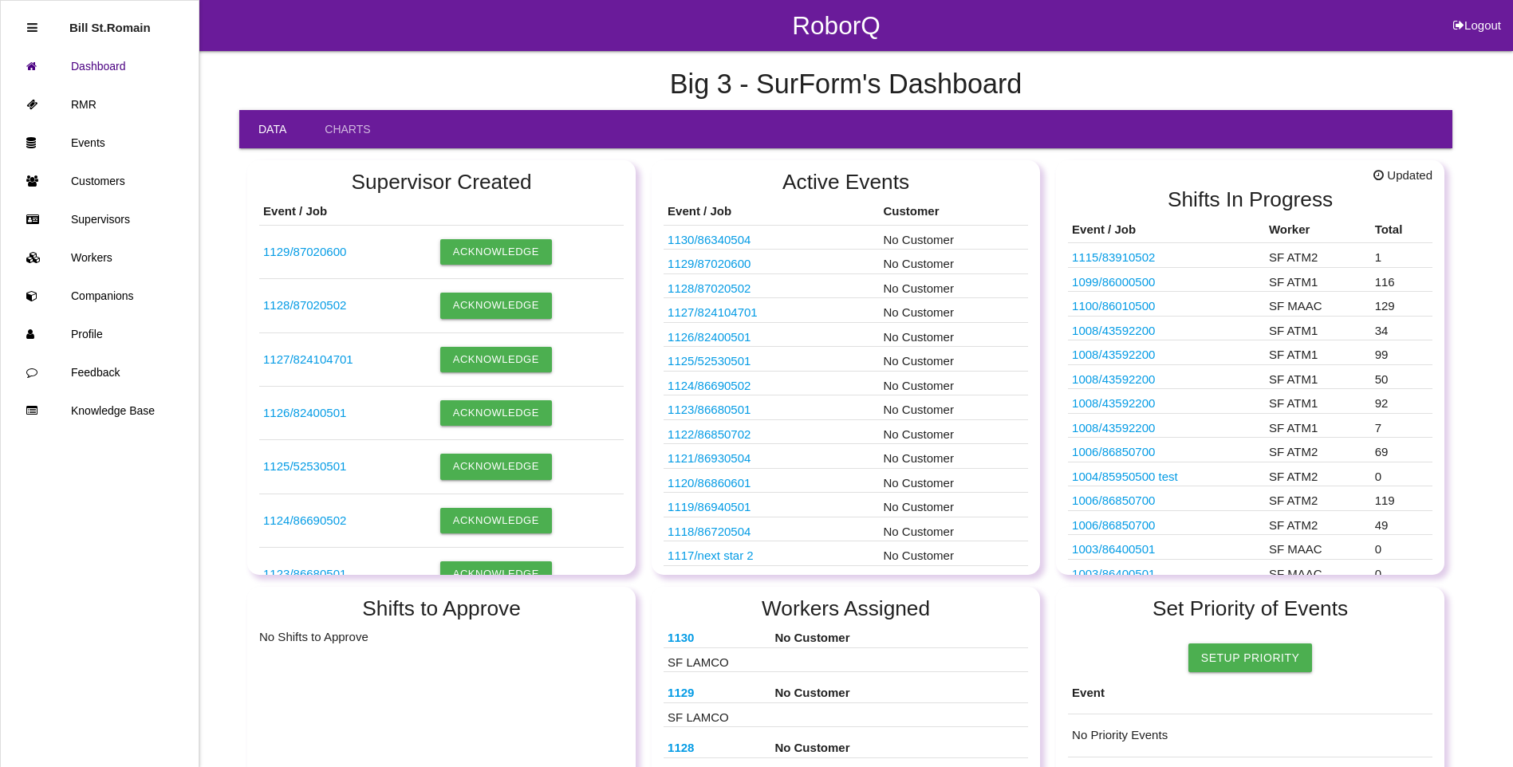
click at [725, 238] on link "1130 / 86340504" at bounding box center [709, 240] width 83 height 14
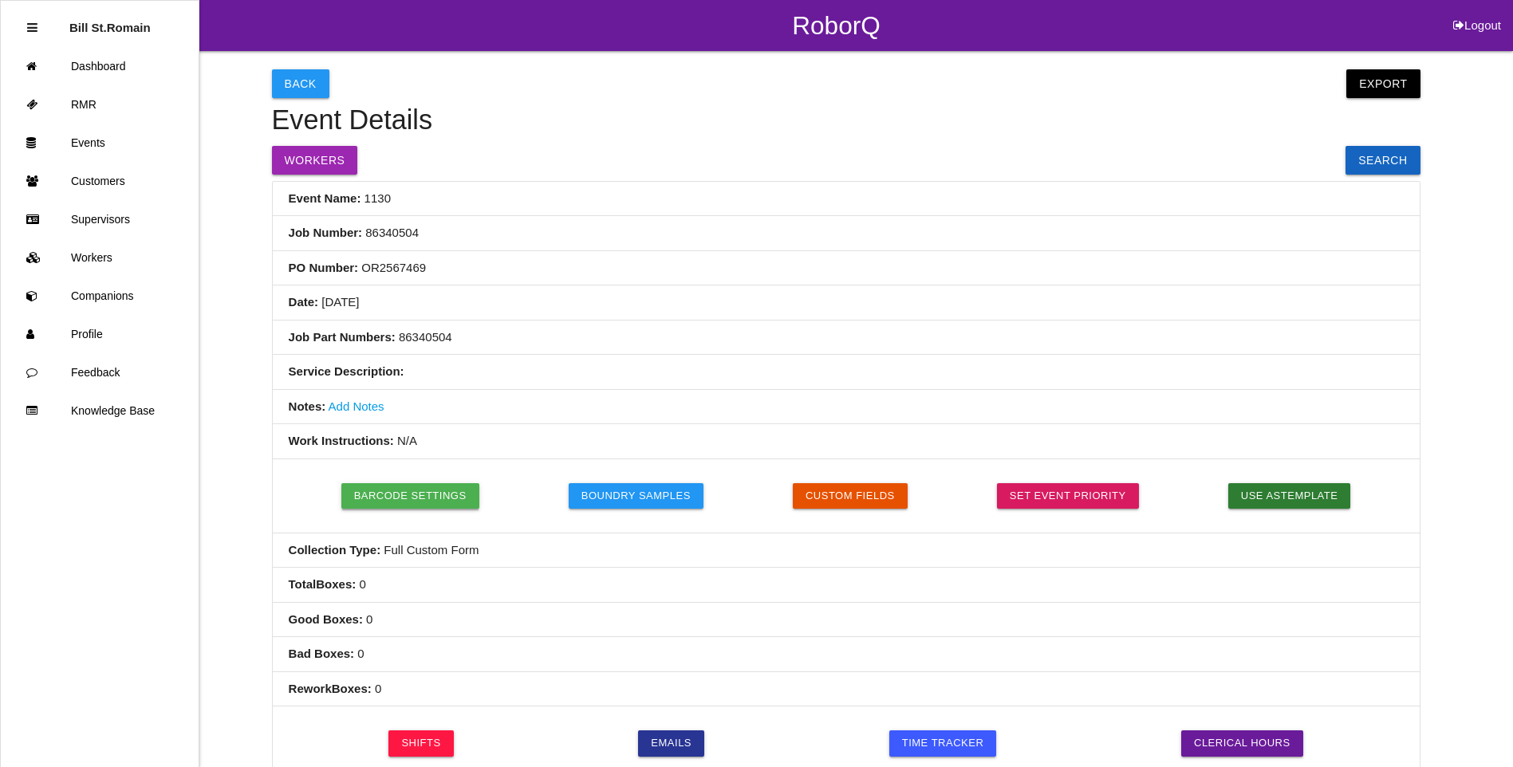
click at [421, 491] on button "Barcode Settings" at bounding box center [410, 496] width 138 height 26
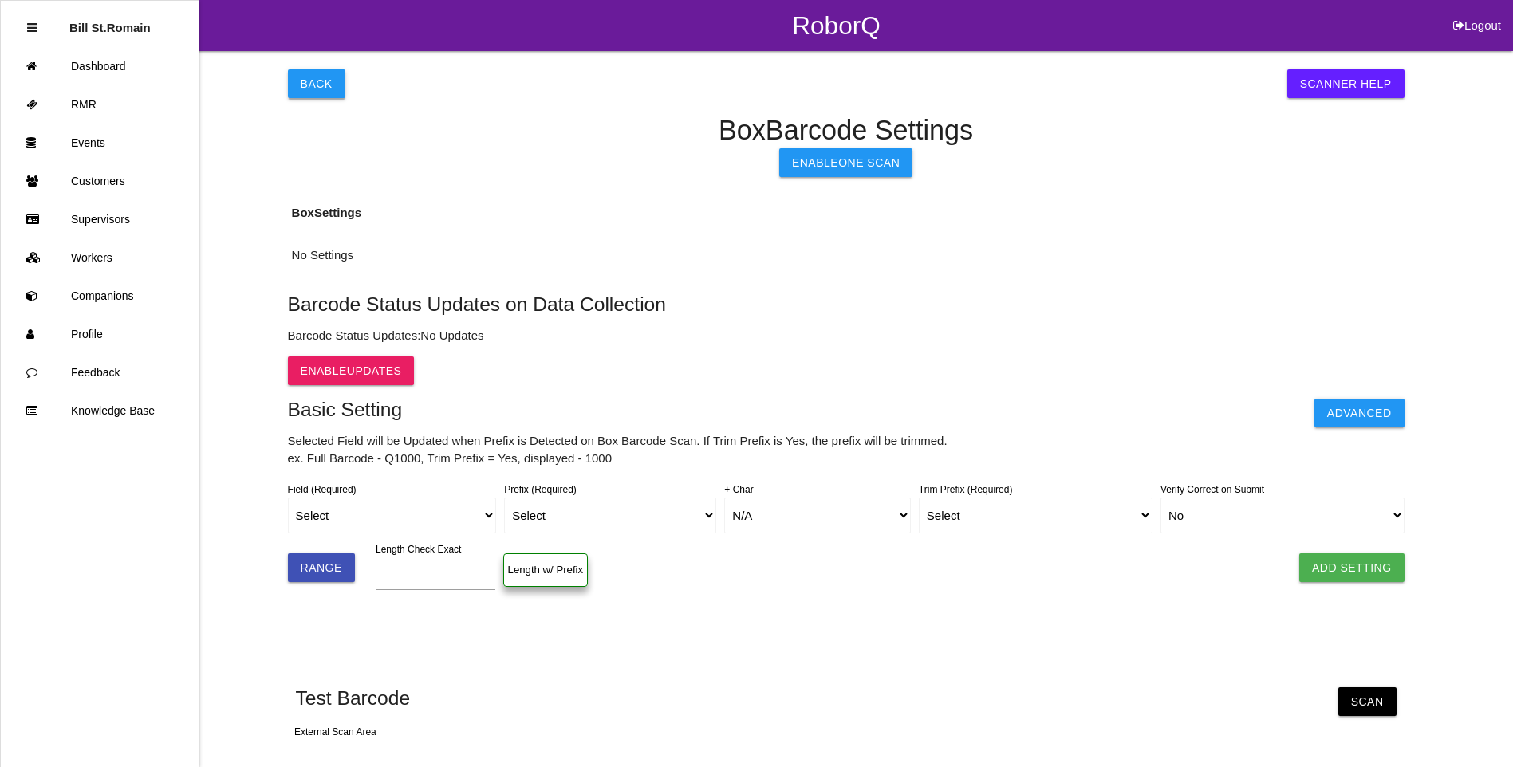
click at [316, 83] on button "Back" at bounding box center [316, 83] width 57 height 29
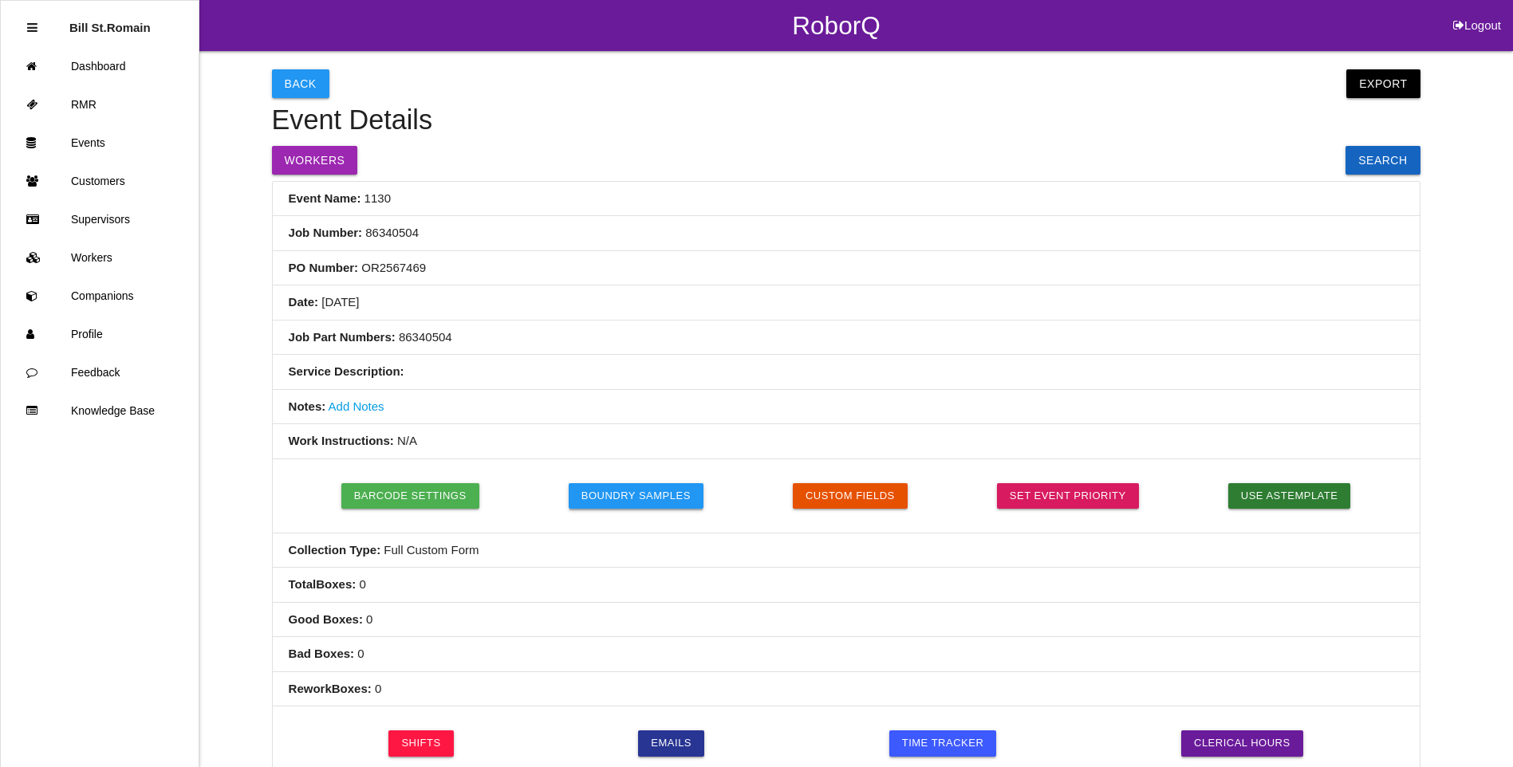
click at [672, 493] on button "Boundry Samples" at bounding box center [636, 496] width 135 height 26
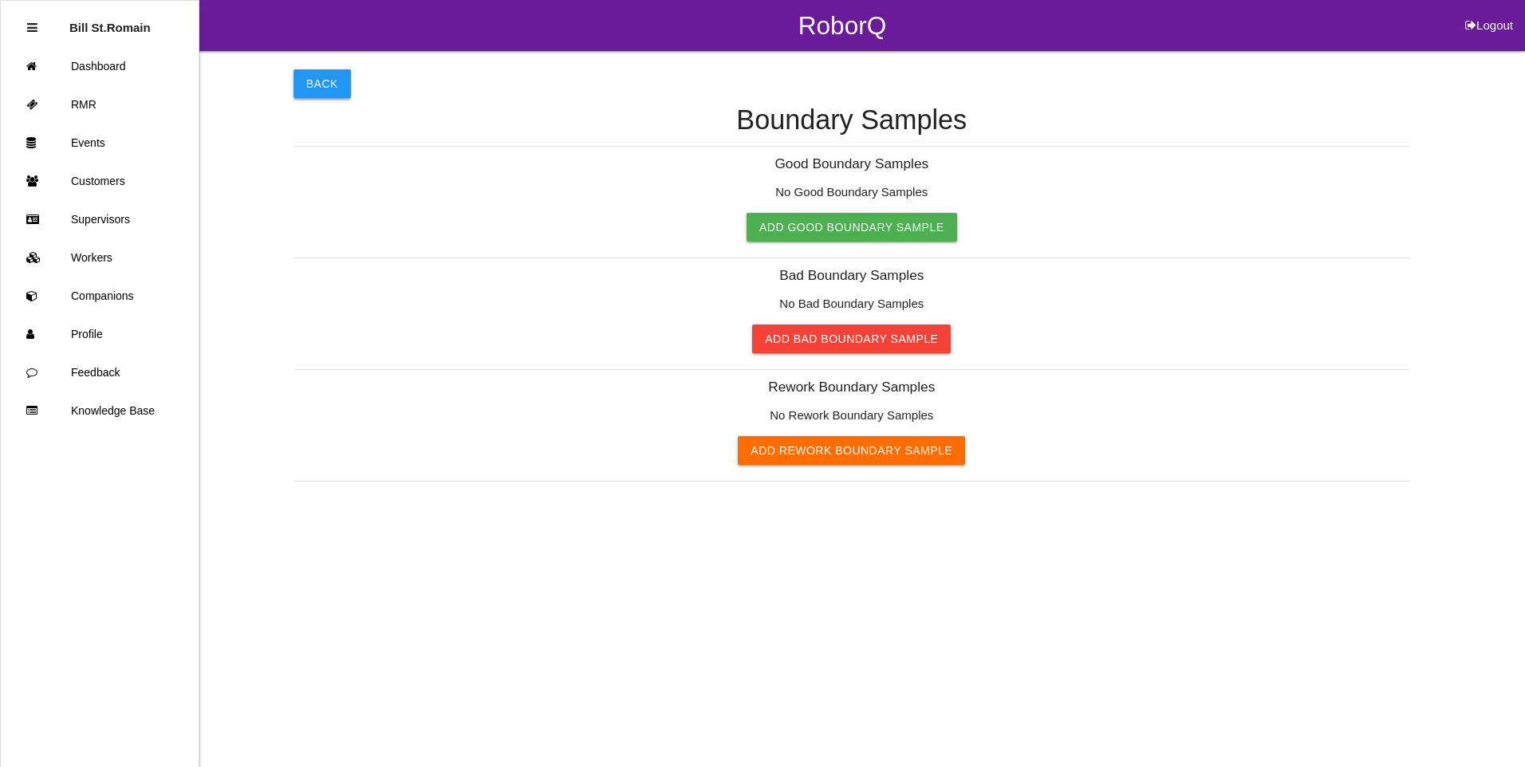
click at [329, 86] on button "Back" at bounding box center [322, 83] width 57 height 29
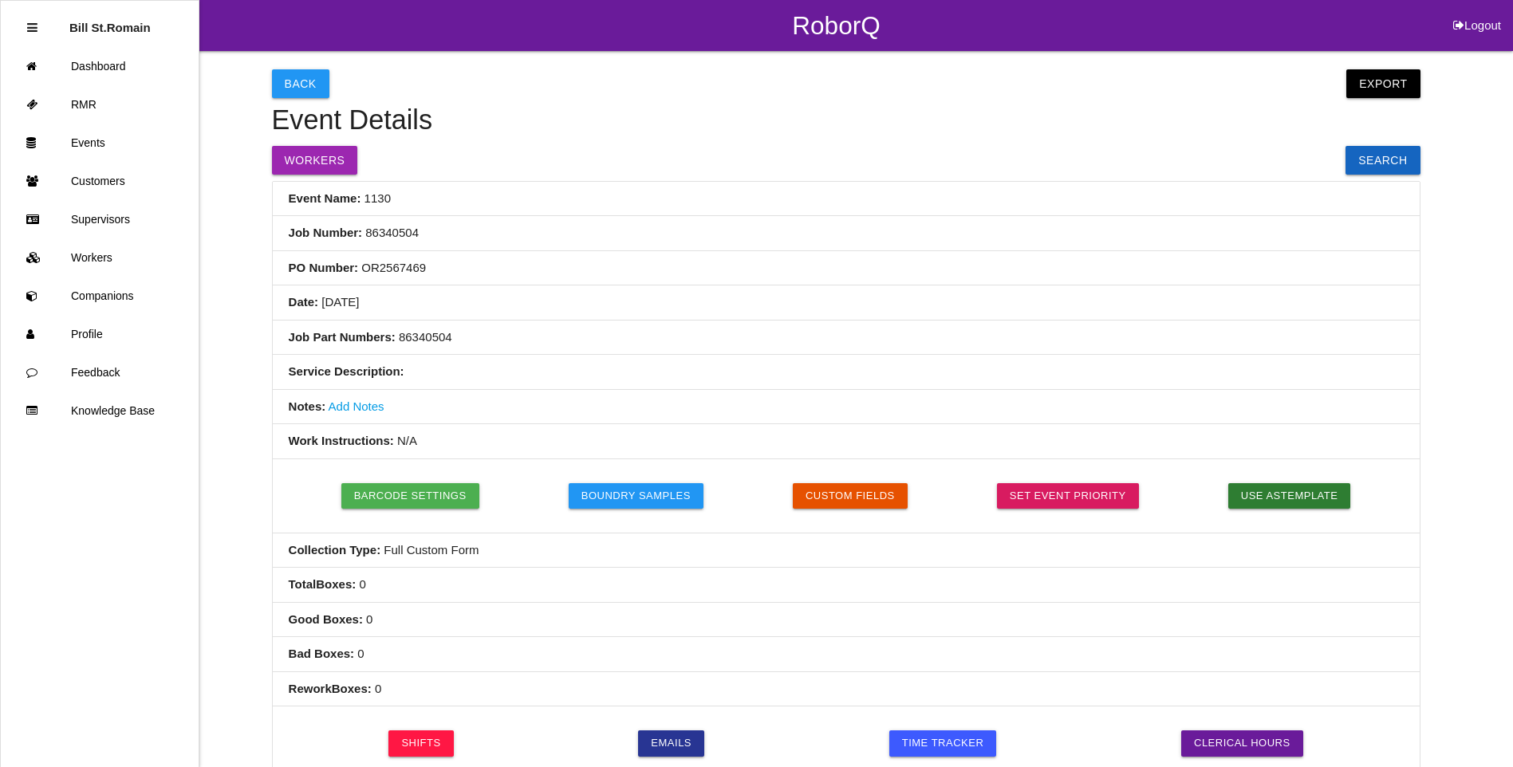
click at [328, 585] on b "Total Boxes :" at bounding box center [323, 584] width 68 height 14
